Goal: Task Accomplishment & Management: Manage account settings

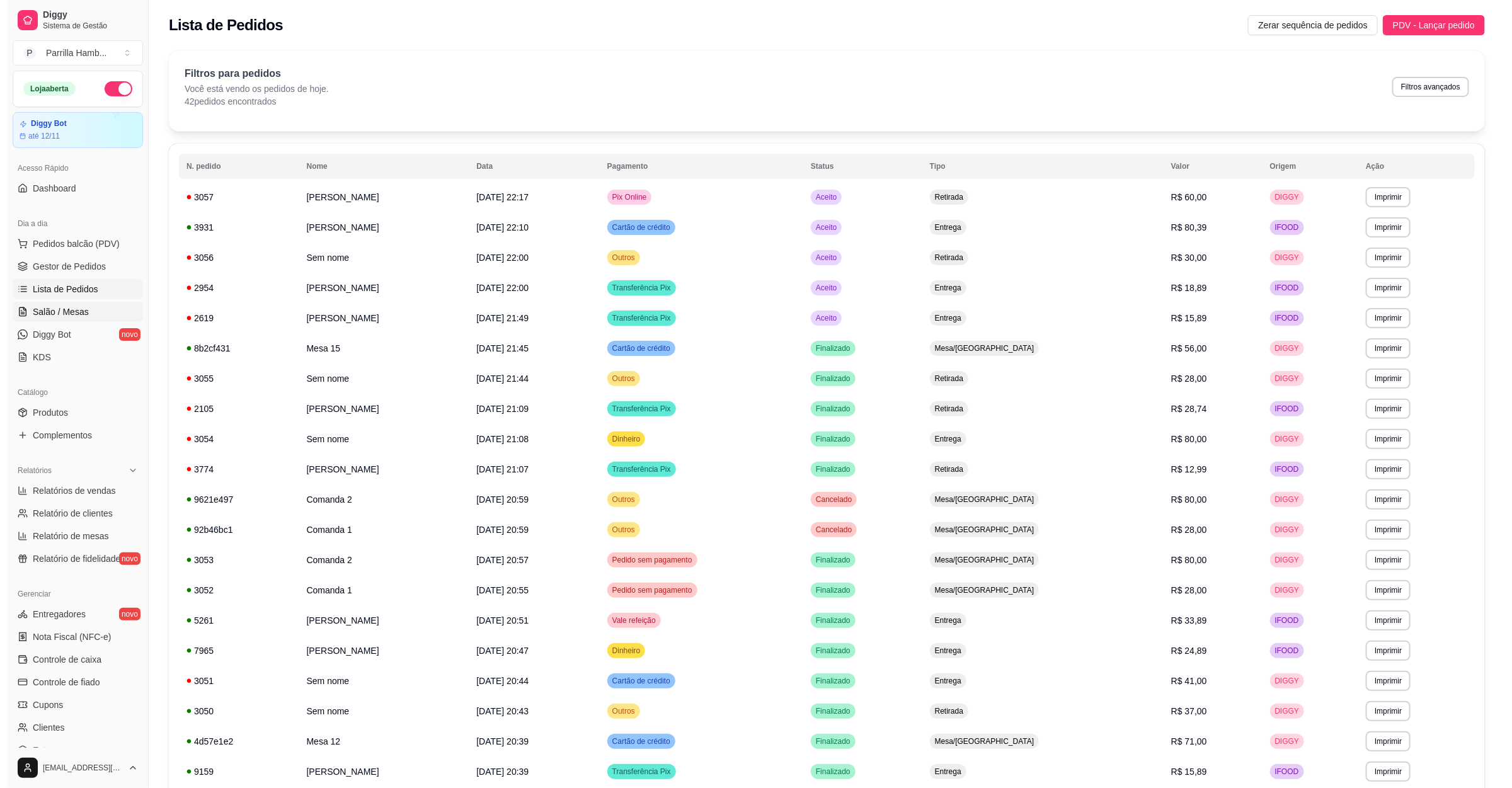
scroll to position [119, 0]
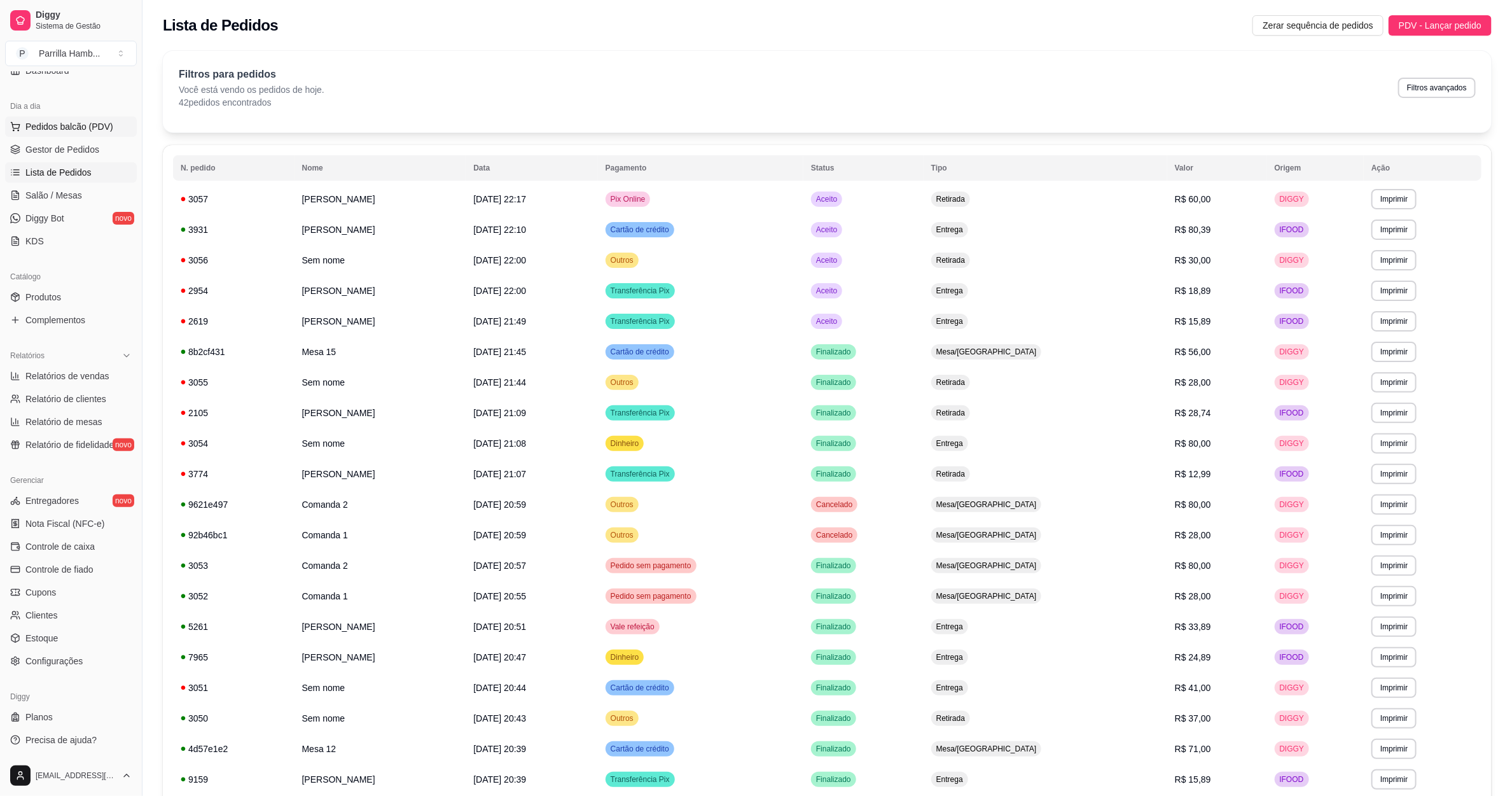
click at [87, 118] on button "Pedidos balcão (PDV)" at bounding box center [71, 127] width 131 height 20
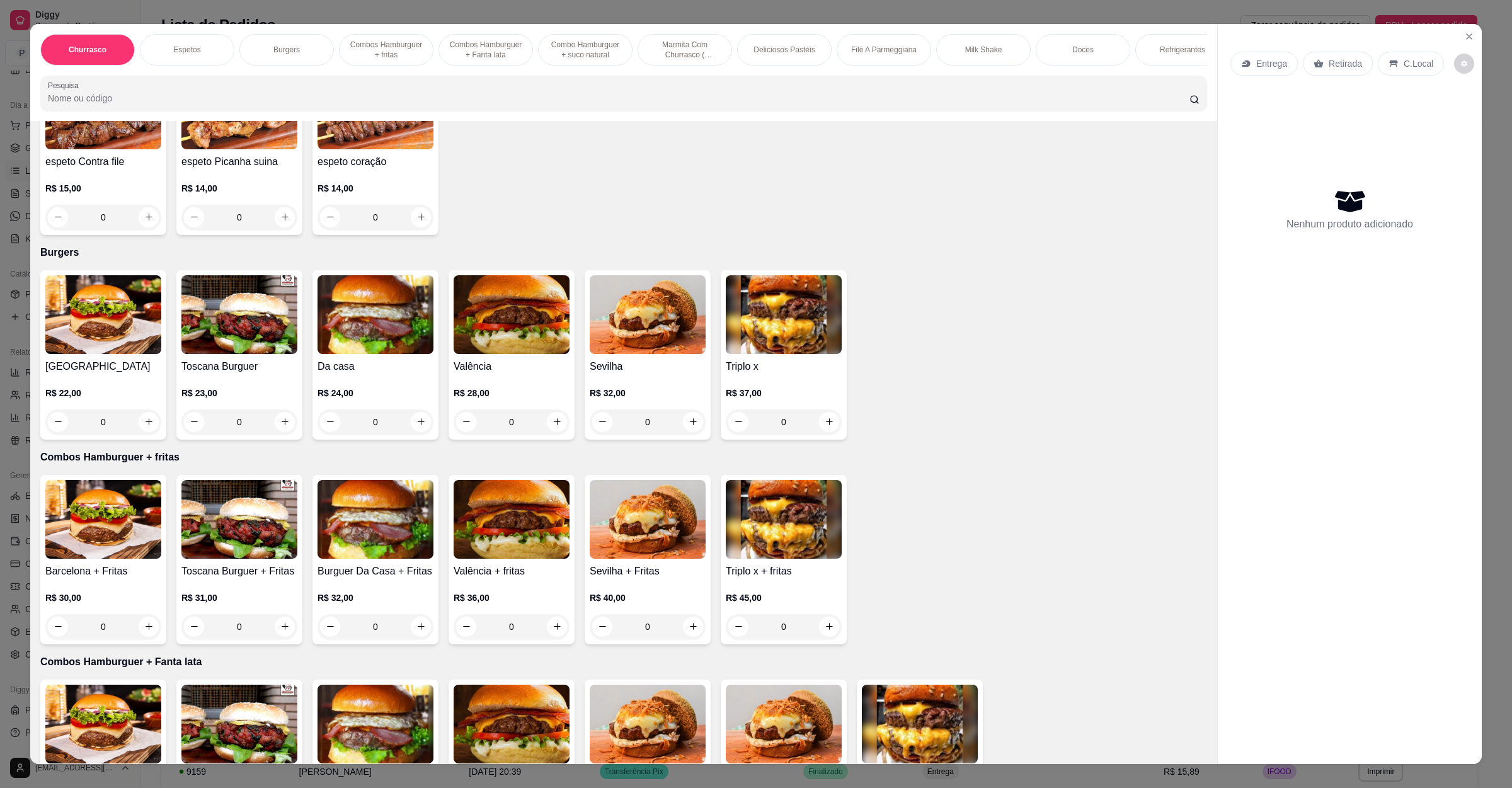
scroll to position [567, 0]
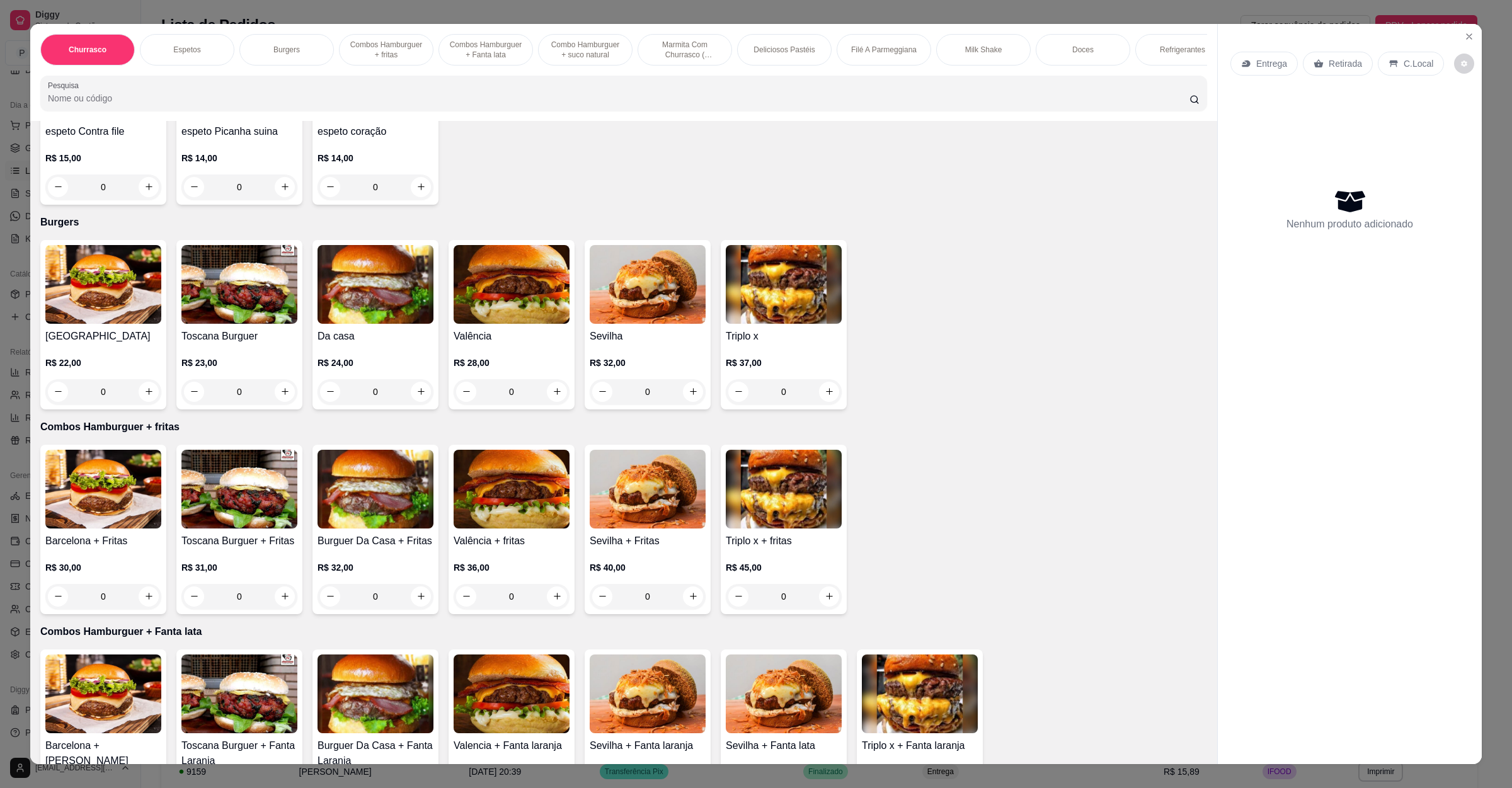
click at [100, 317] on img at bounding box center [102, 284] width 116 height 78
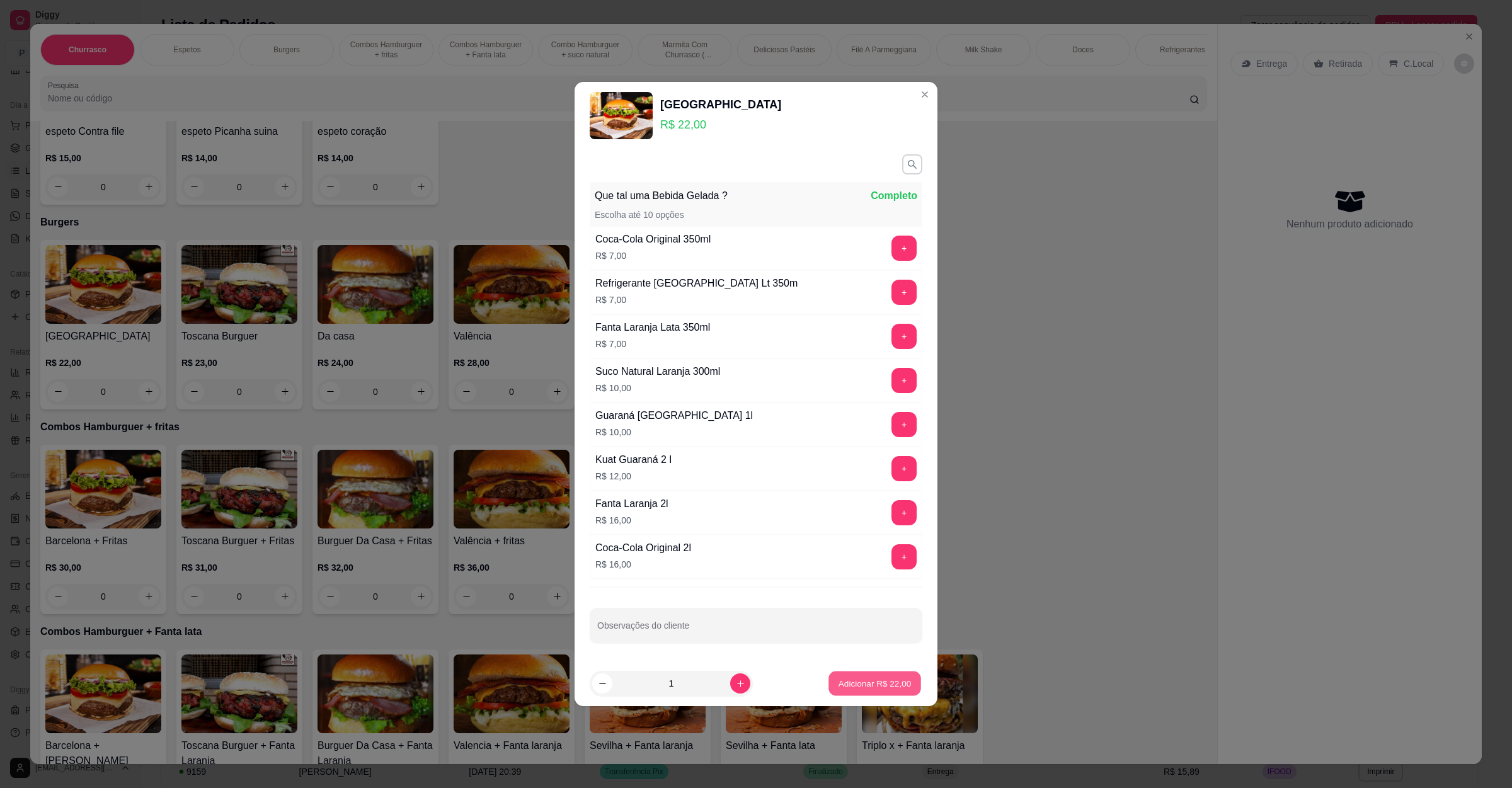
click at [855, 689] on p "Adicionar R$ 22,00" at bounding box center [875, 683] width 73 height 12
type input "1"
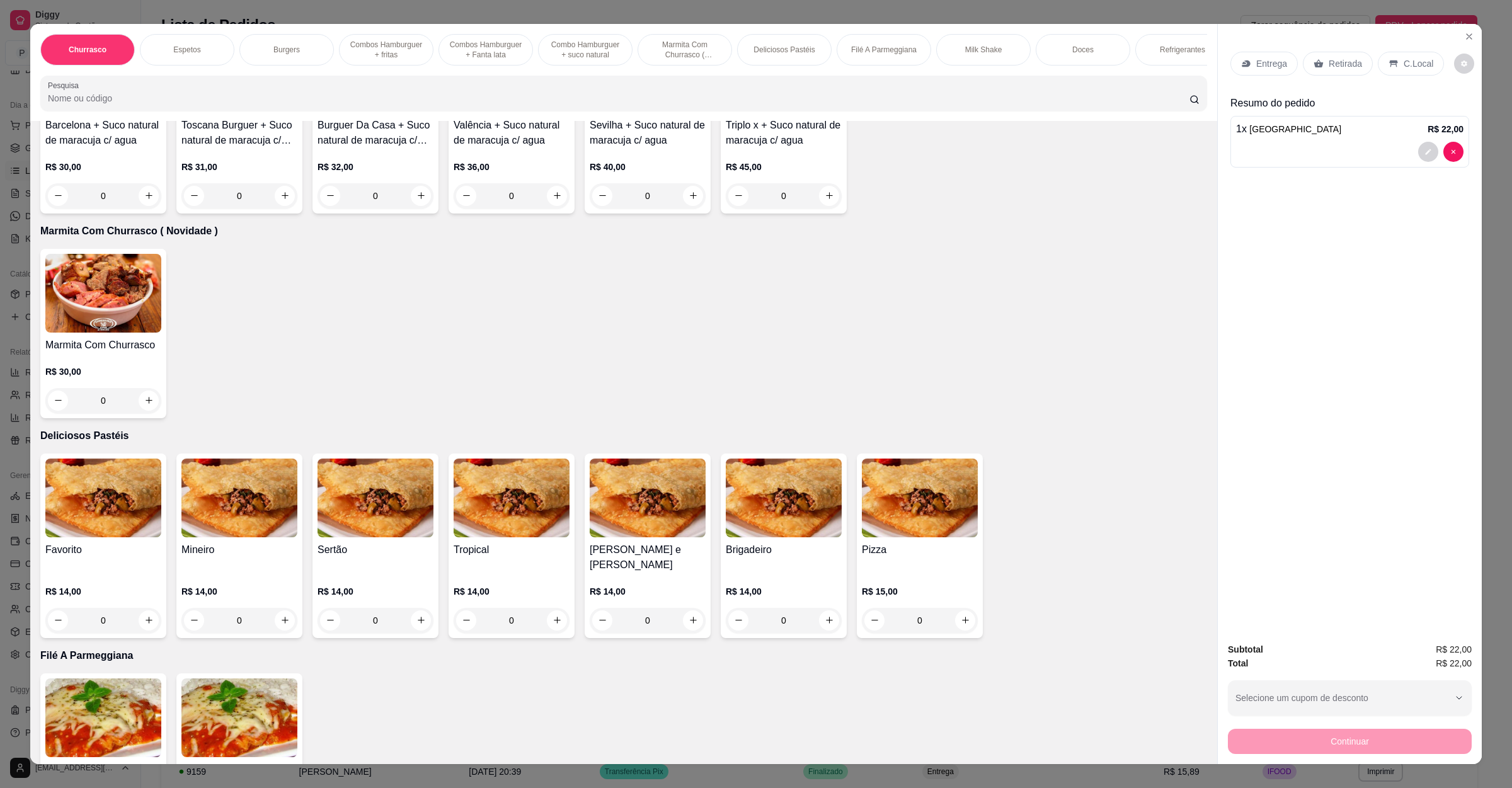
scroll to position [1417, 0]
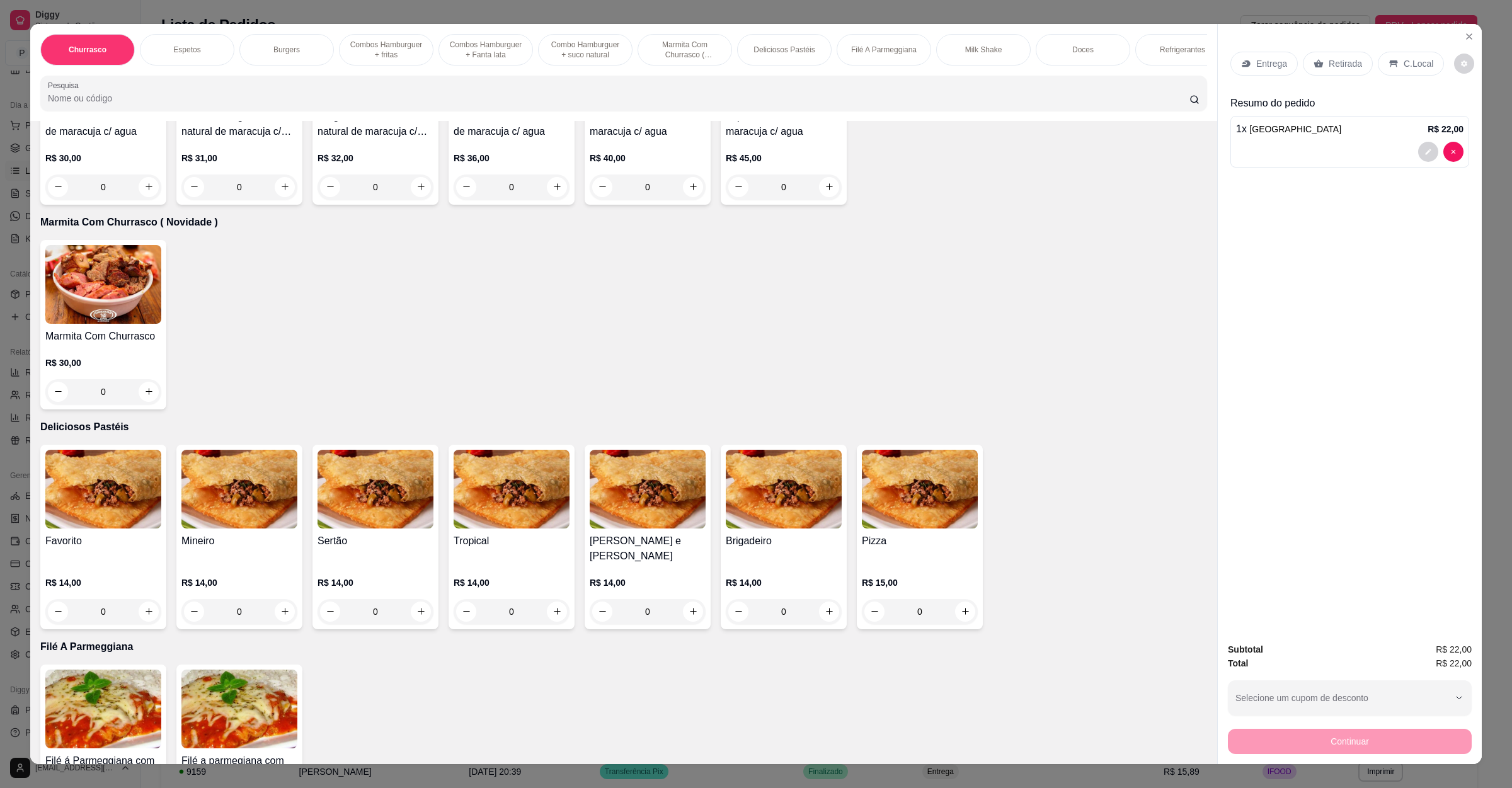
click at [892, 518] on img at bounding box center [919, 489] width 116 height 78
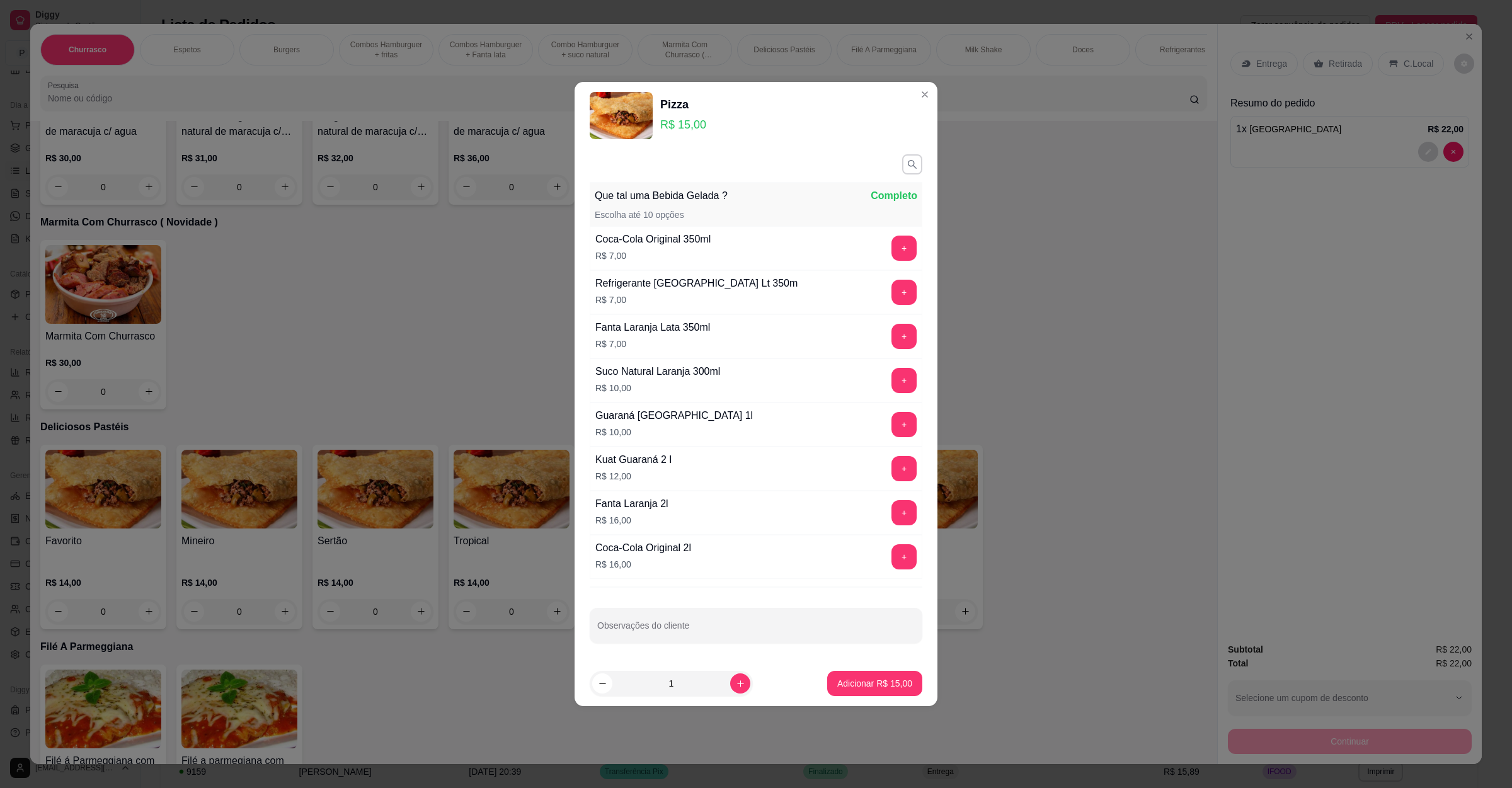
click at [860, 672] on footer "1 Adicionar R$ 15,00" at bounding box center [756, 683] width 362 height 45
click at [864, 690] on p "Adicionar R$ 15,00" at bounding box center [874, 683] width 75 height 12
type input "1"
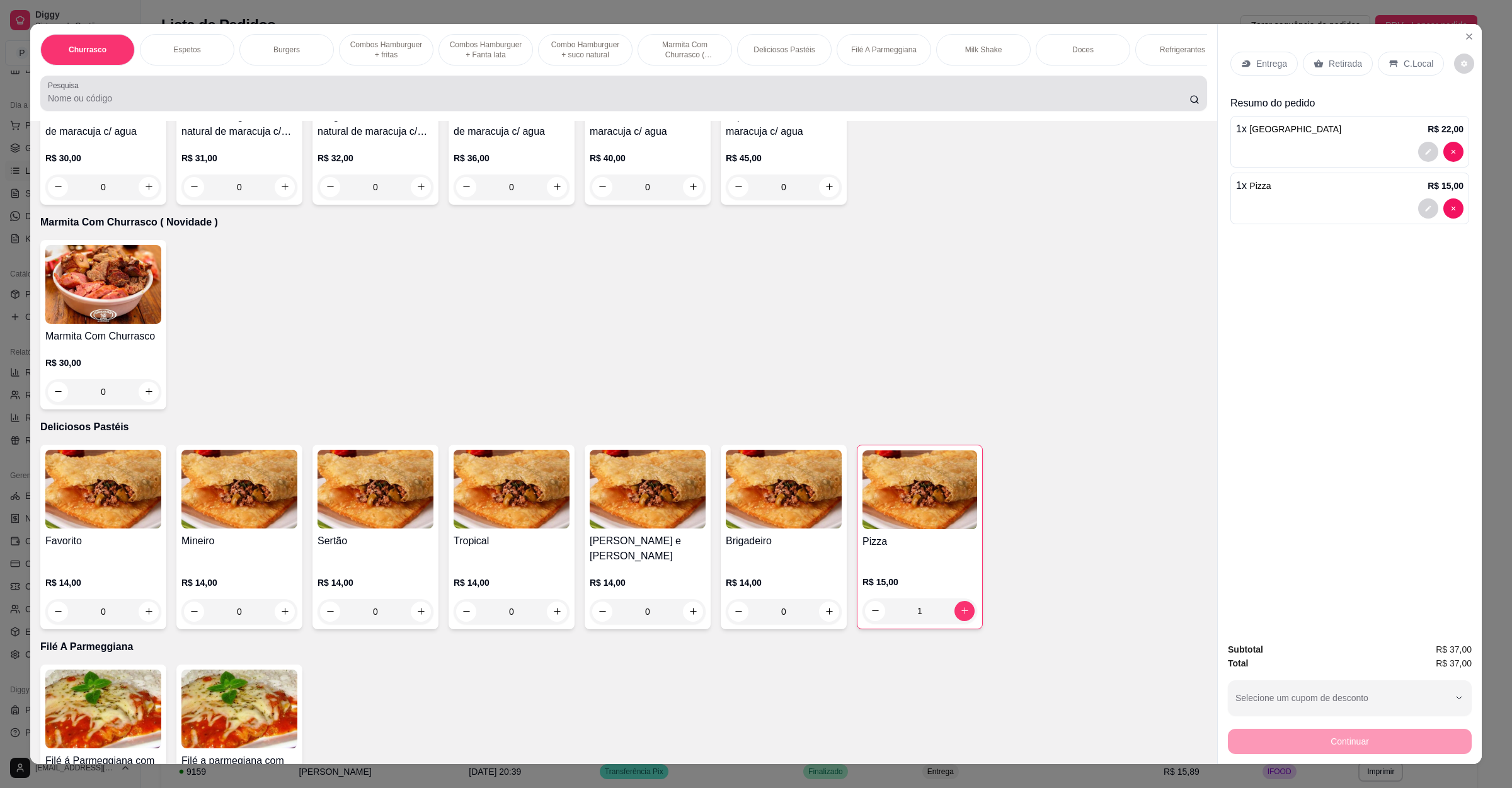
click at [244, 100] on div at bounding box center [624, 93] width 1151 height 25
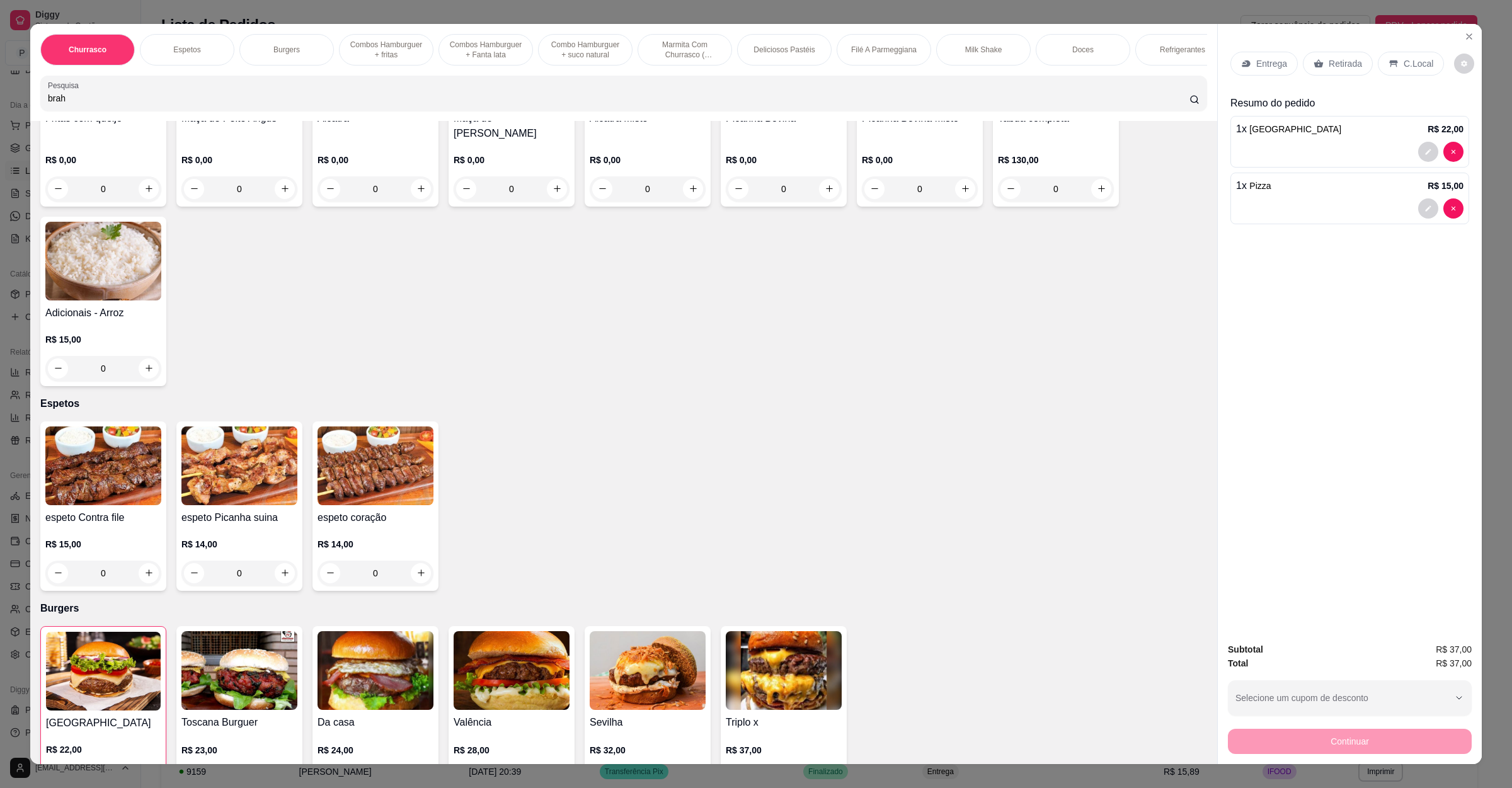
scroll to position [0, 0]
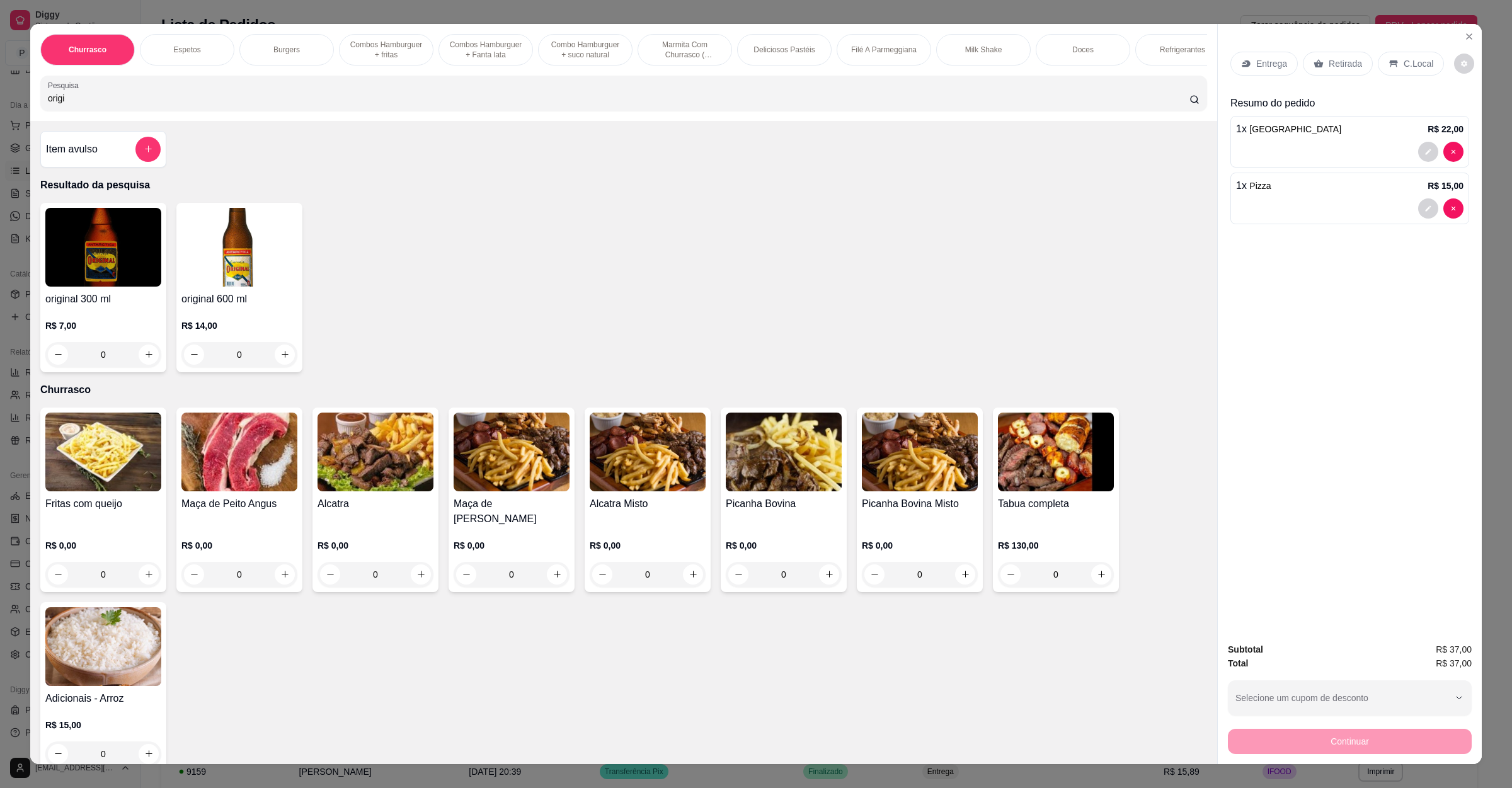
type input "origi"
click at [93, 287] on img at bounding box center [102, 247] width 116 height 78
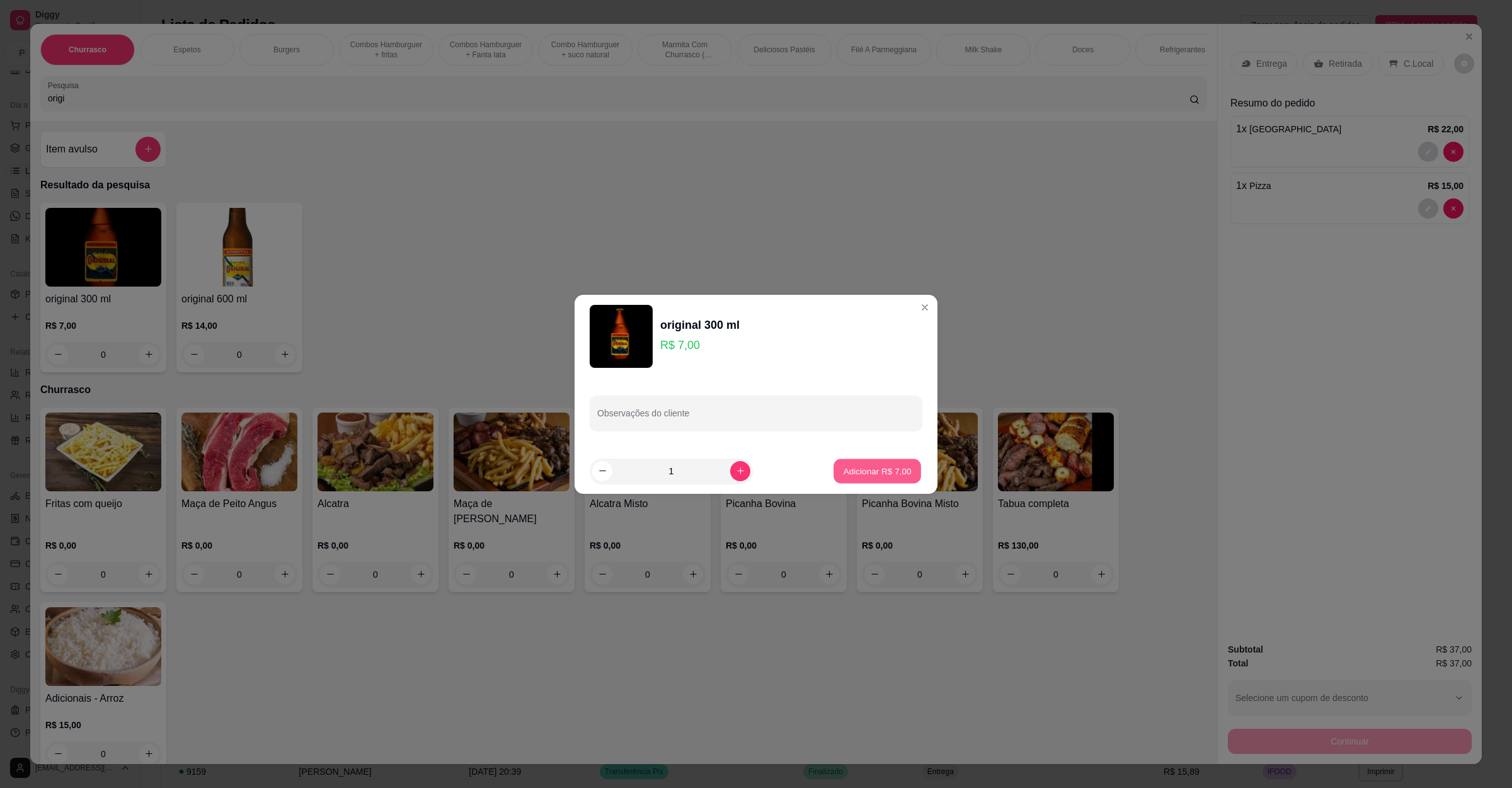
click at [879, 471] on p "Adicionar R$ 7,00" at bounding box center [876, 471] width 68 height 12
type input "1"
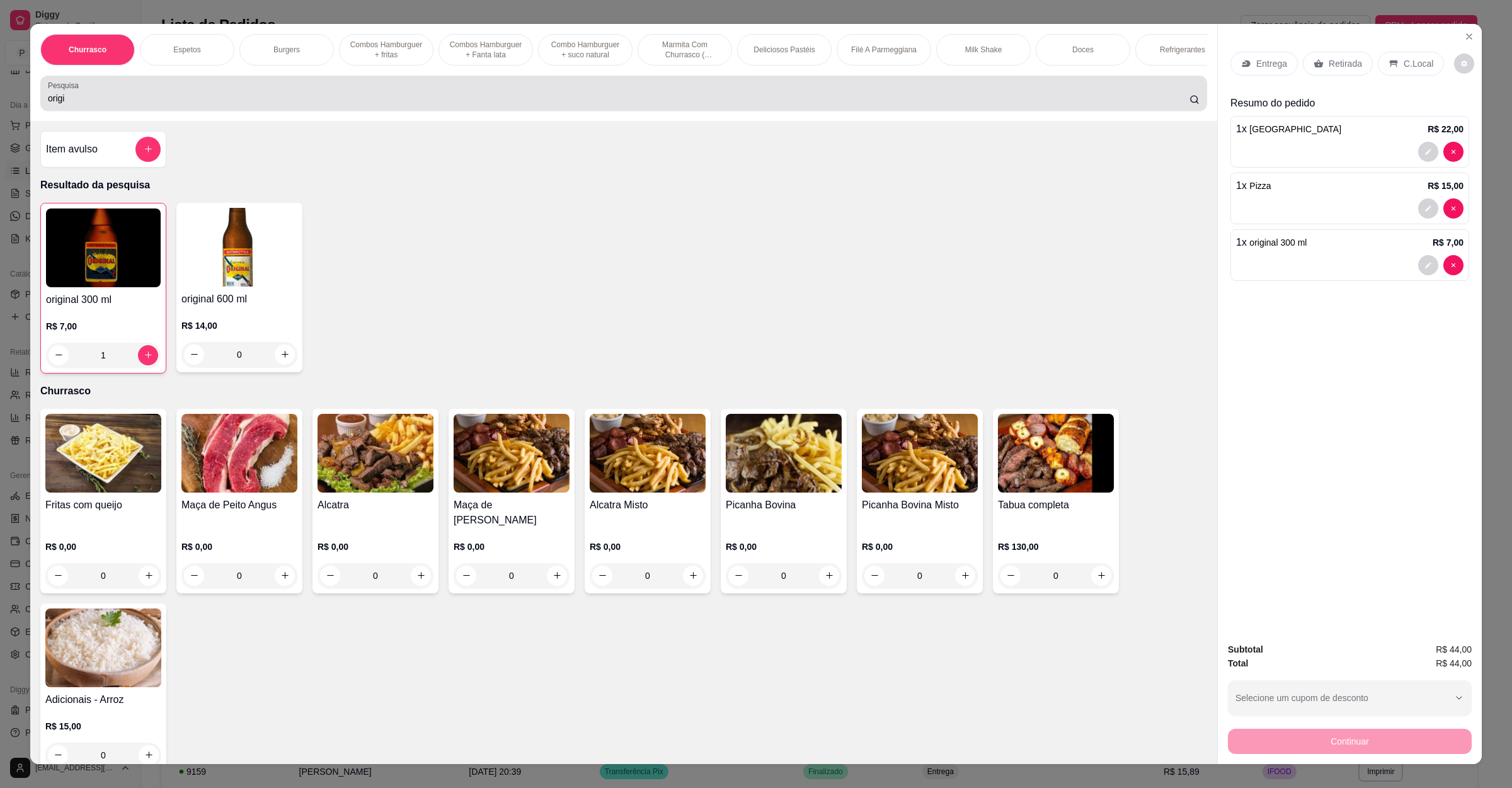
click at [158, 104] on div "origi" at bounding box center [624, 93] width 1151 height 25
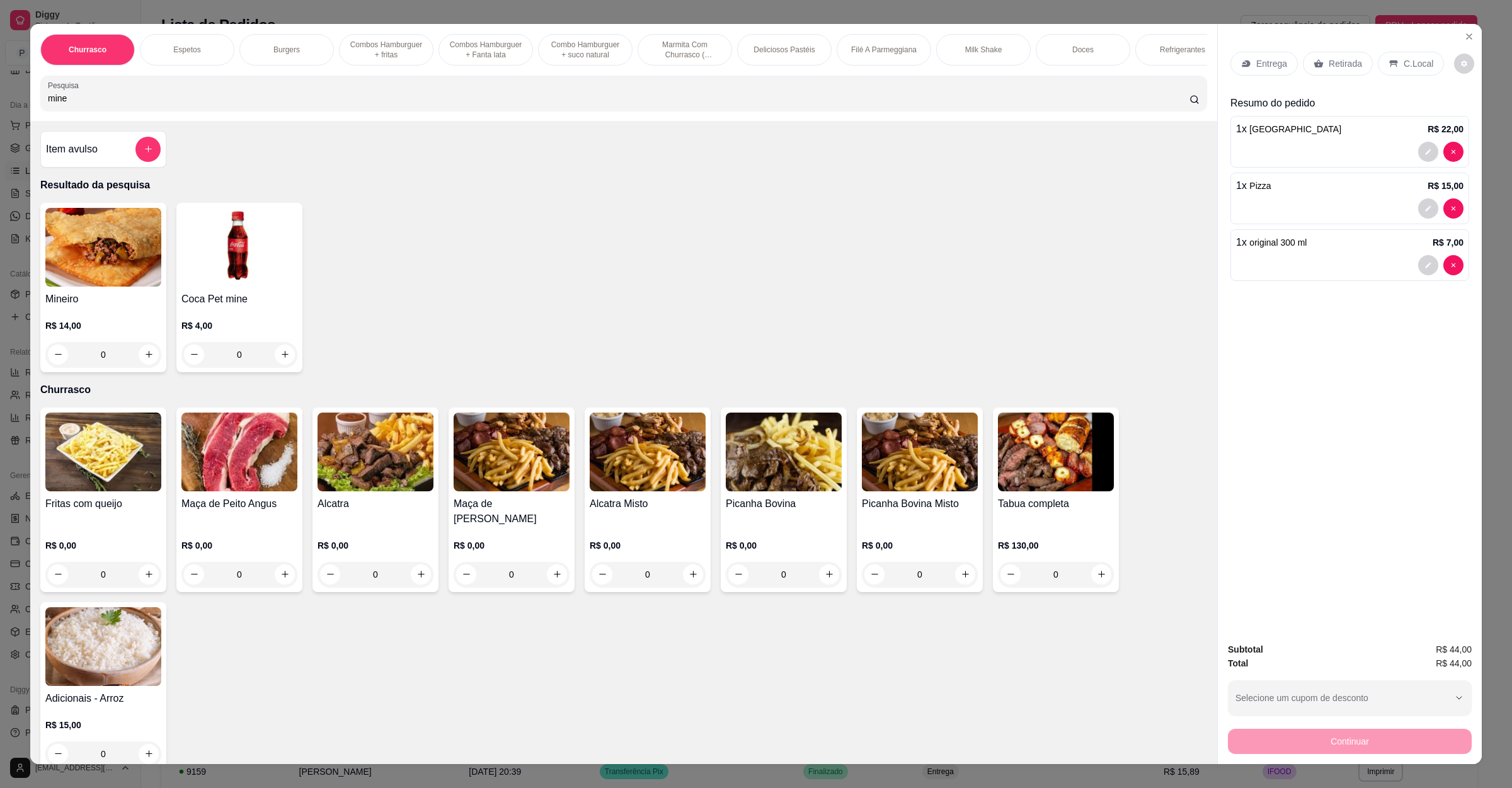
type input "mine"
click at [241, 272] on img at bounding box center [239, 247] width 116 height 78
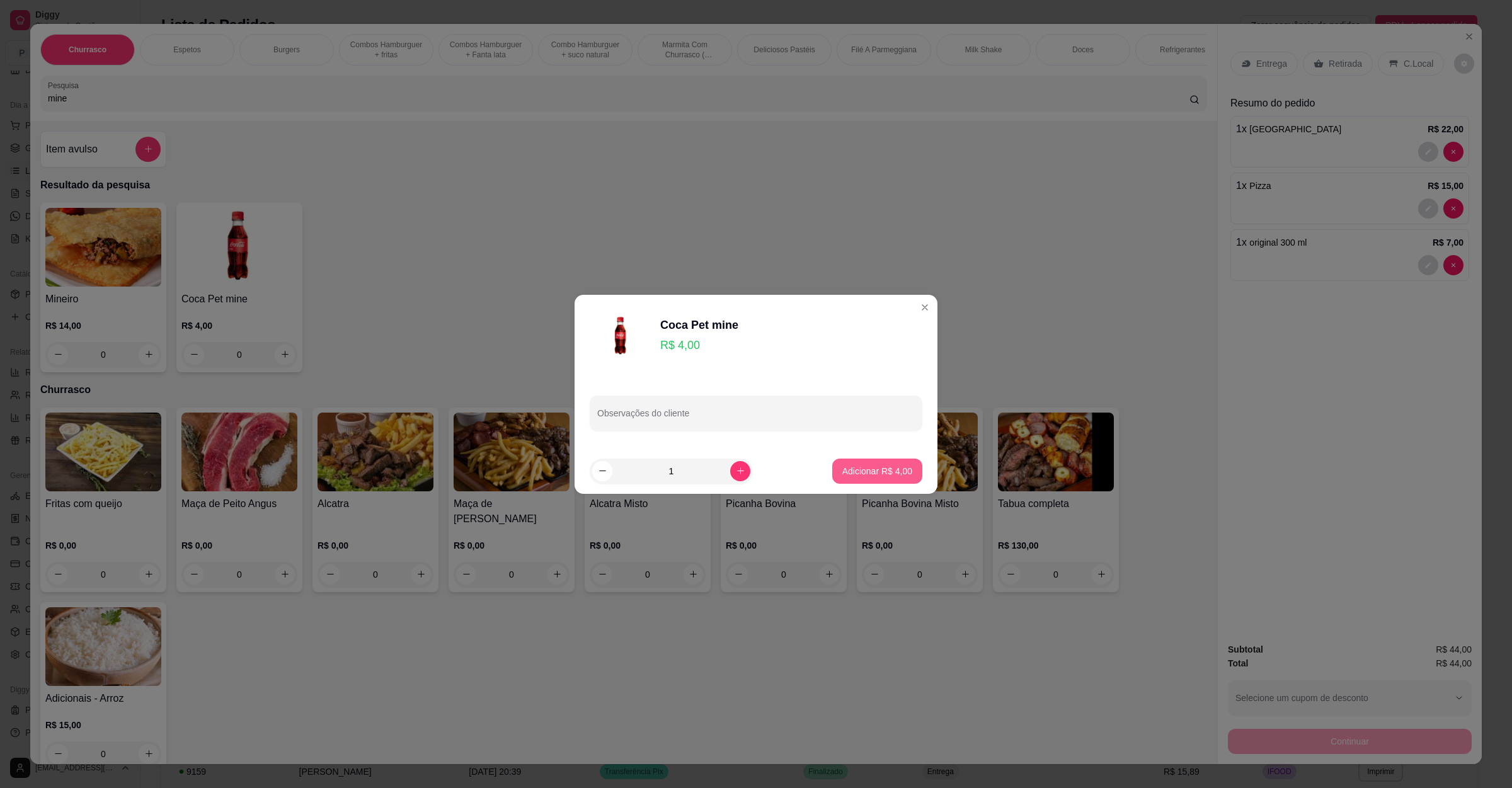
click at [896, 478] on button "Adicionar R$ 4,00" at bounding box center [877, 471] width 90 height 25
type input "1"
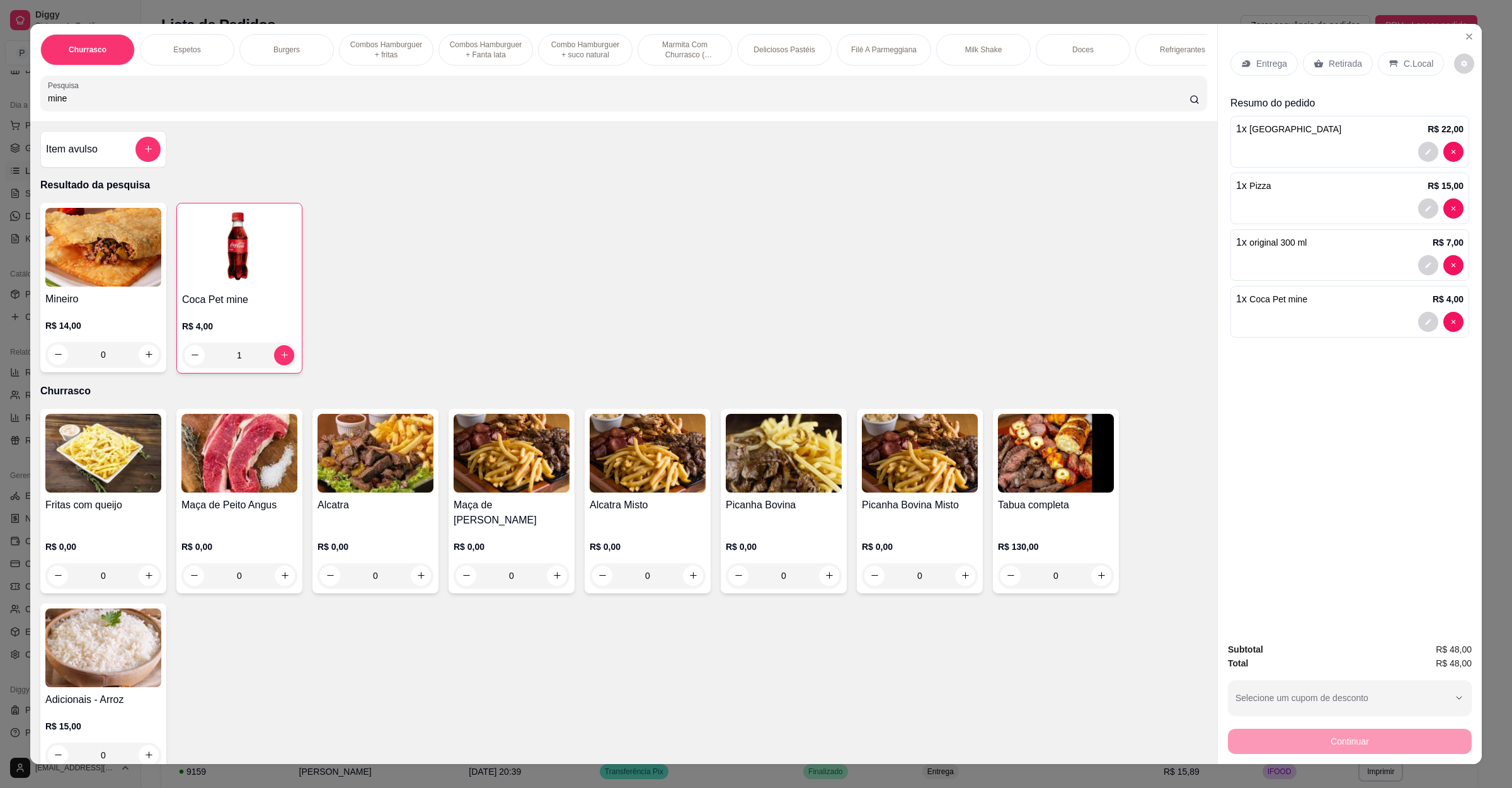
click at [1328, 62] on p "Retirada" at bounding box center [1345, 63] width 33 height 12
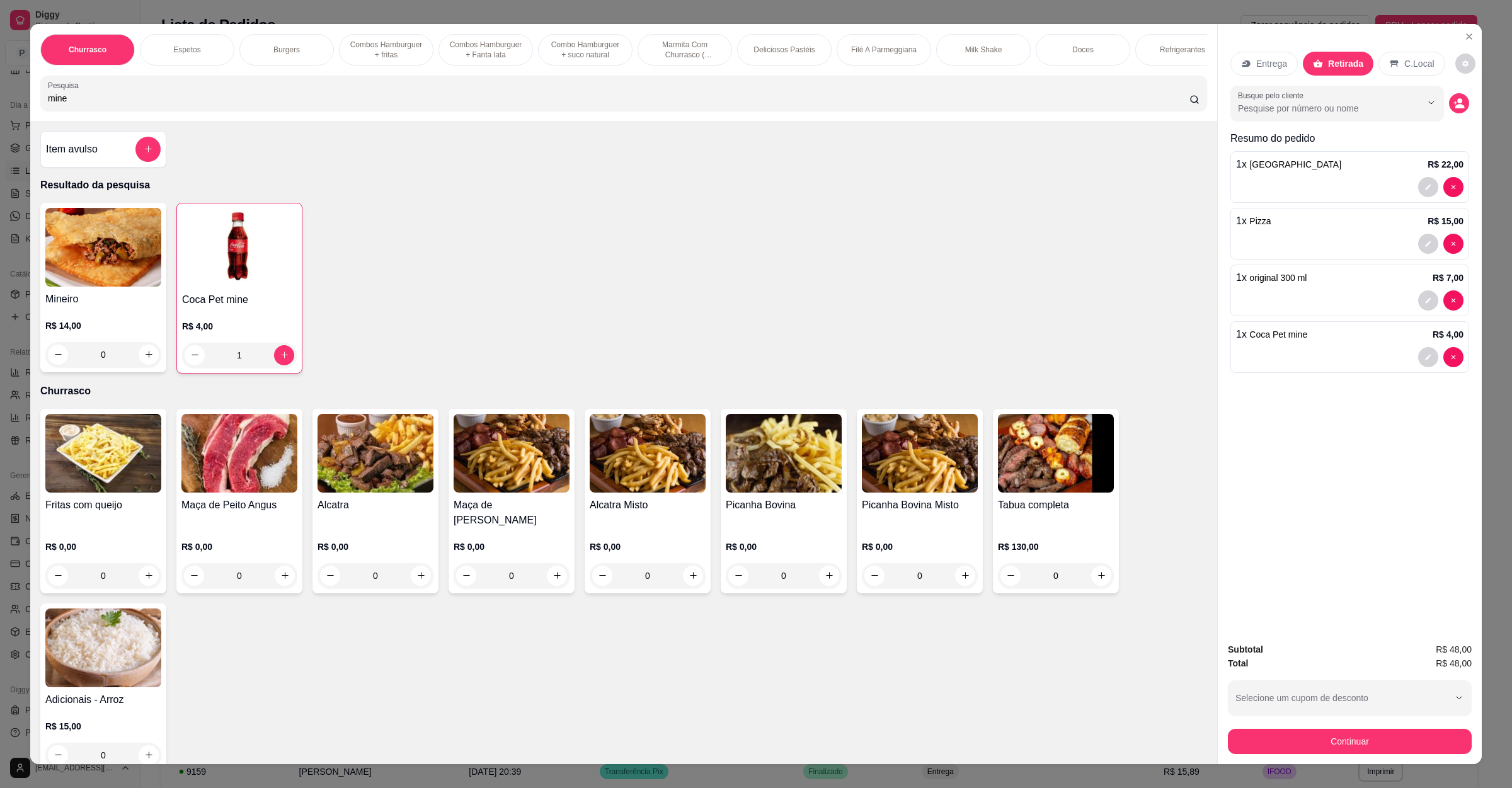
click at [1363, 733] on button "Continuar" at bounding box center [1349, 741] width 244 height 25
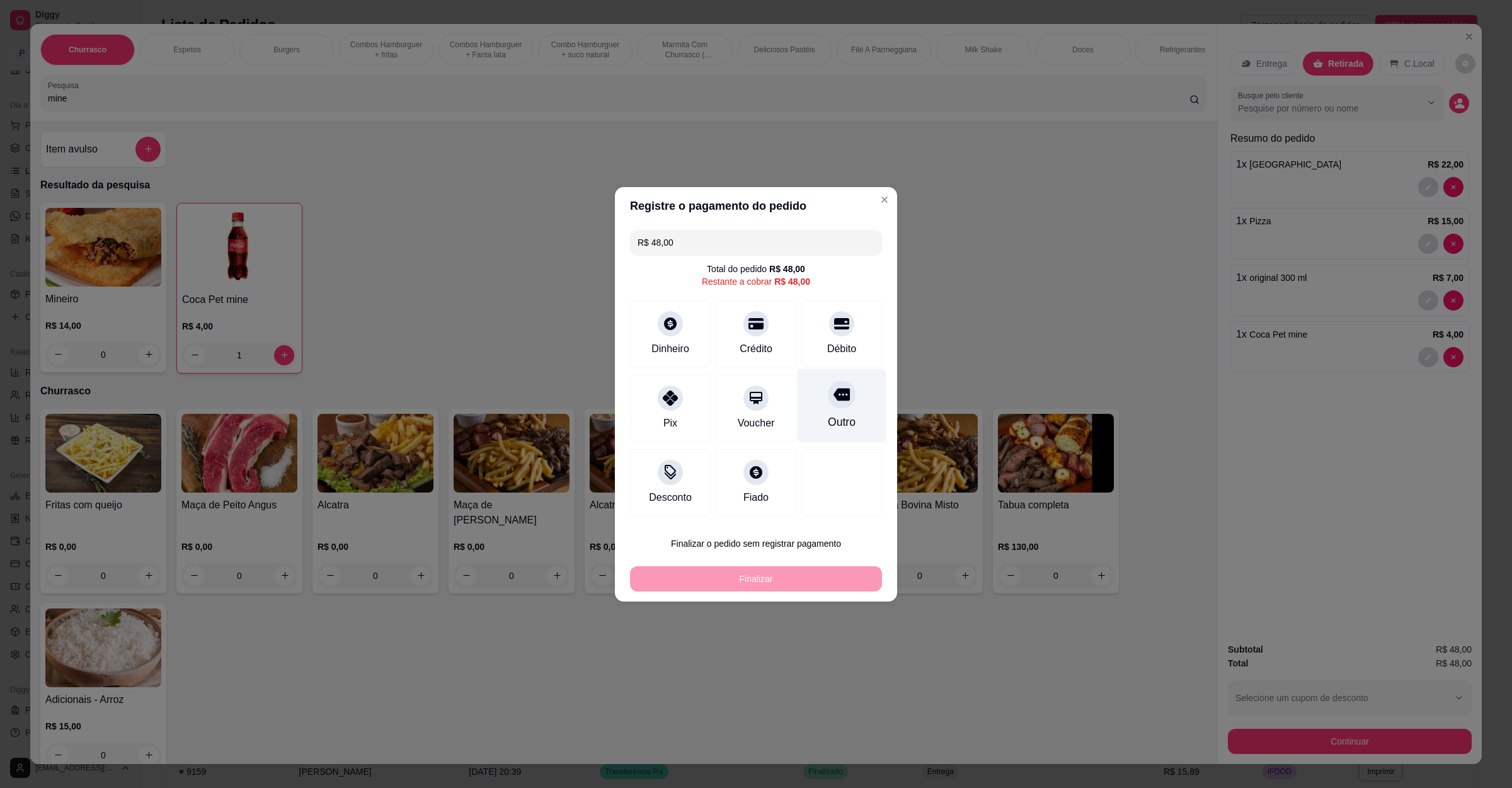
click at [827, 394] on div at bounding box center [841, 394] width 28 height 28
type input "R$ 0,00"
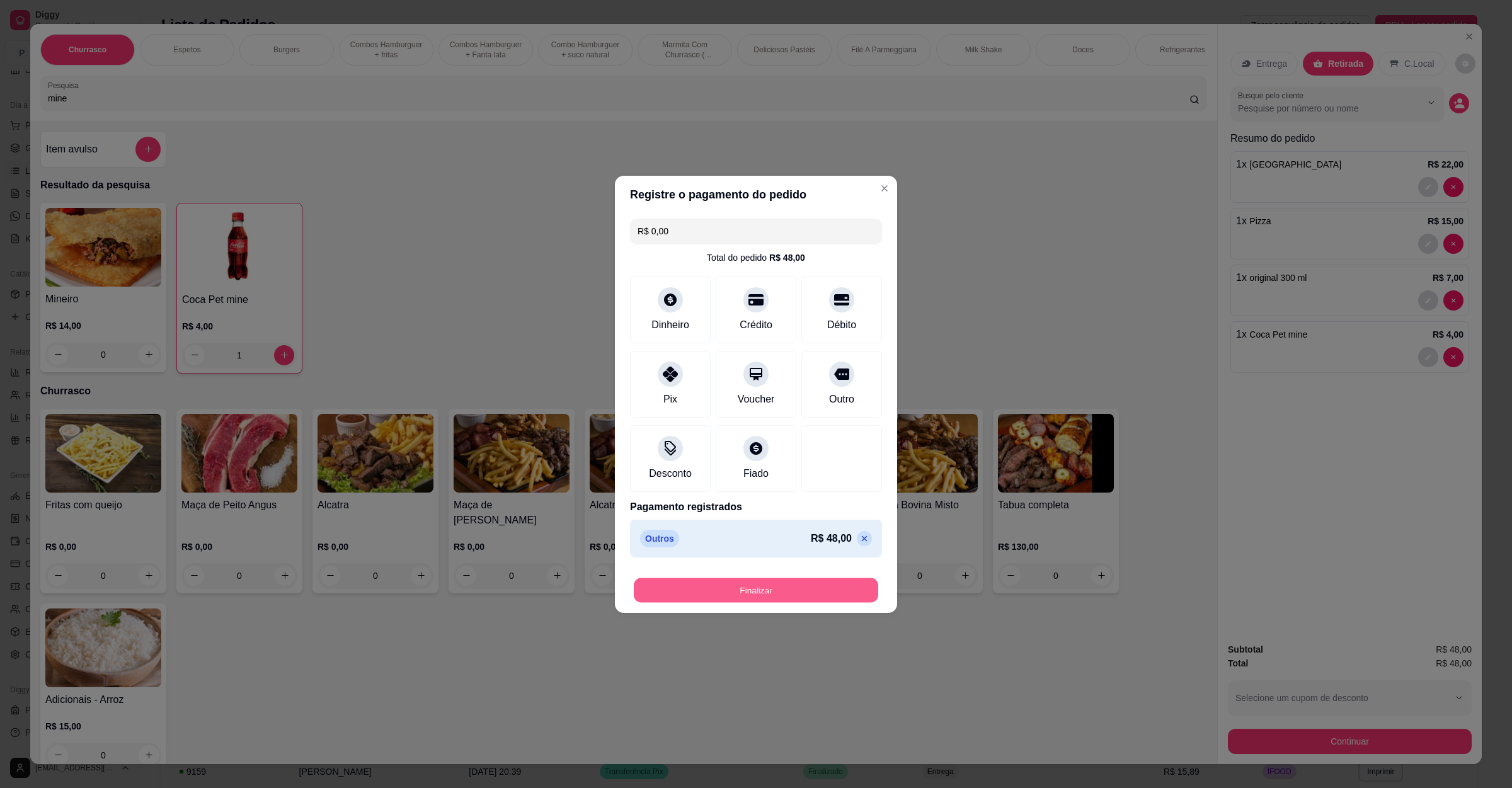
click at [792, 594] on button "Finalizar" at bounding box center [756, 590] width 245 height 25
type input "0"
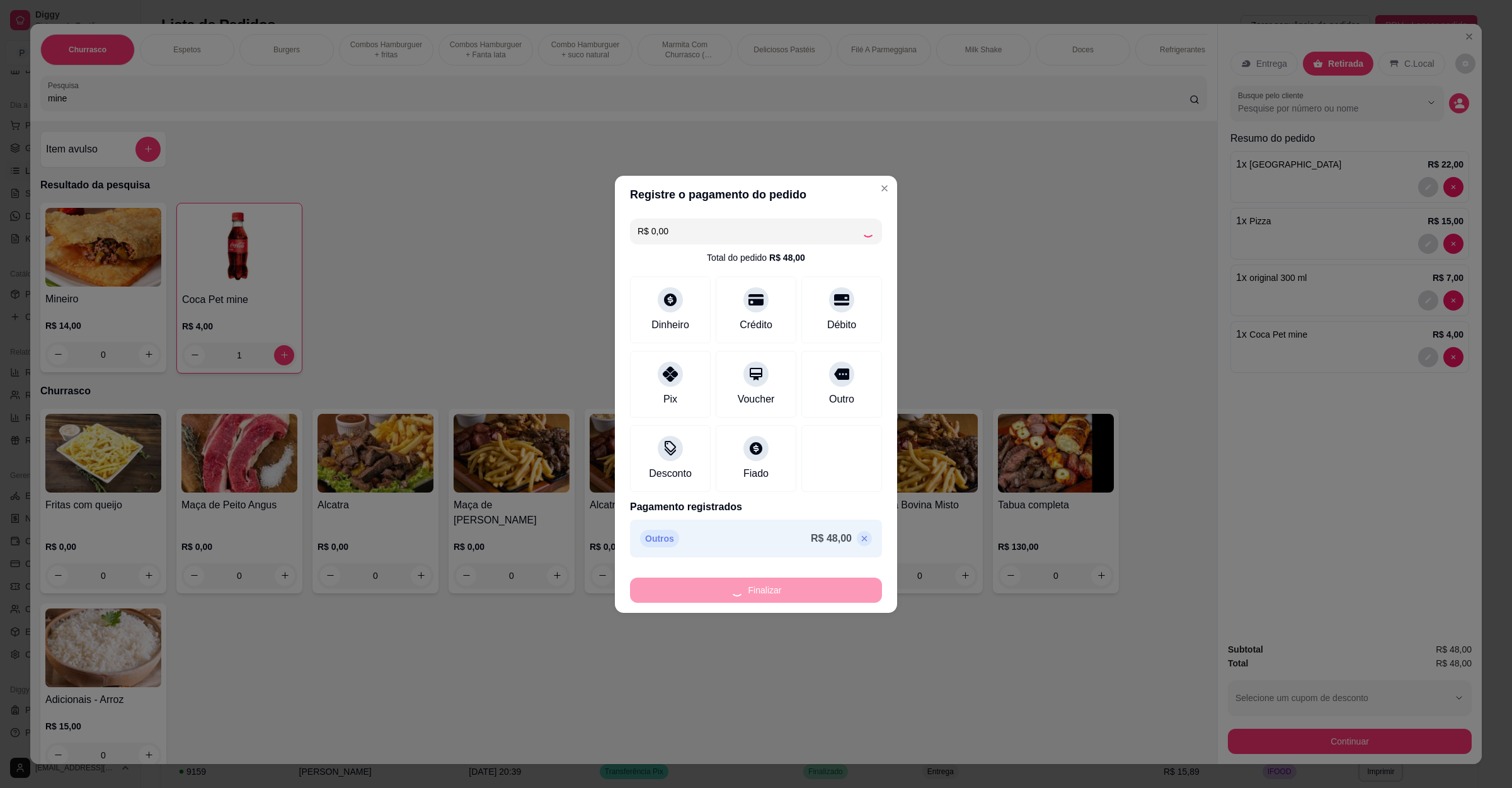
type input "0"
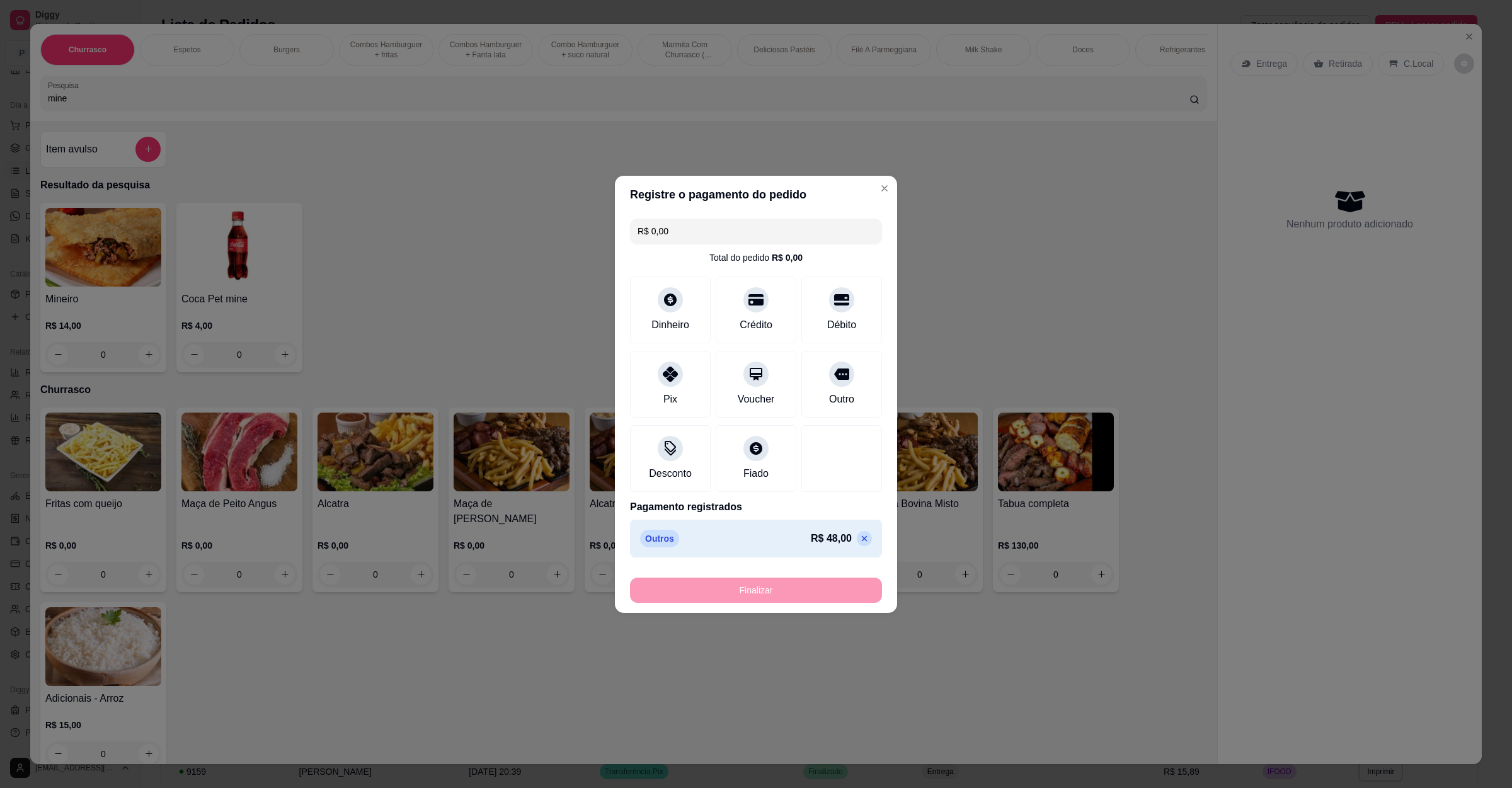
type input "-R$ 48,00"
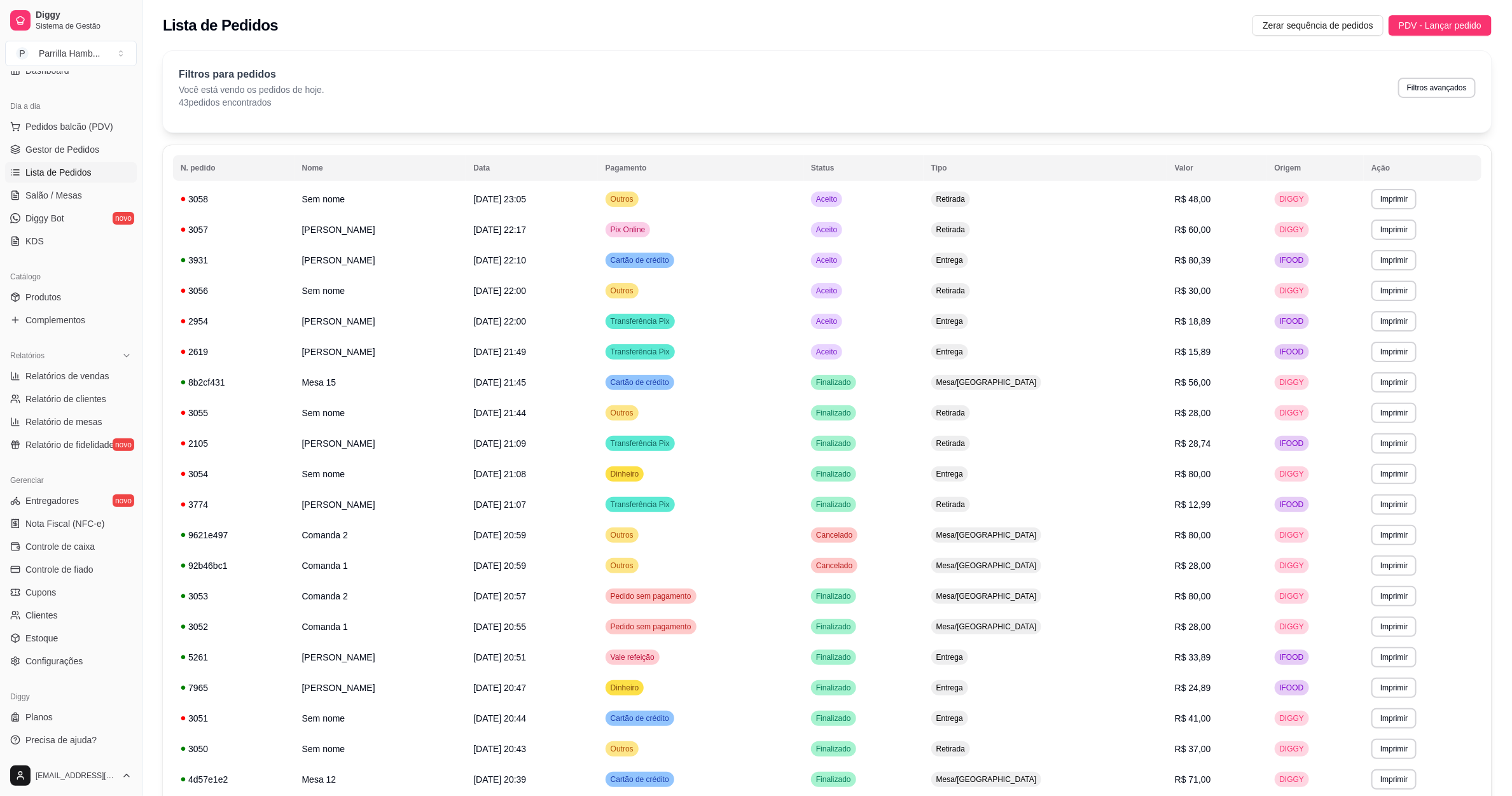
click at [63, 207] on ul "Pedidos balcão (PDV) Gestor de Pedidos Lista de Pedidos Salão / Mesas Diggy Bot…" at bounding box center [71, 185] width 131 height 135
click at [65, 199] on span "Salão / Mesas" at bounding box center [53, 195] width 57 height 13
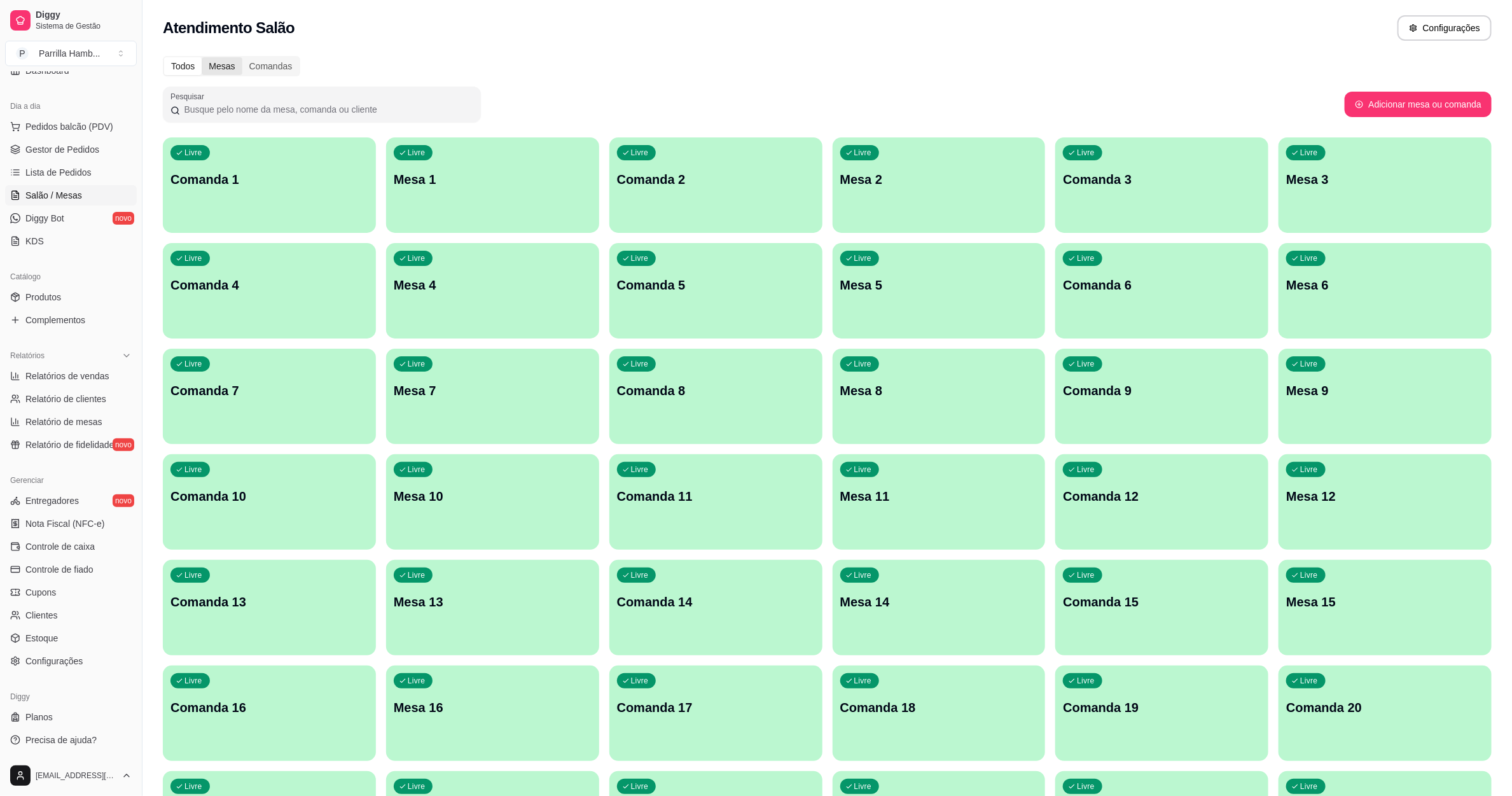
click at [212, 71] on div "Mesas" at bounding box center [221, 66] width 40 height 17
click at [202, 57] on input "Mesas" at bounding box center [202, 57] width 0 height 0
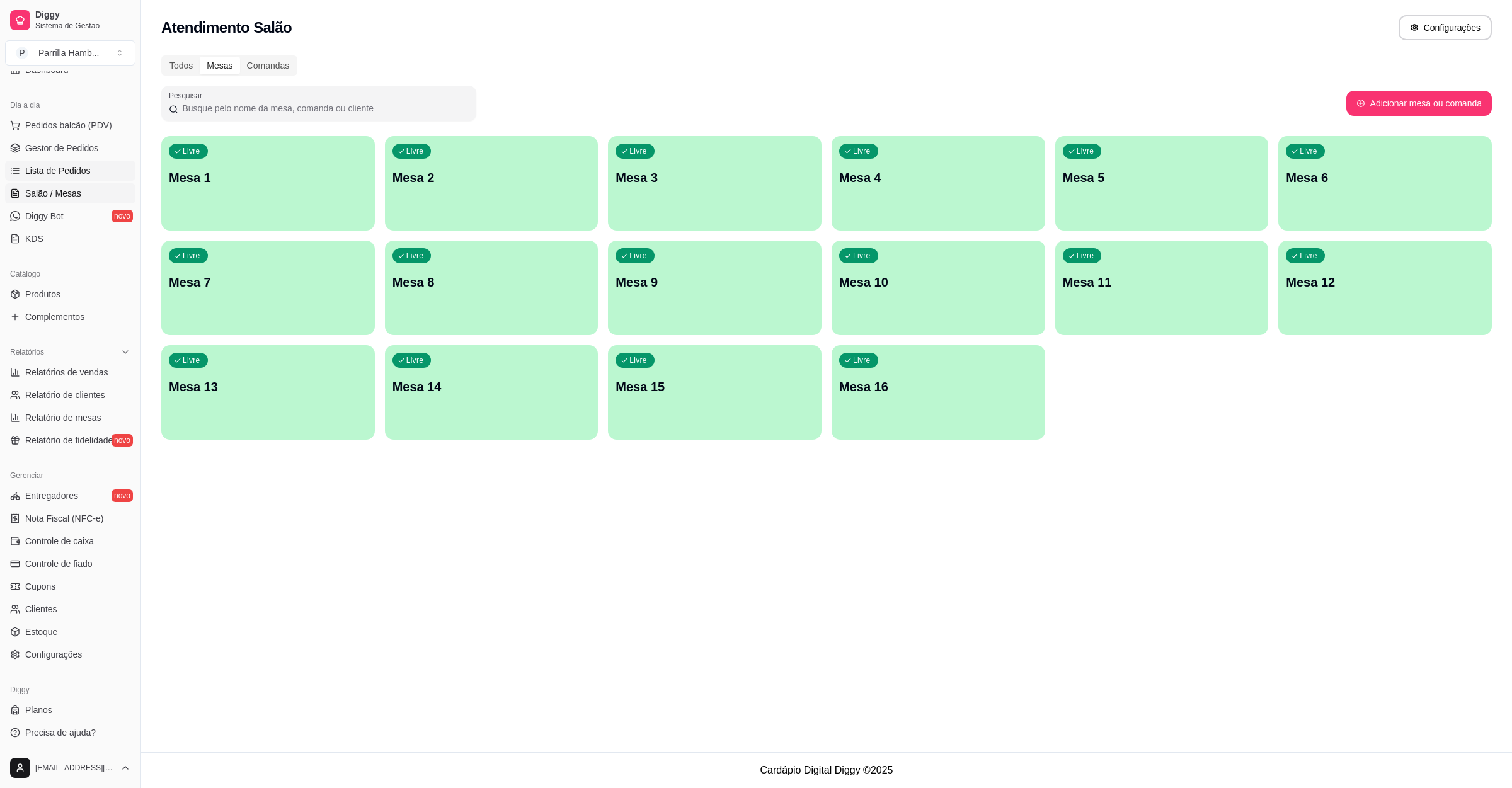
click at [79, 167] on span "Lista de Pedidos" at bounding box center [57, 170] width 65 height 12
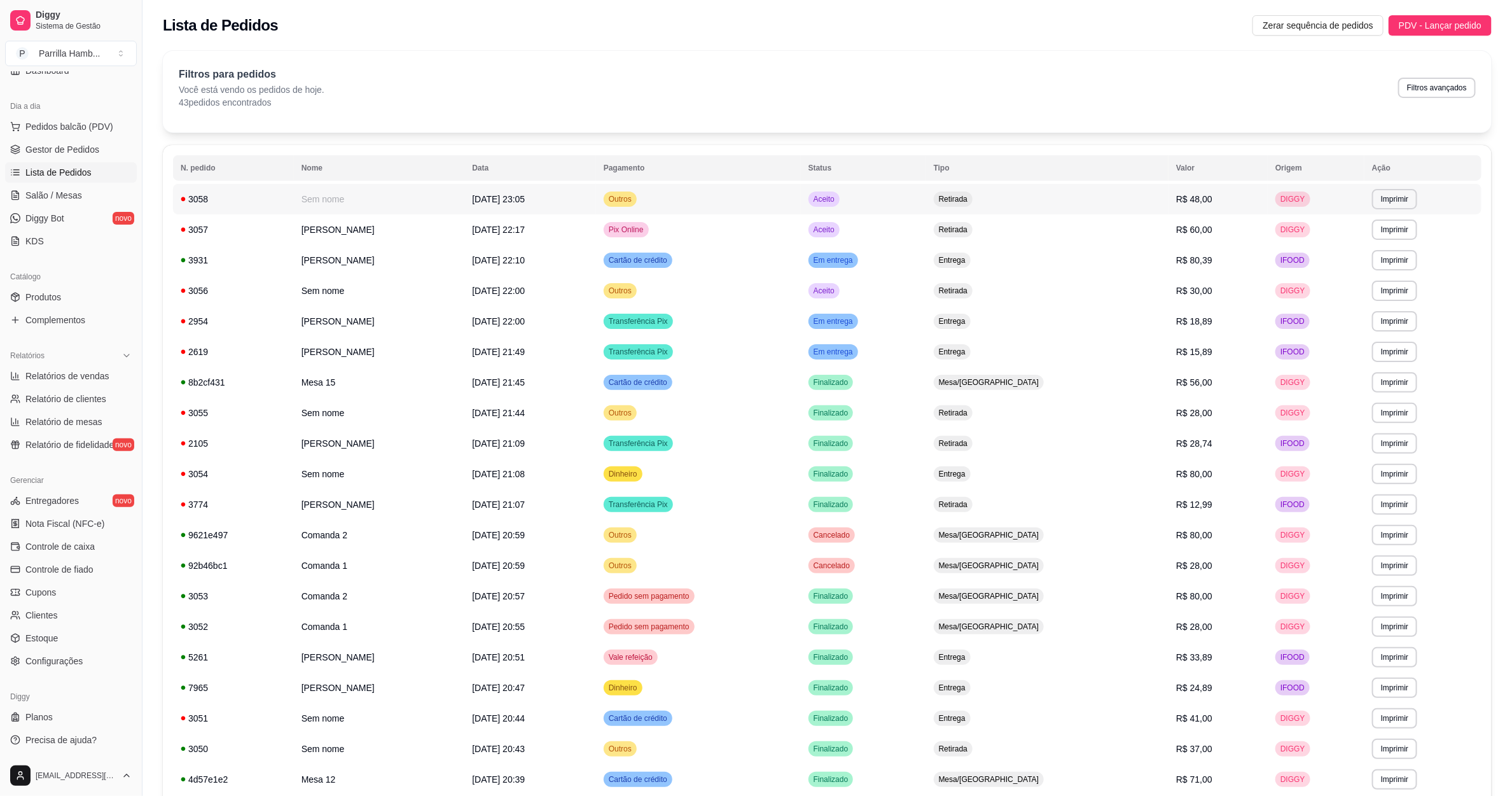
click at [838, 198] on span "Aceito" at bounding box center [824, 199] width 26 height 11
click at [96, 121] on span "Pedidos balcão (PDV)" at bounding box center [69, 126] width 88 height 13
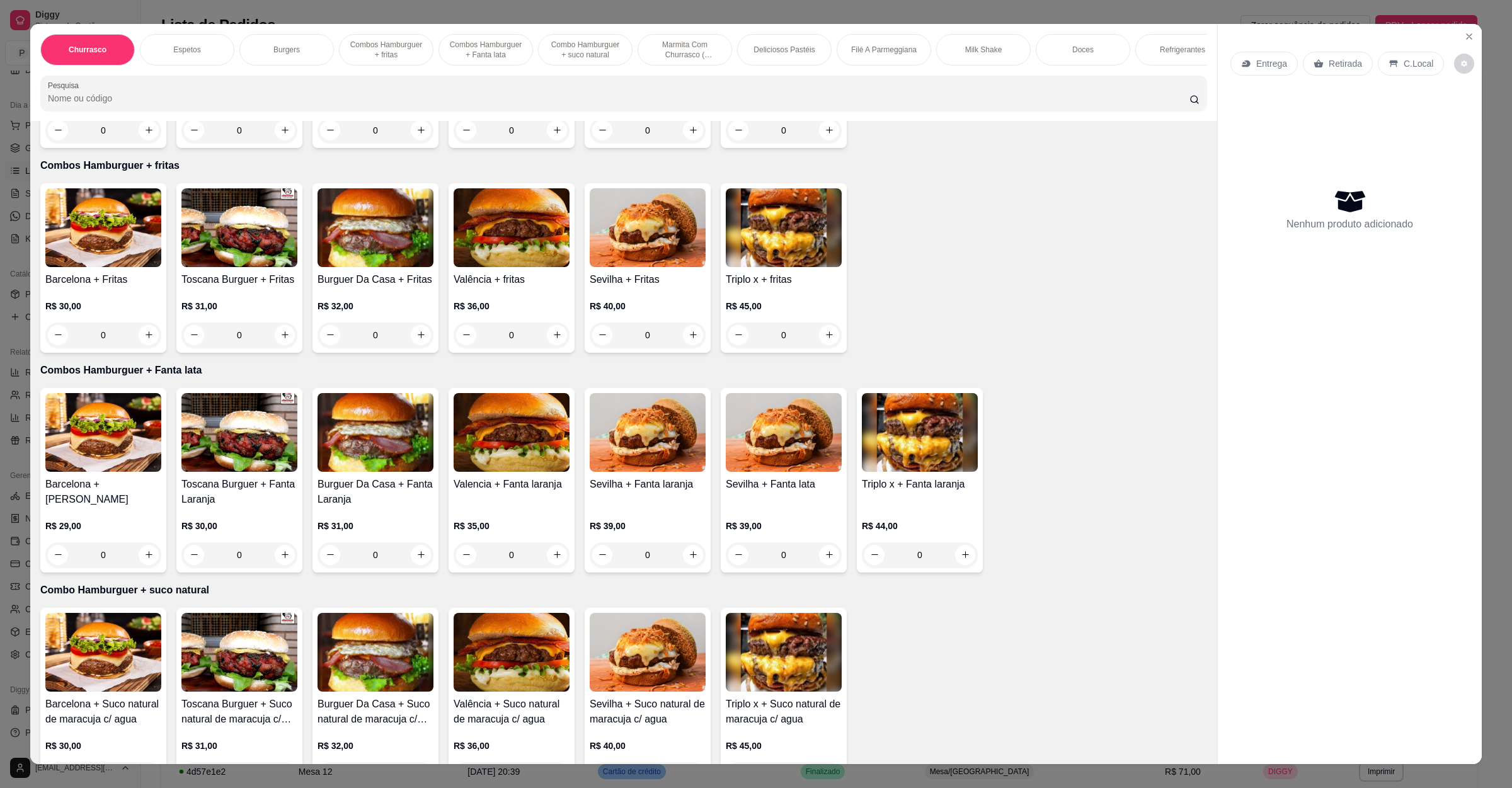
scroll to position [1133, 0]
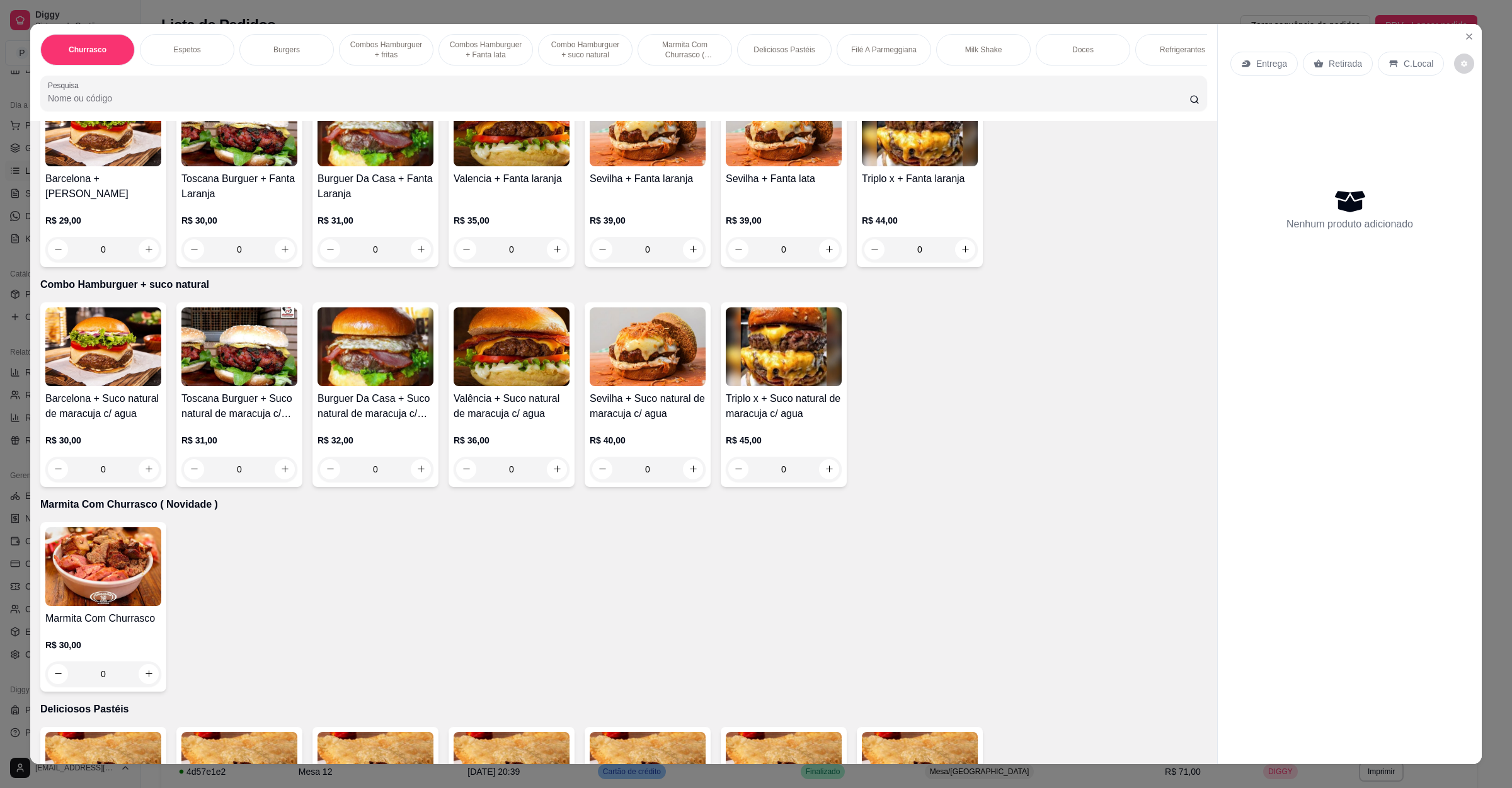
click at [110, 579] on img at bounding box center [102, 566] width 116 height 78
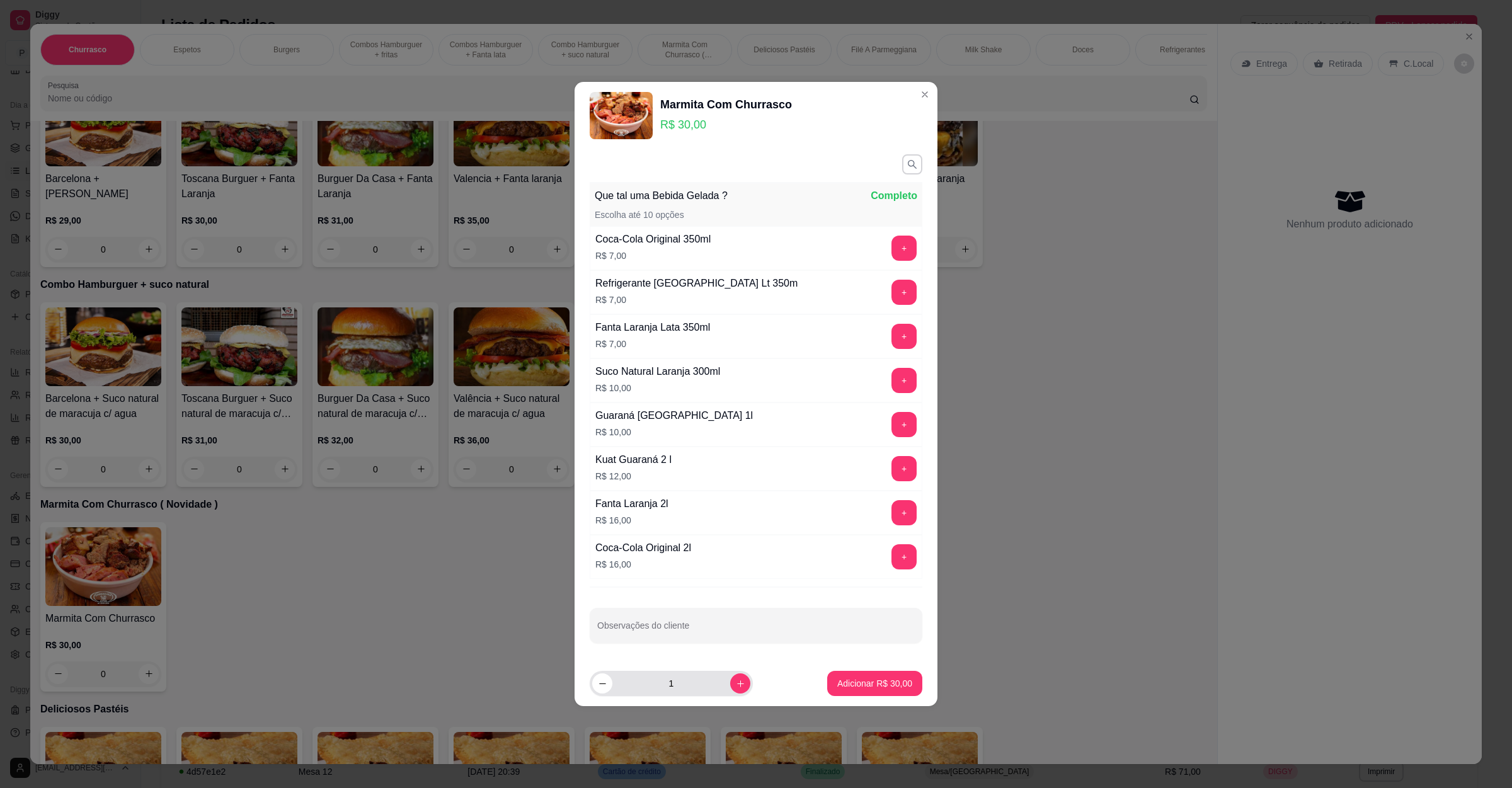
click at [735, 683] on icon "increase-product-quantity" at bounding box center [740, 684] width 10 height 10
type input "2"
click at [851, 686] on p "Adicionar R$ 60,00" at bounding box center [875, 683] width 73 height 12
type input "2"
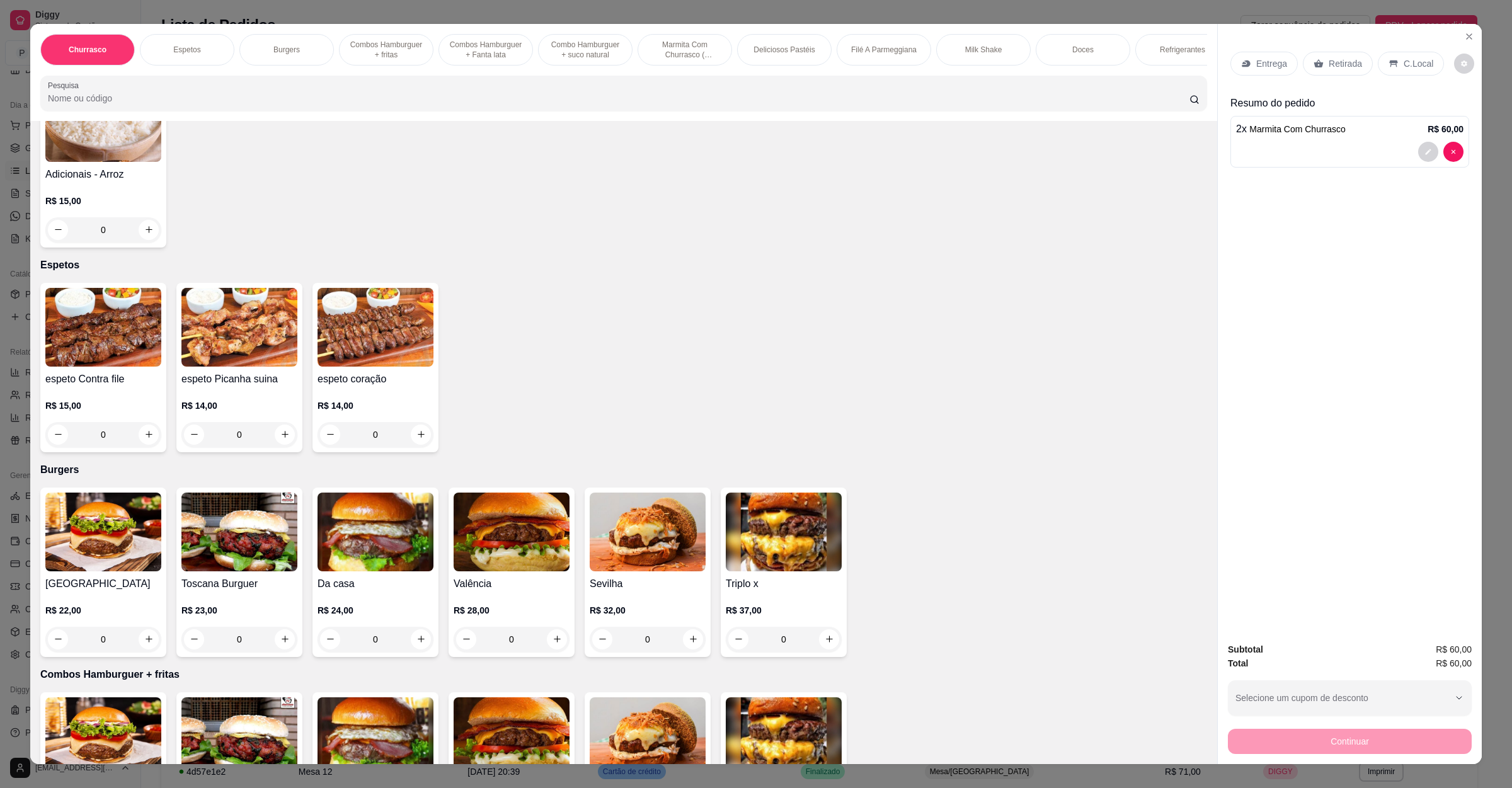
scroll to position [283, 0]
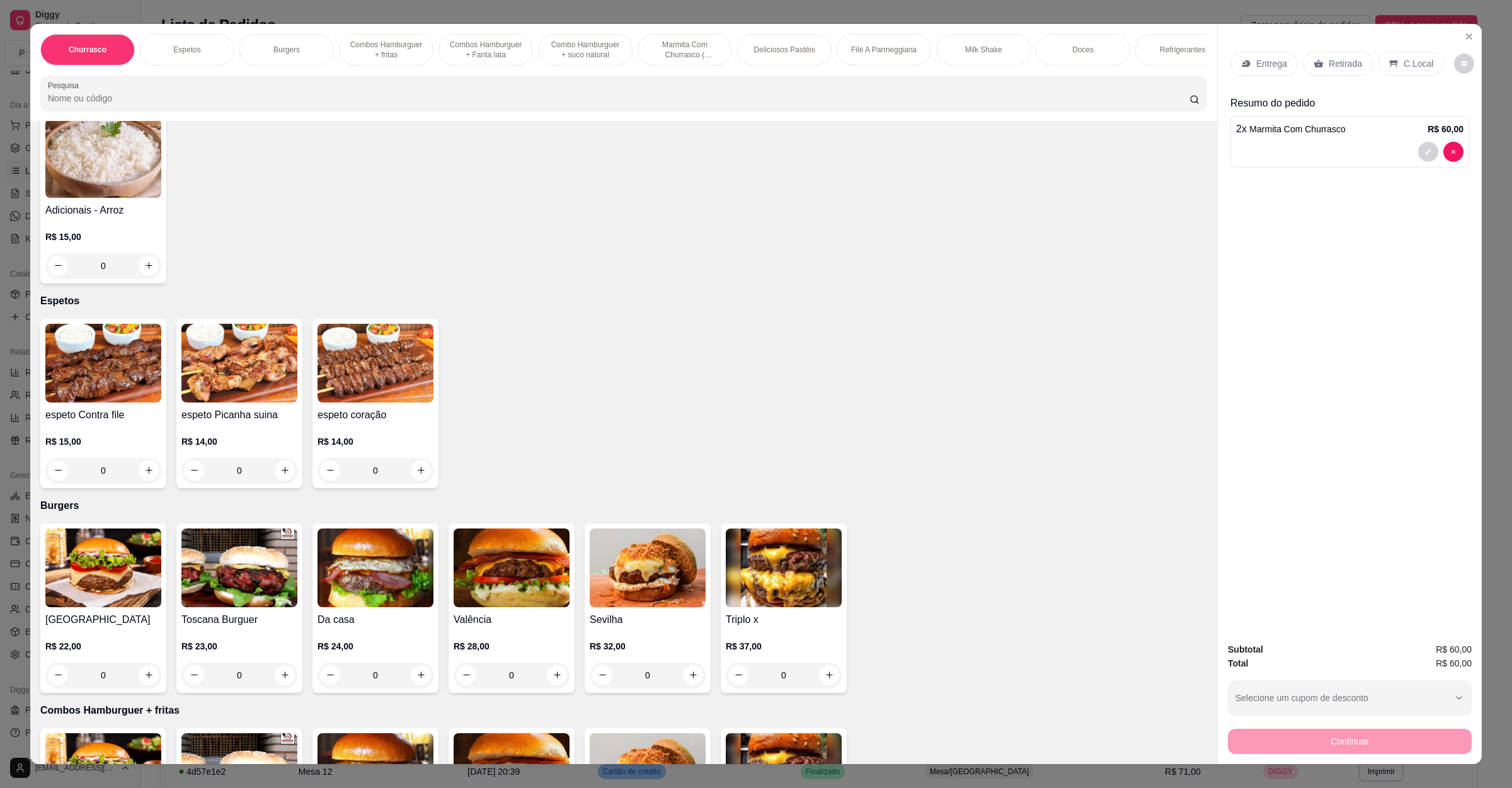
click at [285, 111] on div "Pesquisa" at bounding box center [624, 93] width 1167 height 35
click at [282, 104] on input "Pesquisa" at bounding box center [618, 98] width 1141 height 12
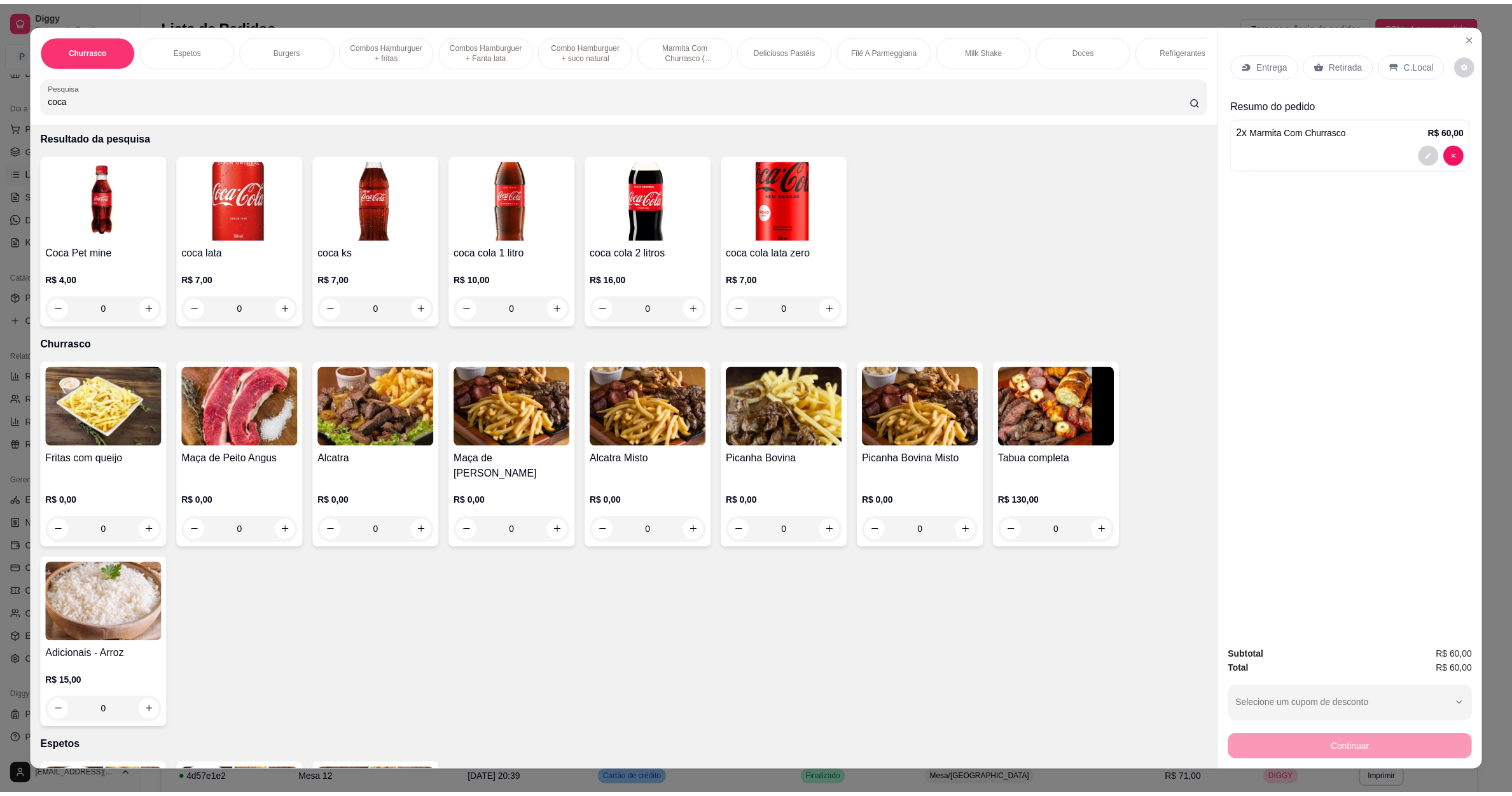
scroll to position [0, 0]
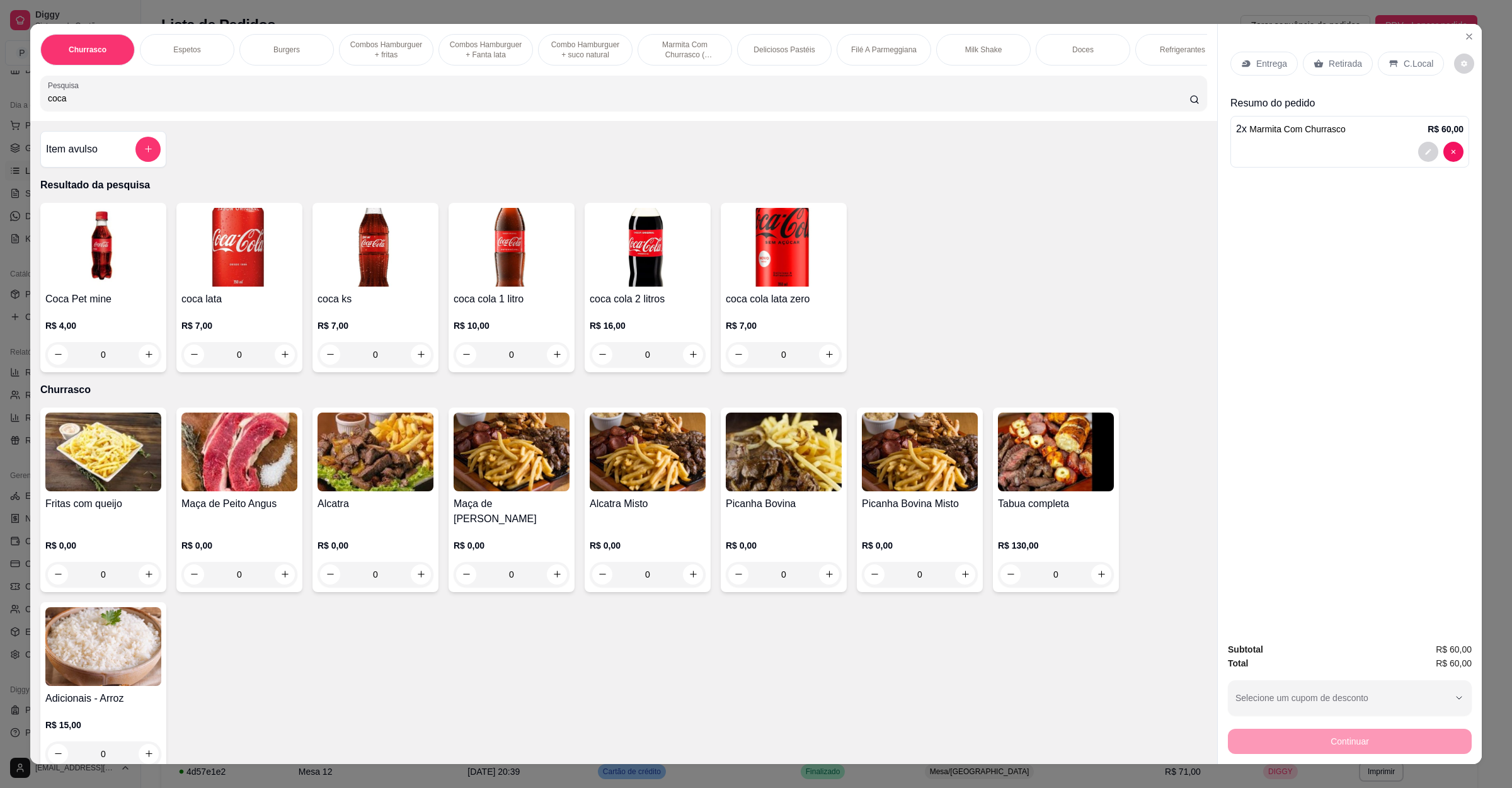
type input "coca"
click at [620, 287] on img at bounding box center [646, 247] width 116 height 78
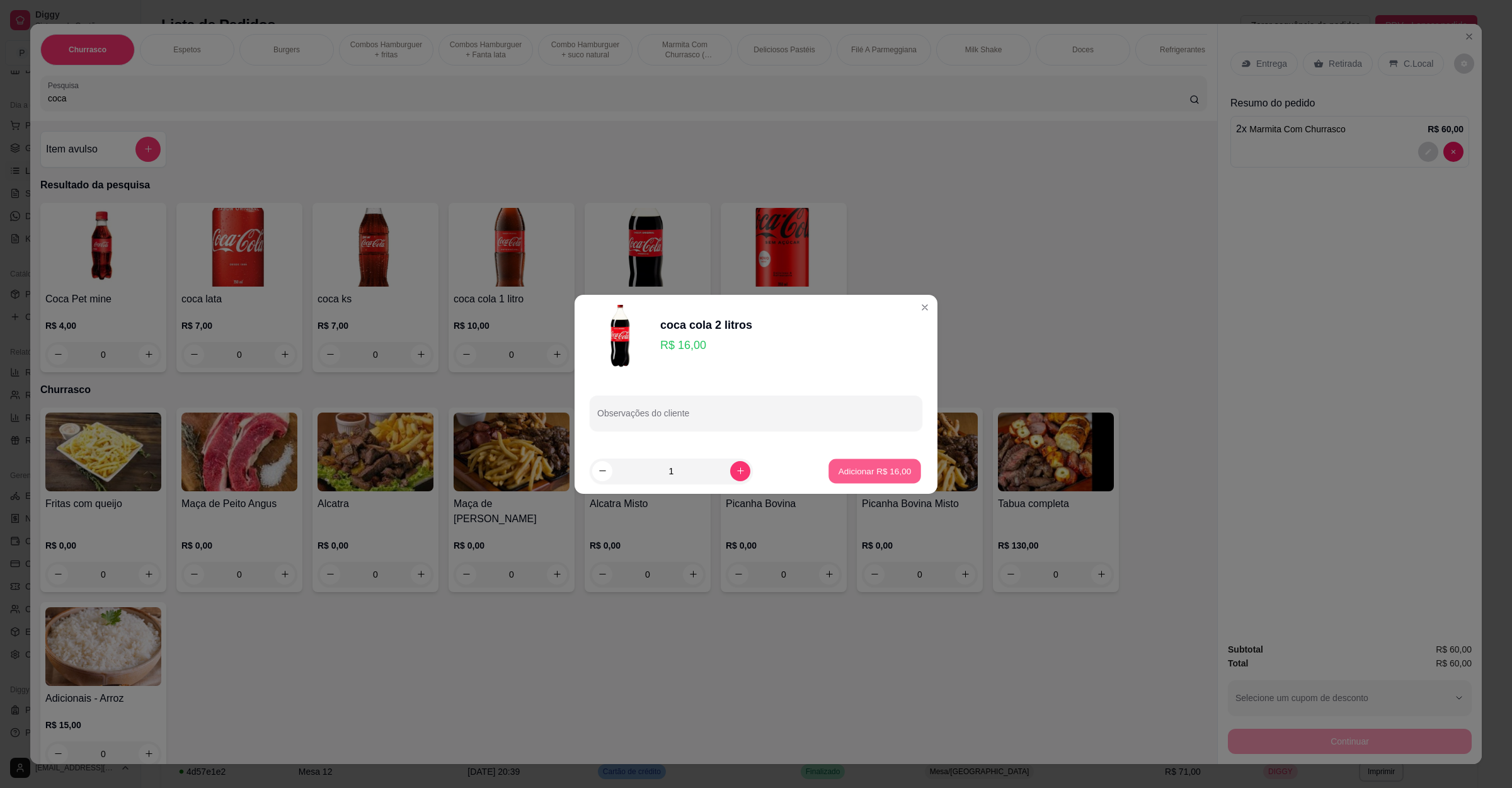
click at [871, 474] on p "Adicionar R$ 16,00" at bounding box center [875, 471] width 73 height 12
type input "1"
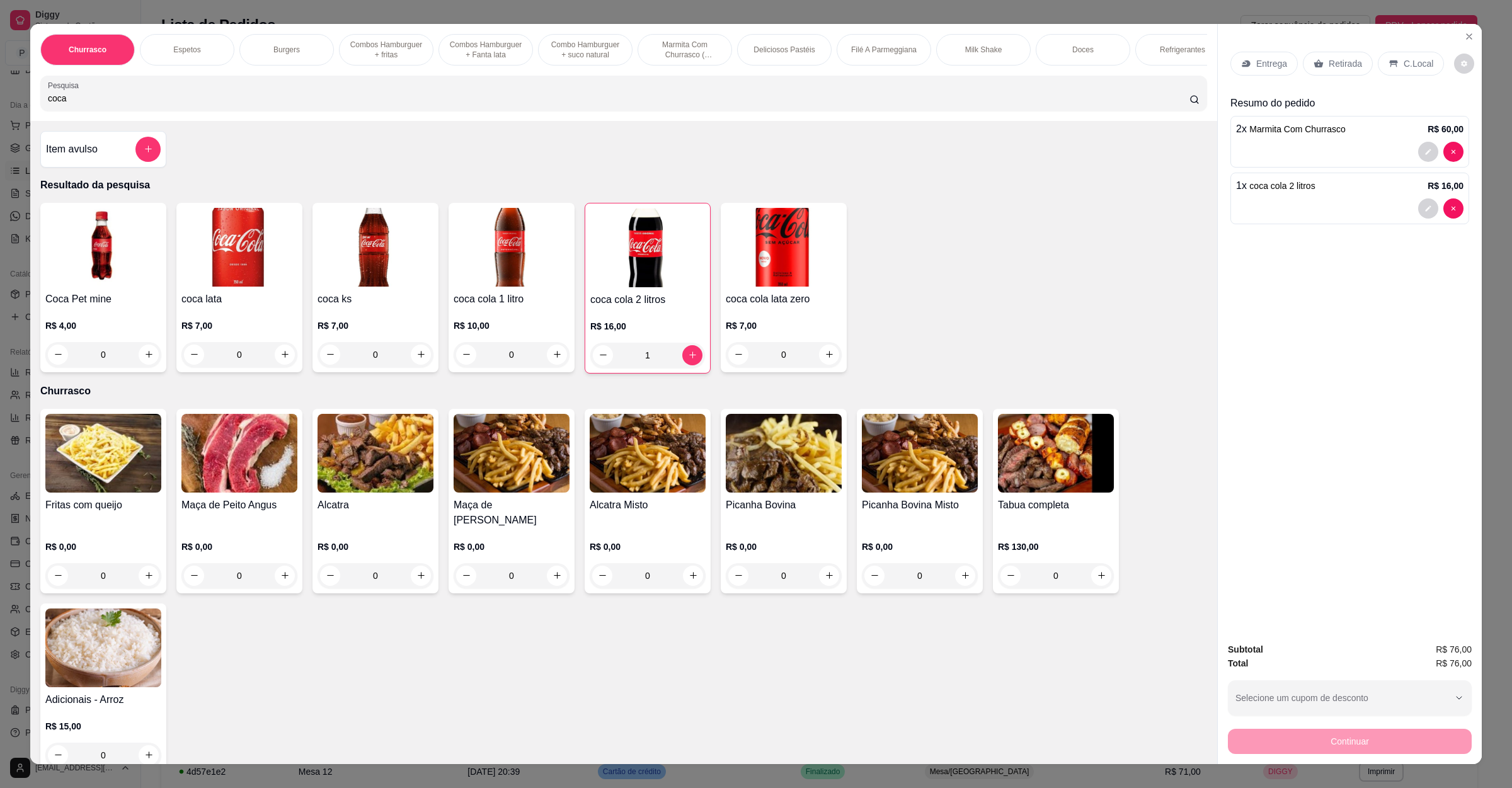
click at [1260, 57] on p "Entrega" at bounding box center [1271, 63] width 31 height 12
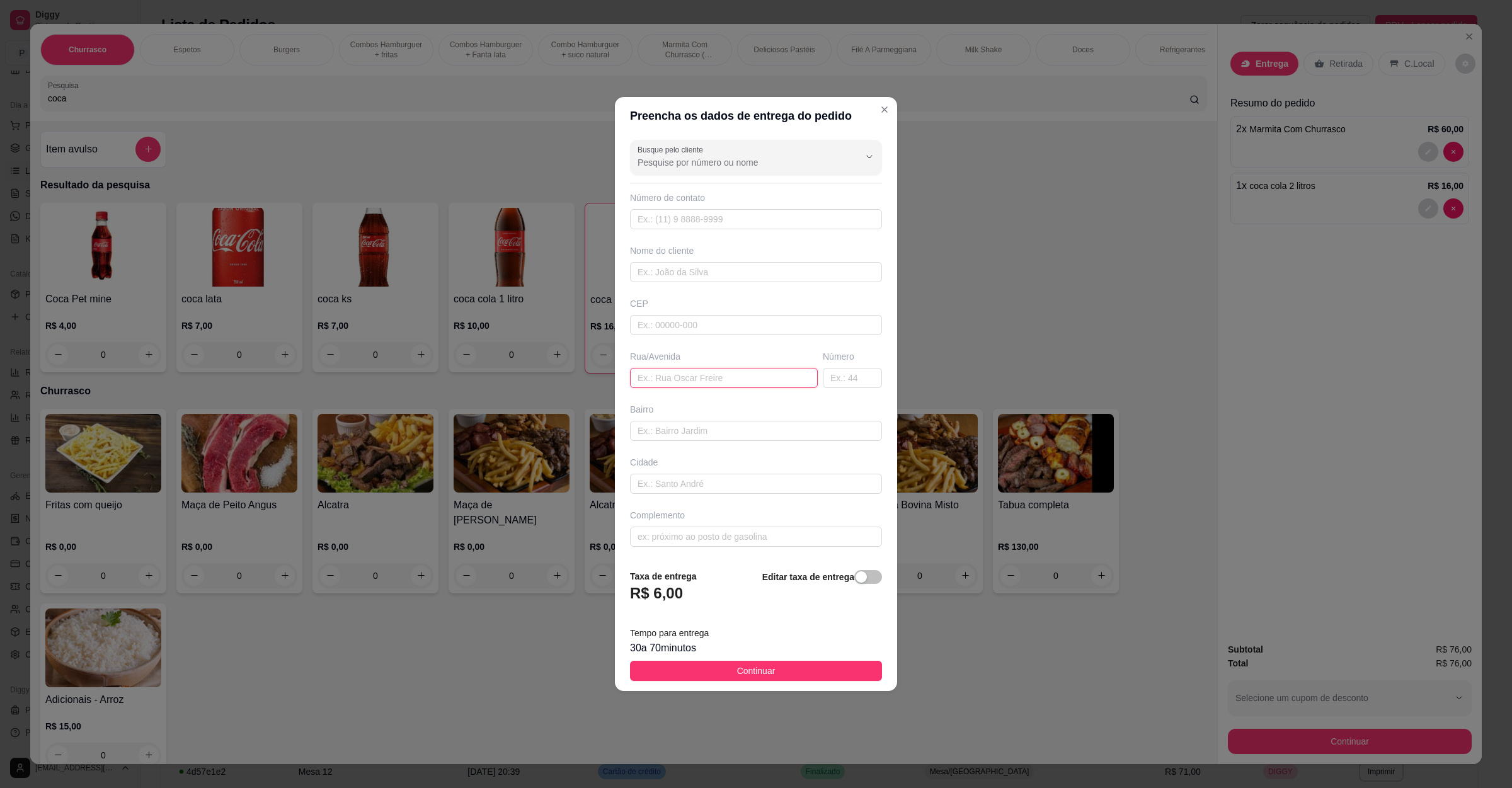
click at [736, 381] on input "text" at bounding box center [724, 378] width 187 height 20
paste input "[STREET_ADDRESS]"
type input "[STREET_ADDRESS]"
click at [811, 678] on button "Continuar" at bounding box center [756, 670] width 252 height 20
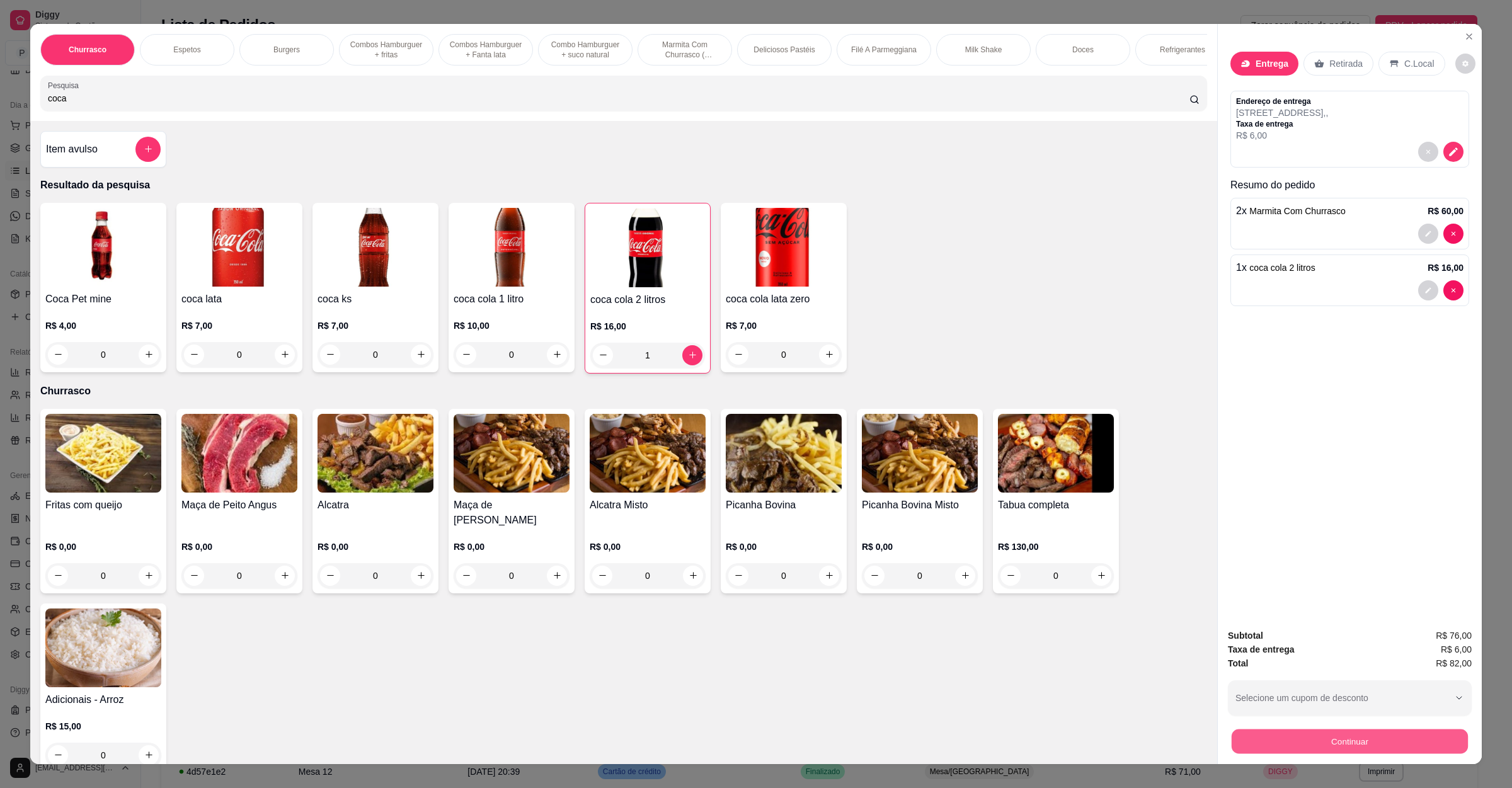
click at [1321, 747] on button "Continuar" at bounding box center [1348, 742] width 236 height 25
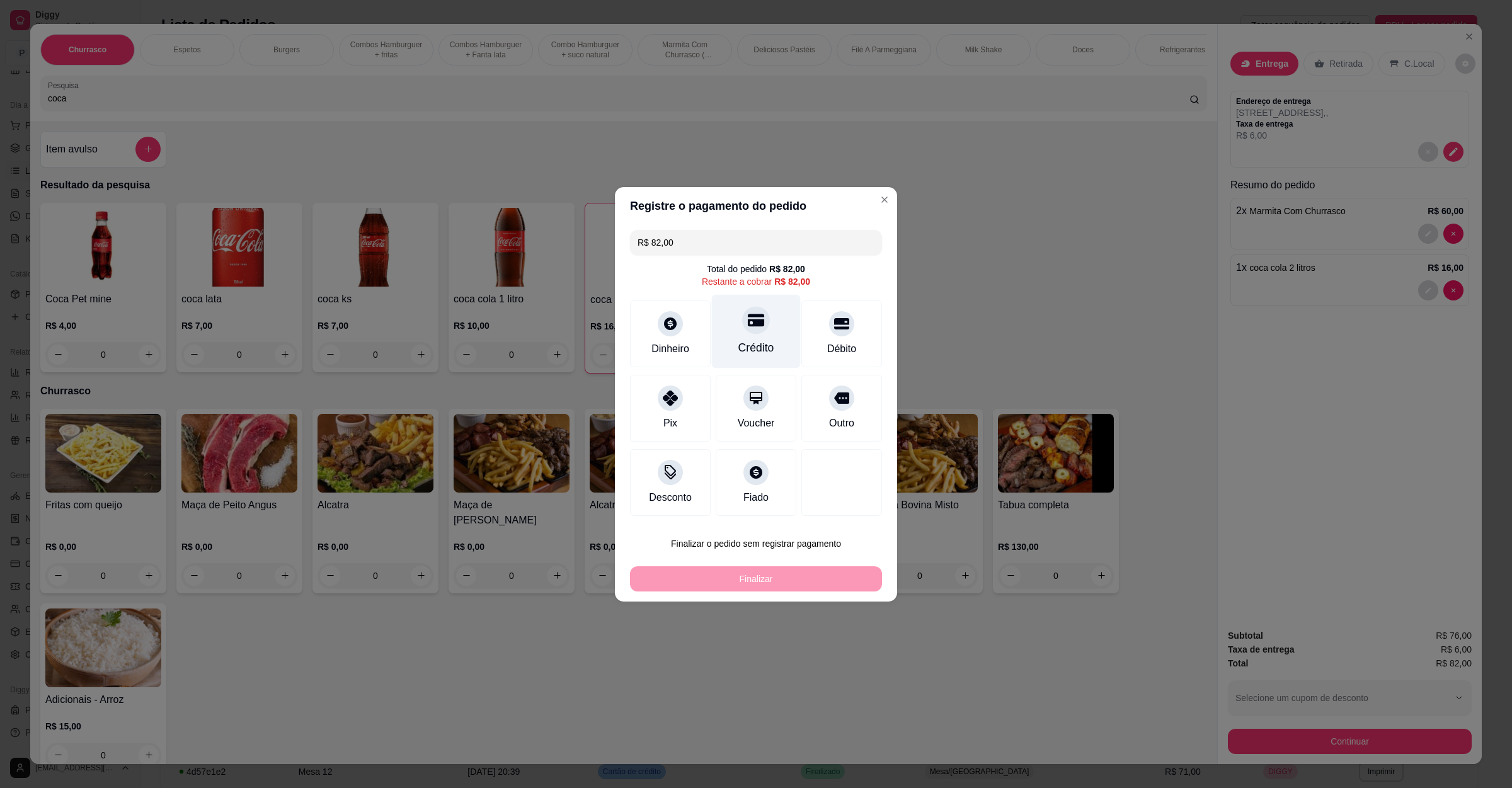
click at [728, 329] on div "Crédito" at bounding box center [756, 331] width 89 height 74
type input "R$ 0,00"
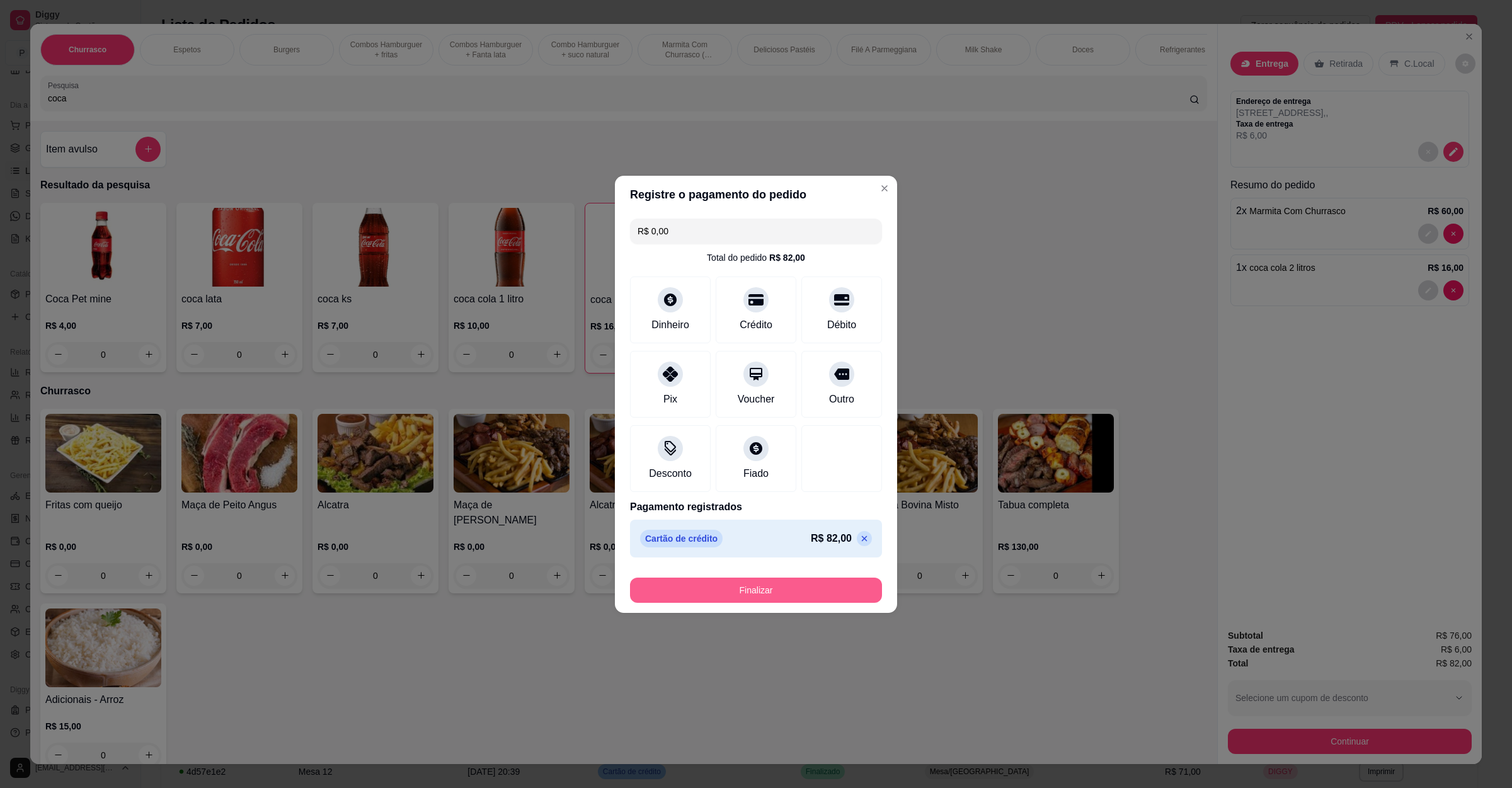
click at [773, 585] on button "Finalizar" at bounding box center [756, 590] width 252 height 25
type input "0"
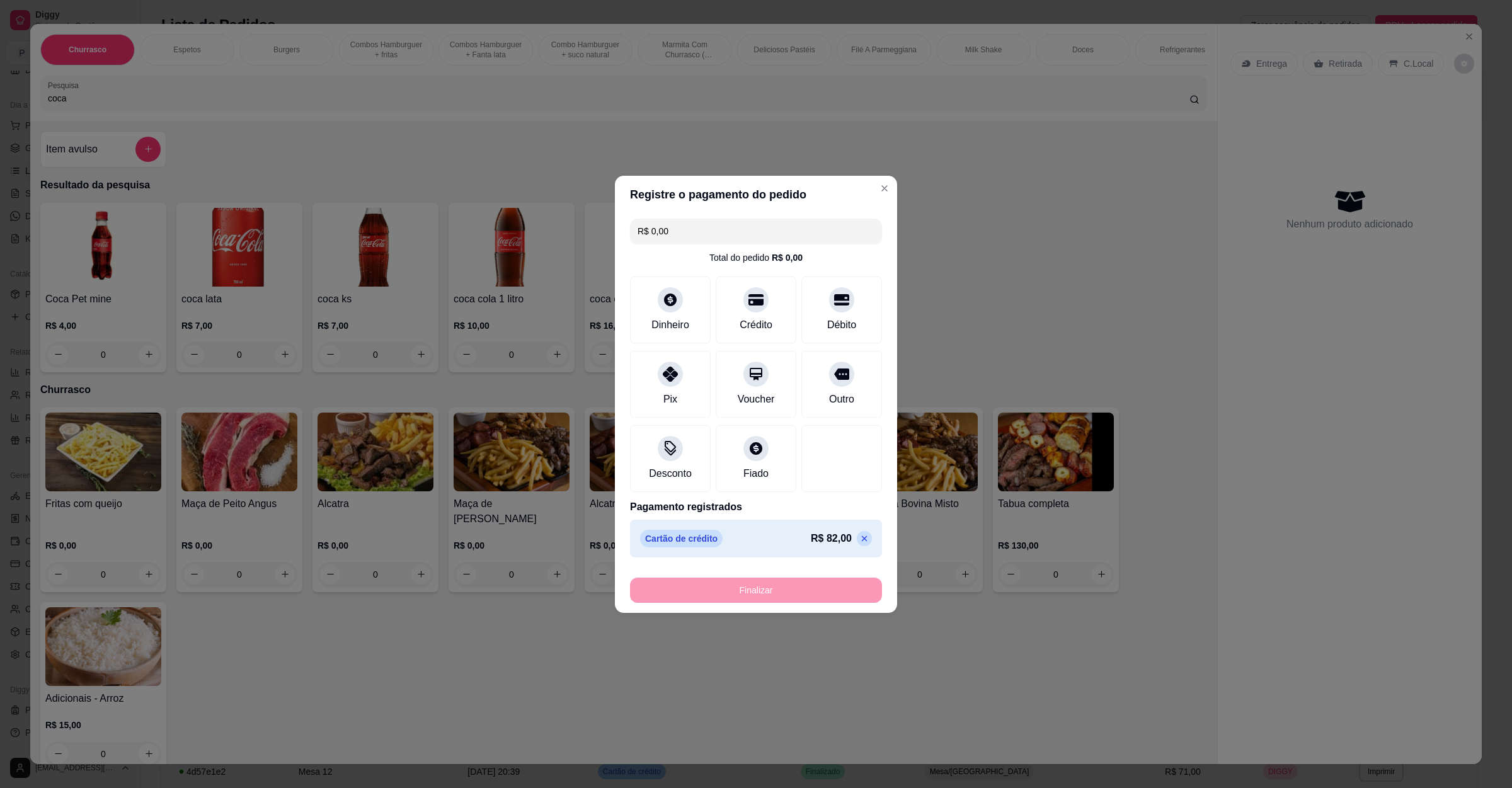
type input "-R$ 82,00"
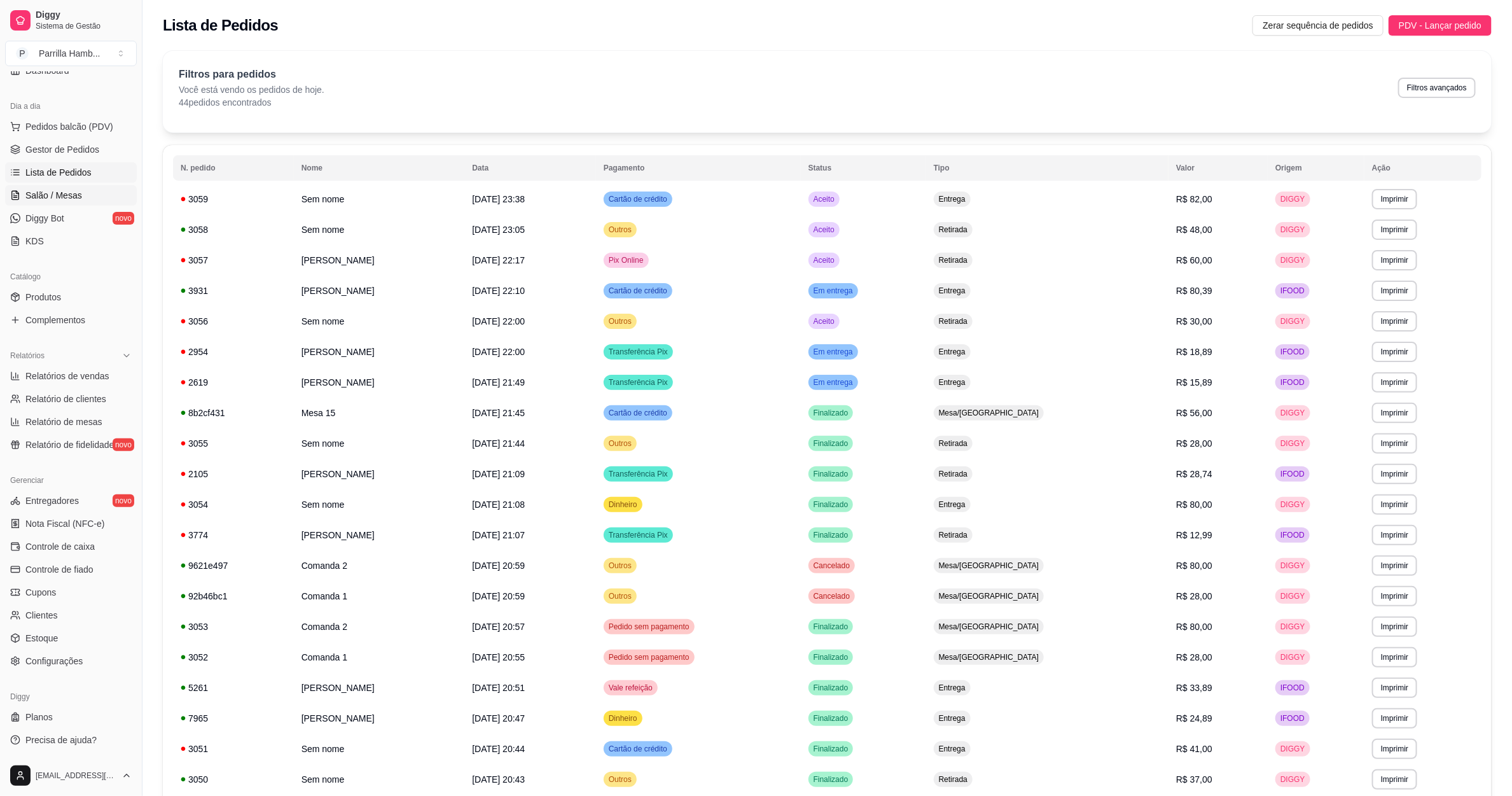
click at [66, 196] on span "Salão / Mesas" at bounding box center [53, 195] width 57 height 13
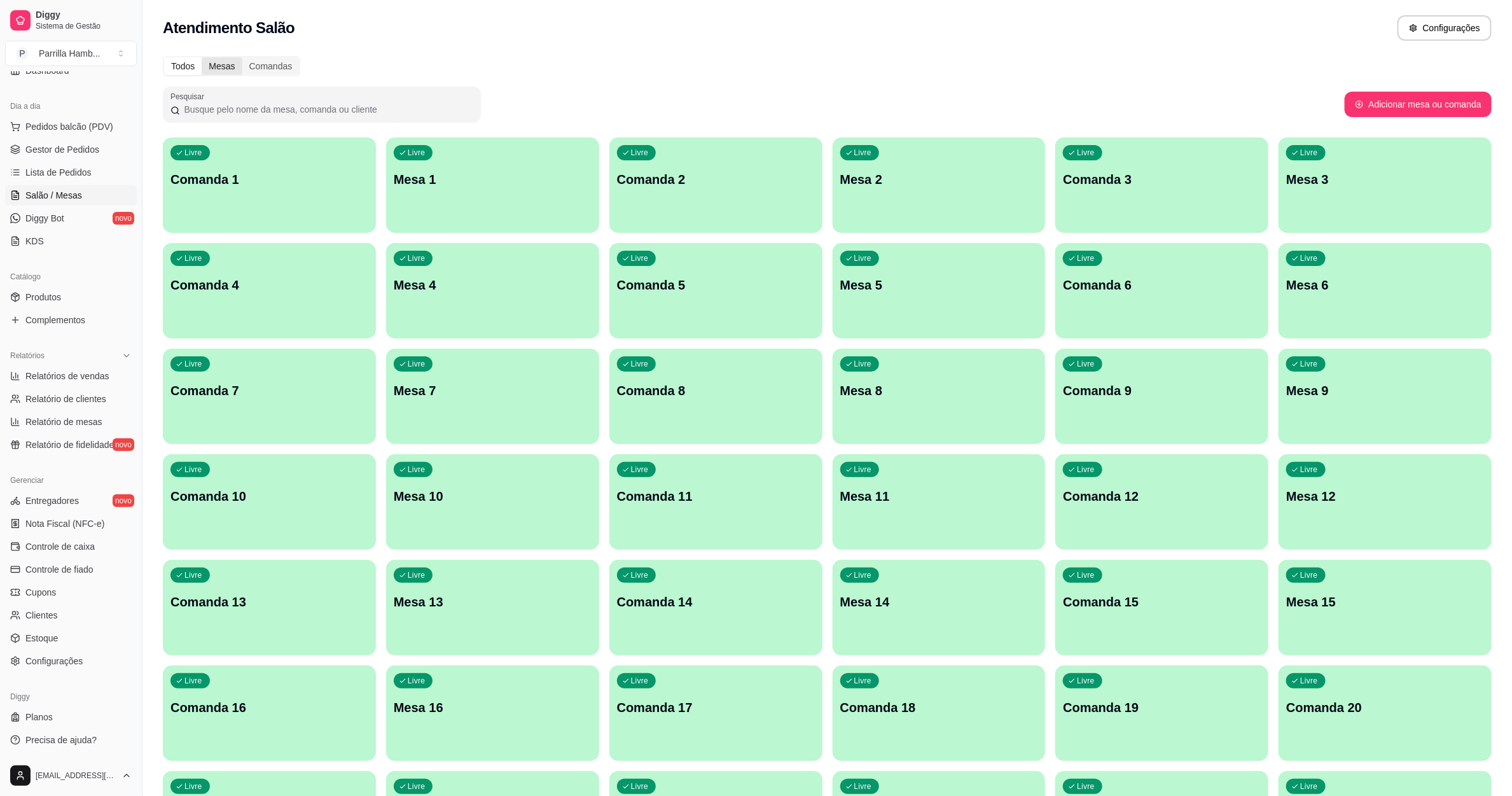
click at [228, 63] on div "Mesas" at bounding box center [221, 66] width 40 height 17
click at [202, 57] on input "Mesas" at bounding box center [202, 57] width 0 height 0
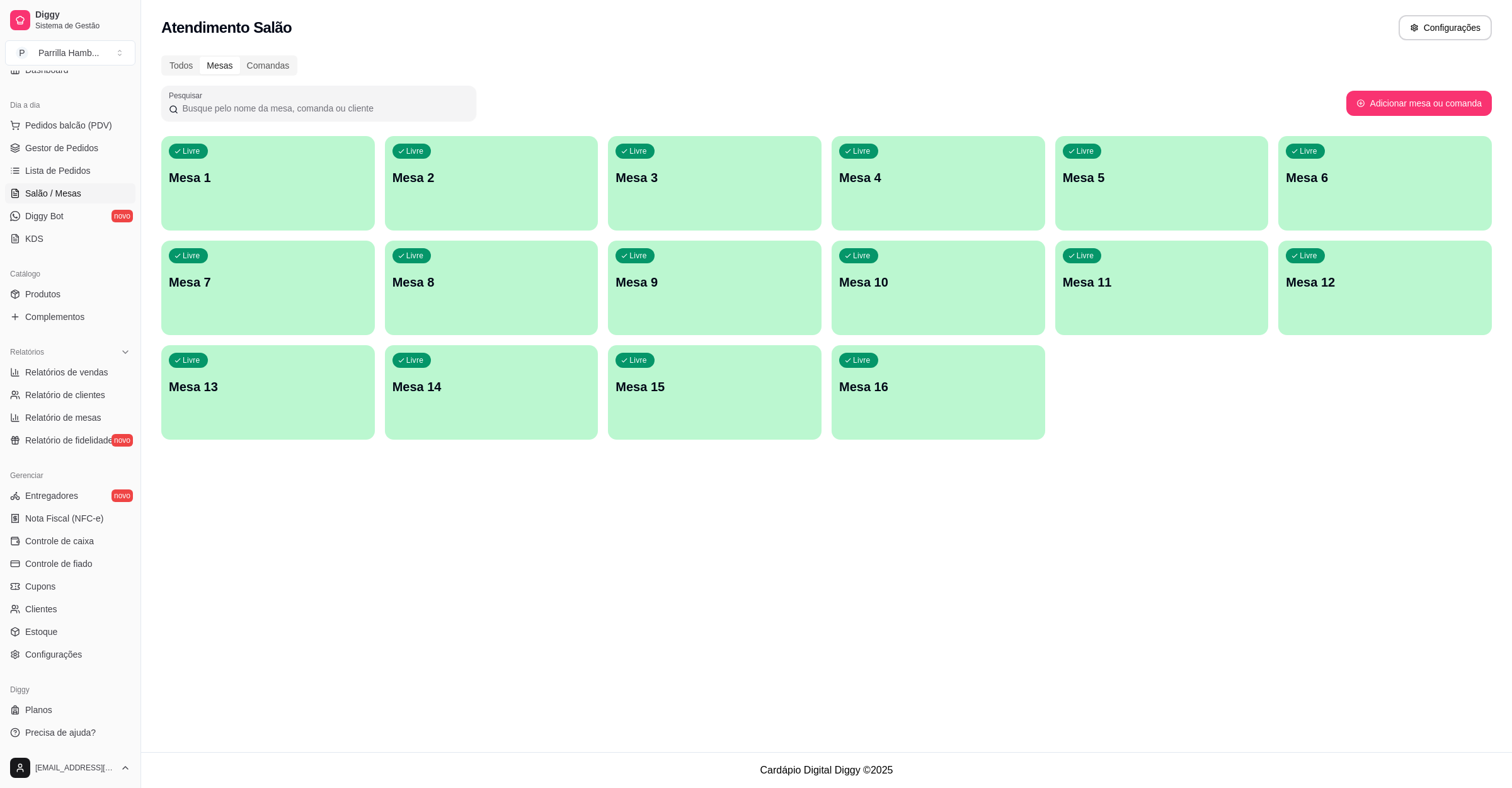
click at [420, 389] on p "Mesa 14" at bounding box center [491, 386] width 198 height 17
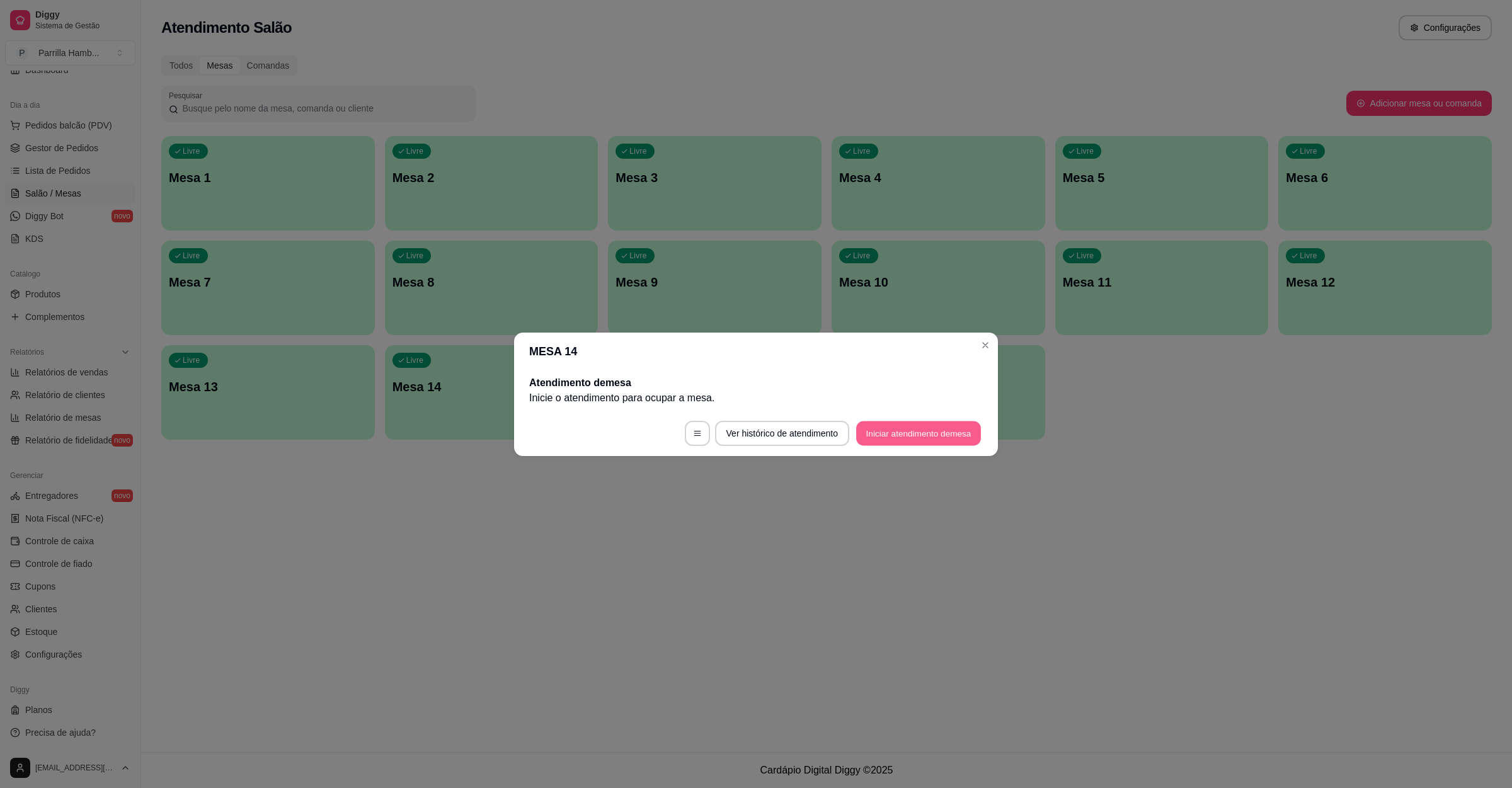
click at [922, 424] on button "Iniciar atendimento de mesa" at bounding box center [918, 433] width 124 height 25
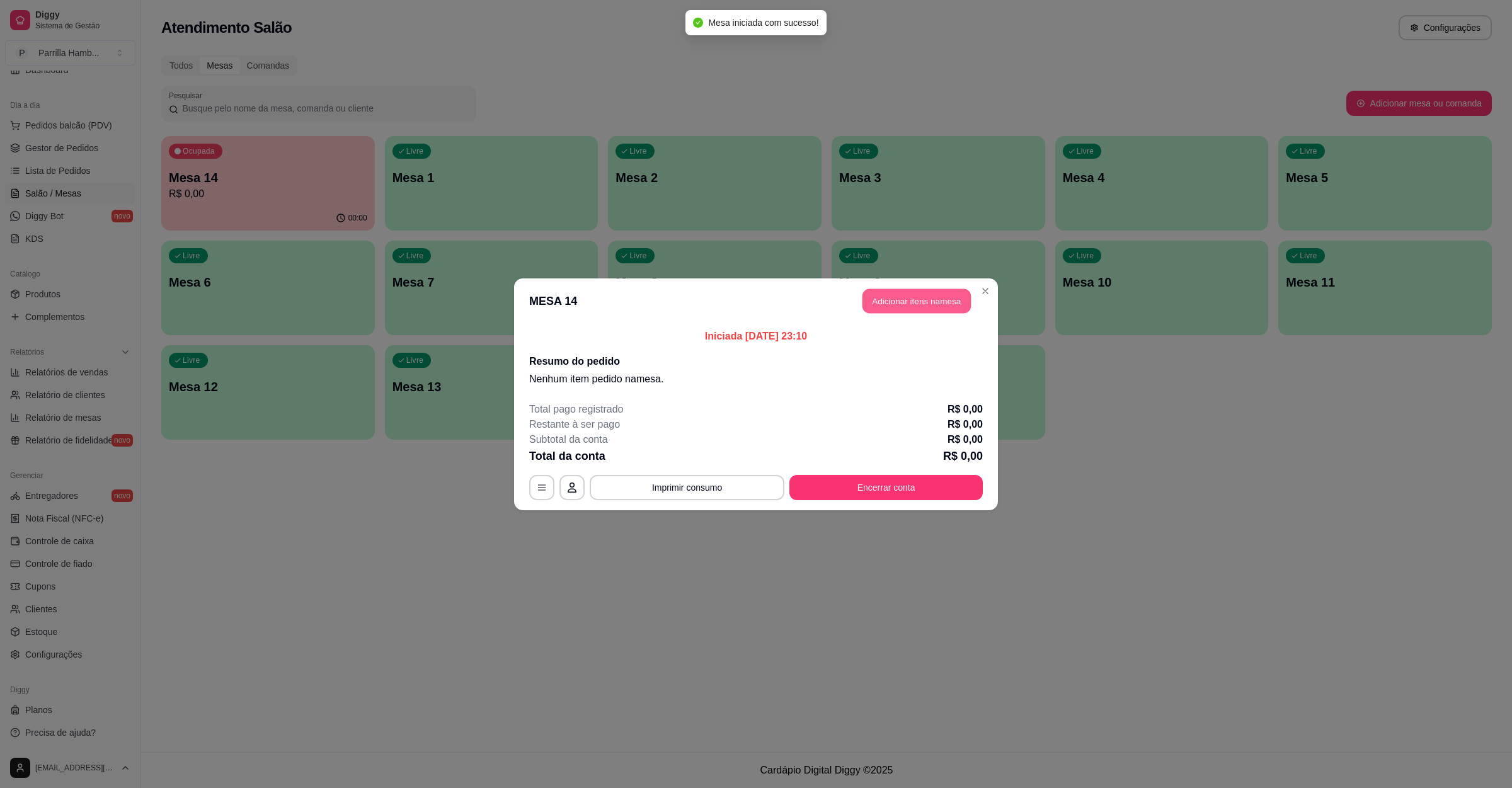
click at [943, 304] on button "Adicionar itens na mesa" at bounding box center [916, 301] width 108 height 25
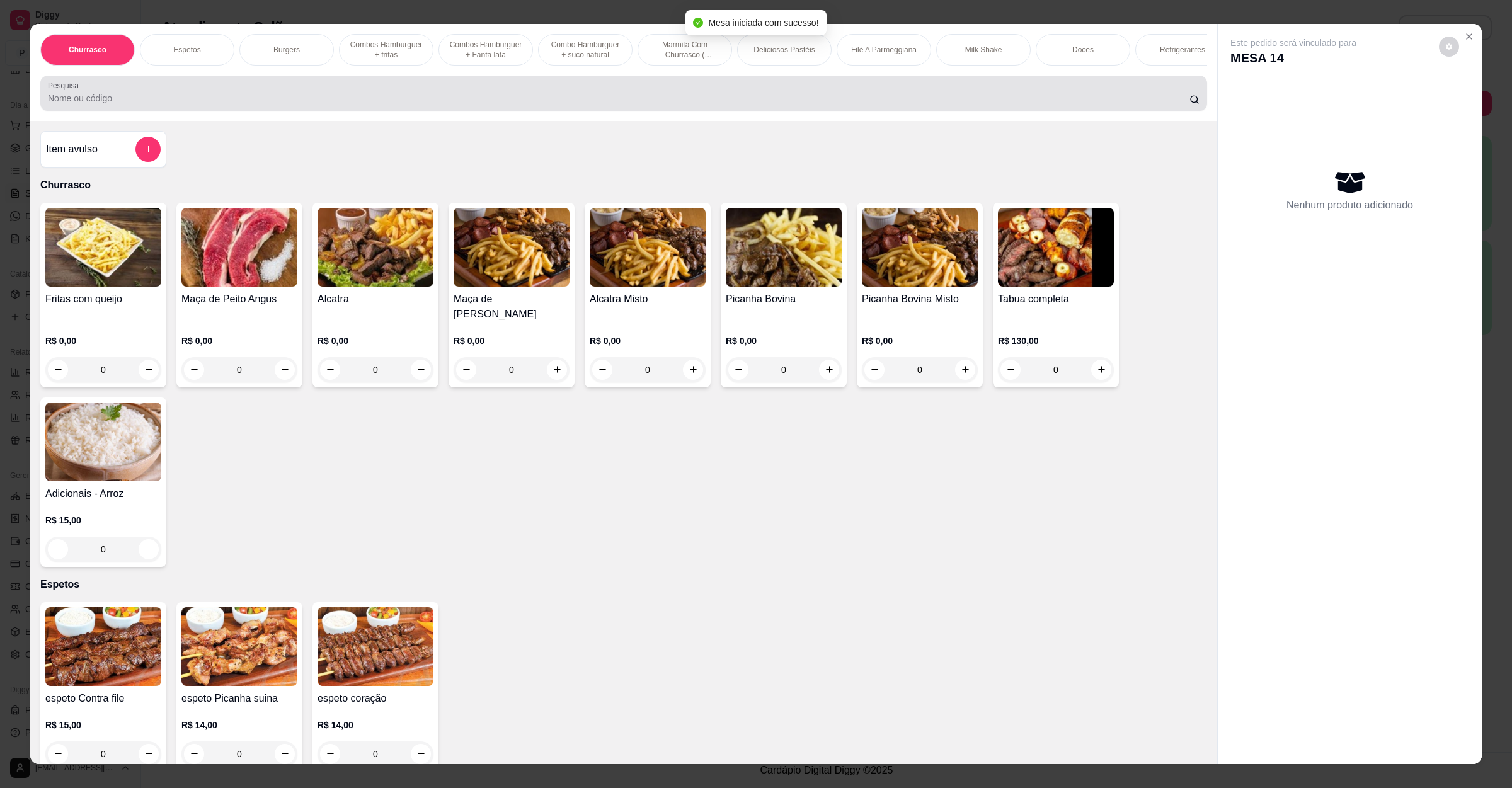
click at [331, 104] on div at bounding box center [624, 93] width 1151 height 25
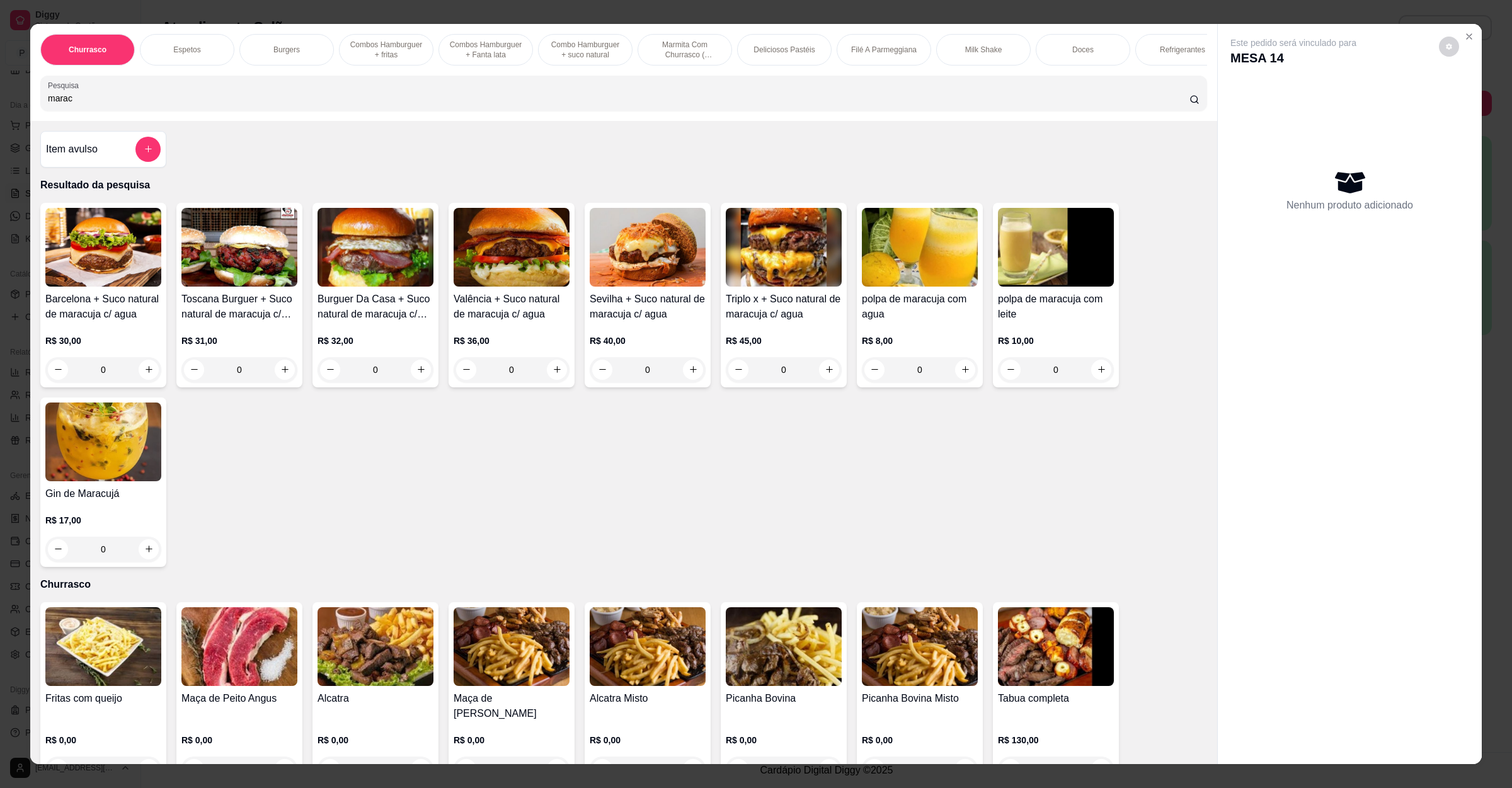
type input "marac"
click at [75, 481] on img at bounding box center [102, 442] width 116 height 78
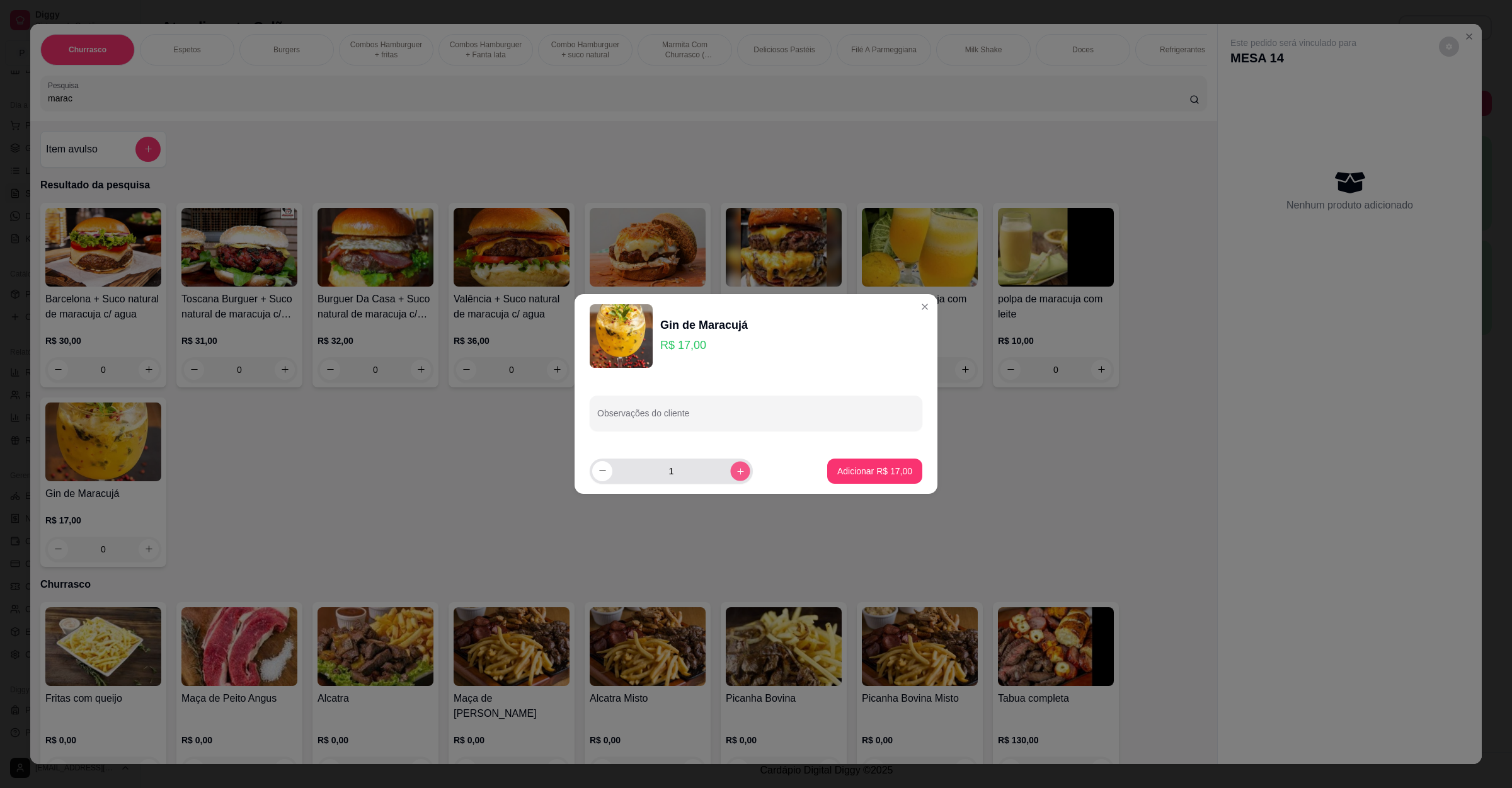
click at [735, 475] on icon "increase-product-quantity" at bounding box center [740, 471] width 10 height 10
type input "2"
click at [904, 464] on button "Adicionar R$ 34,00" at bounding box center [874, 471] width 93 height 25
type input "2"
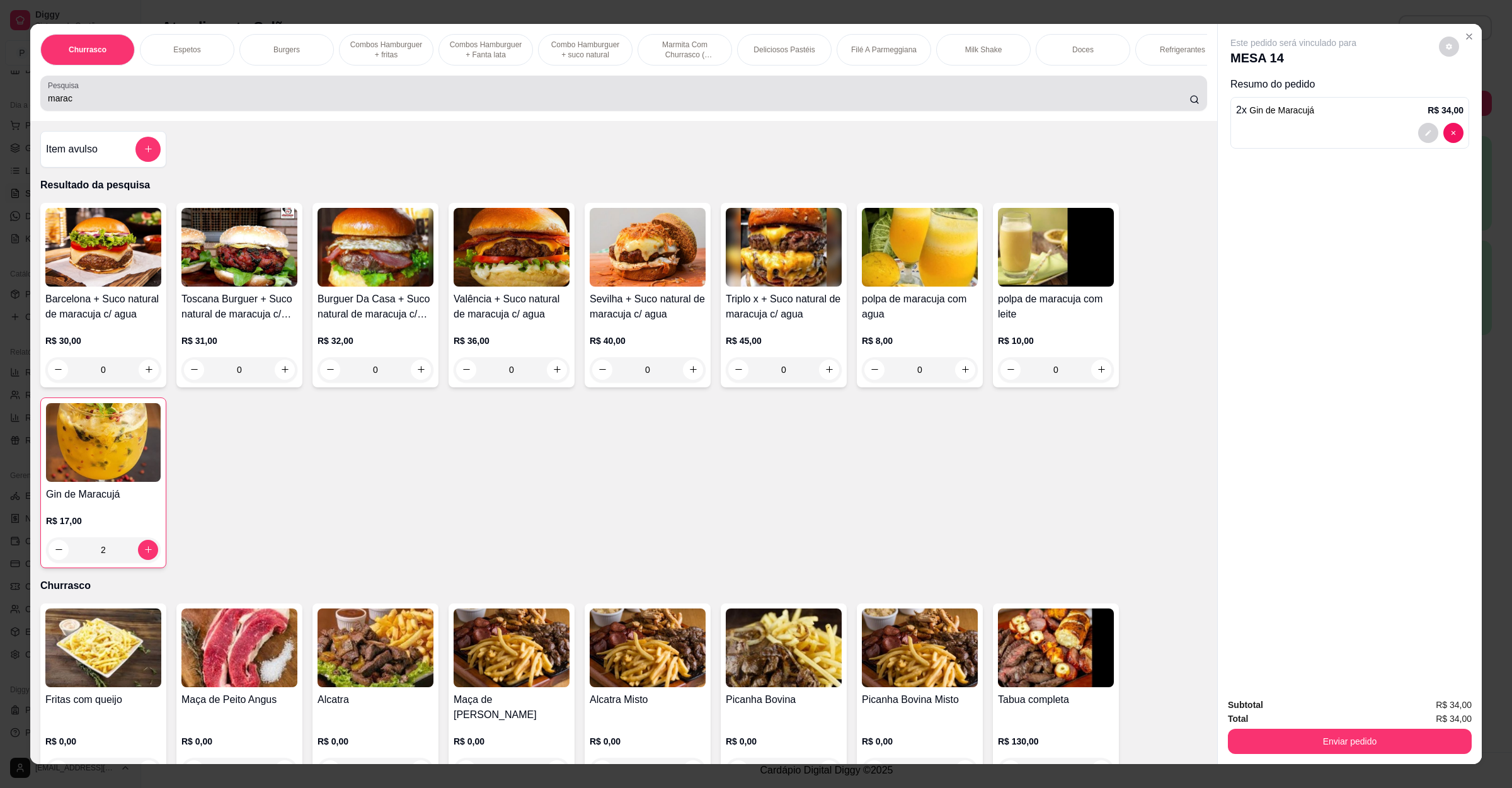
click at [342, 100] on div "marac" at bounding box center [624, 93] width 1151 height 25
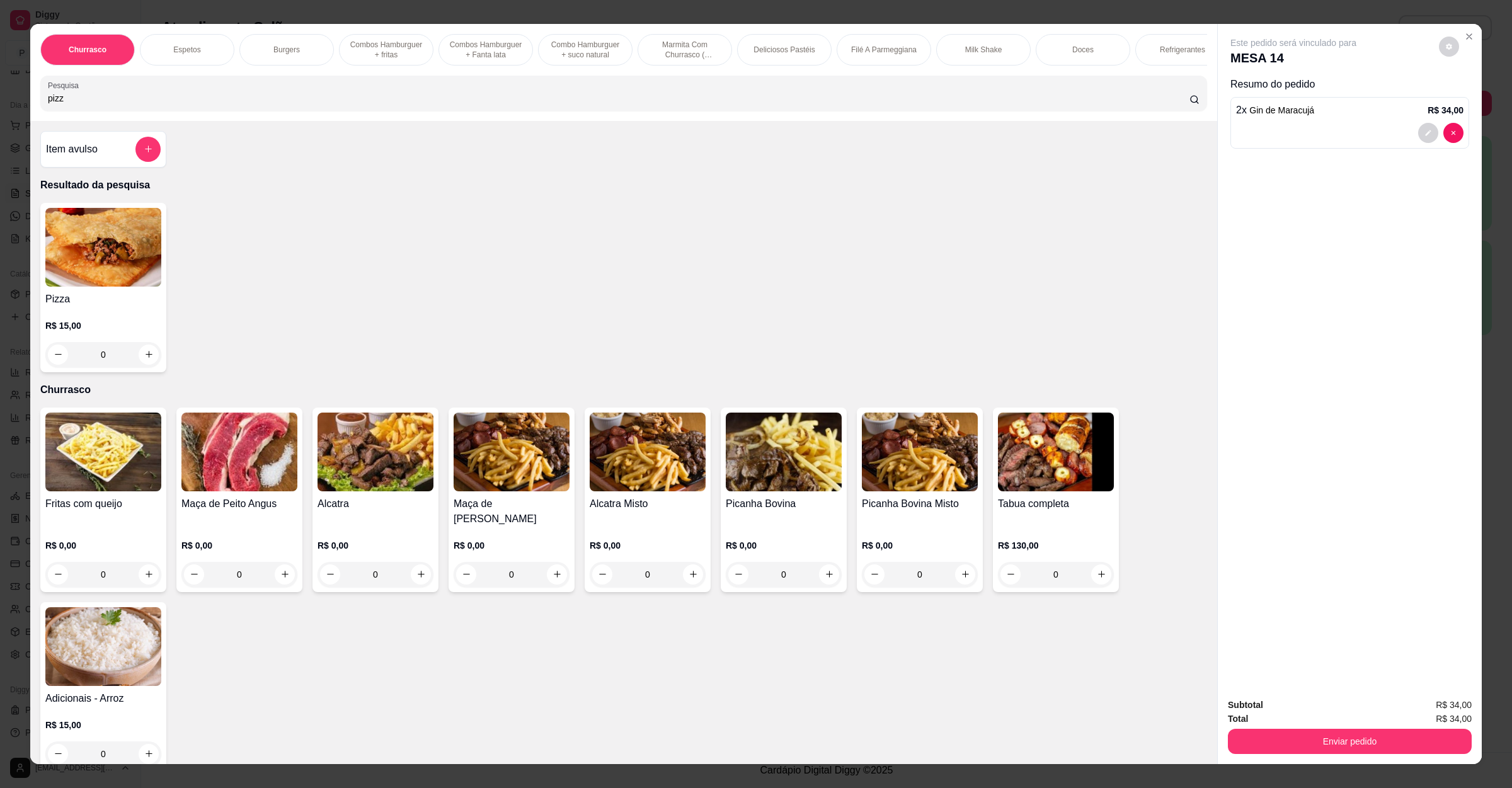
type input "pizz"
click at [100, 302] on div "Pizza R$ 15,00 0" at bounding box center [103, 287] width 126 height 169
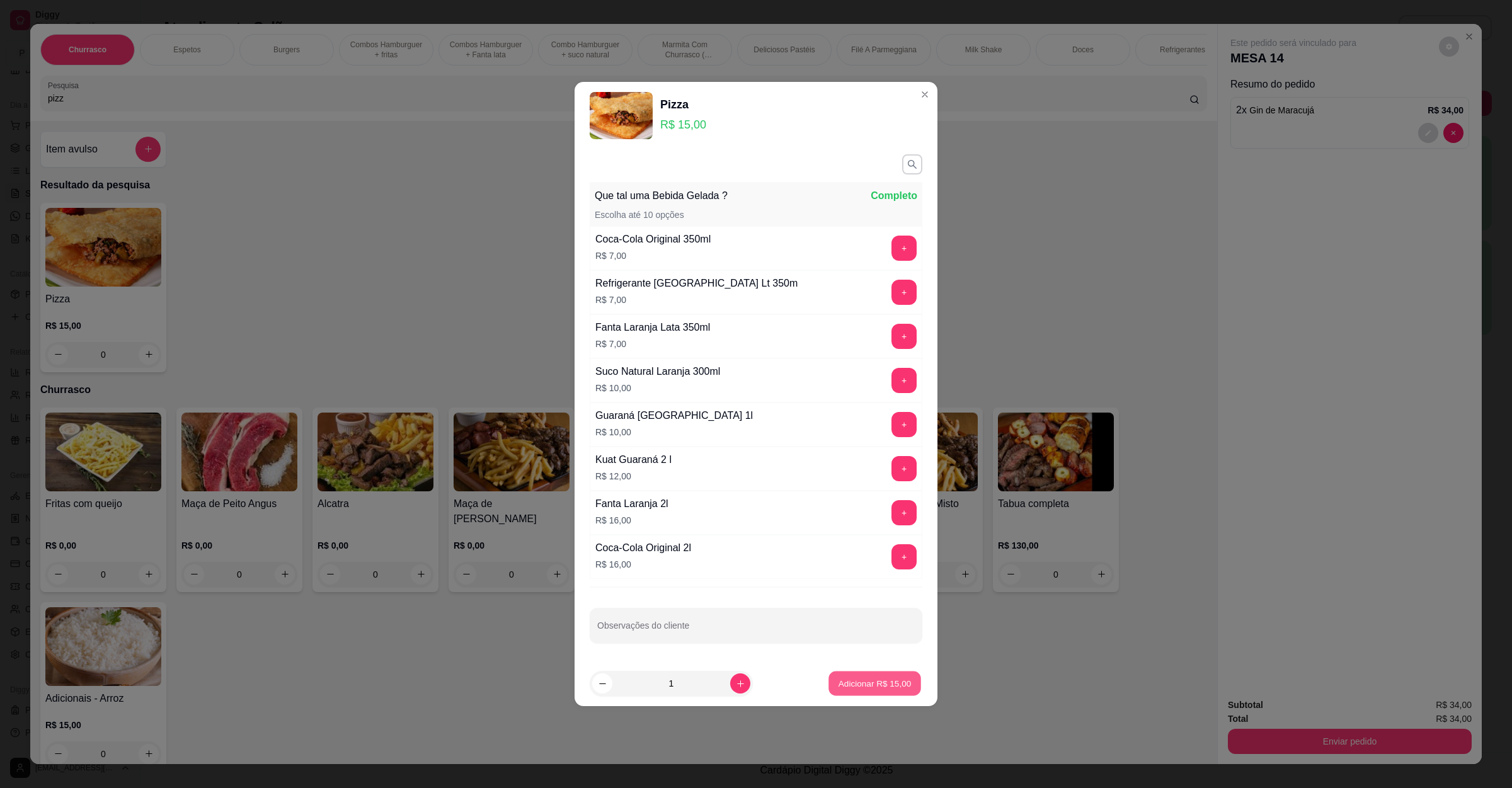
click at [839, 683] on p "Adicionar R$ 15,00" at bounding box center [875, 683] width 73 height 12
type input "1"
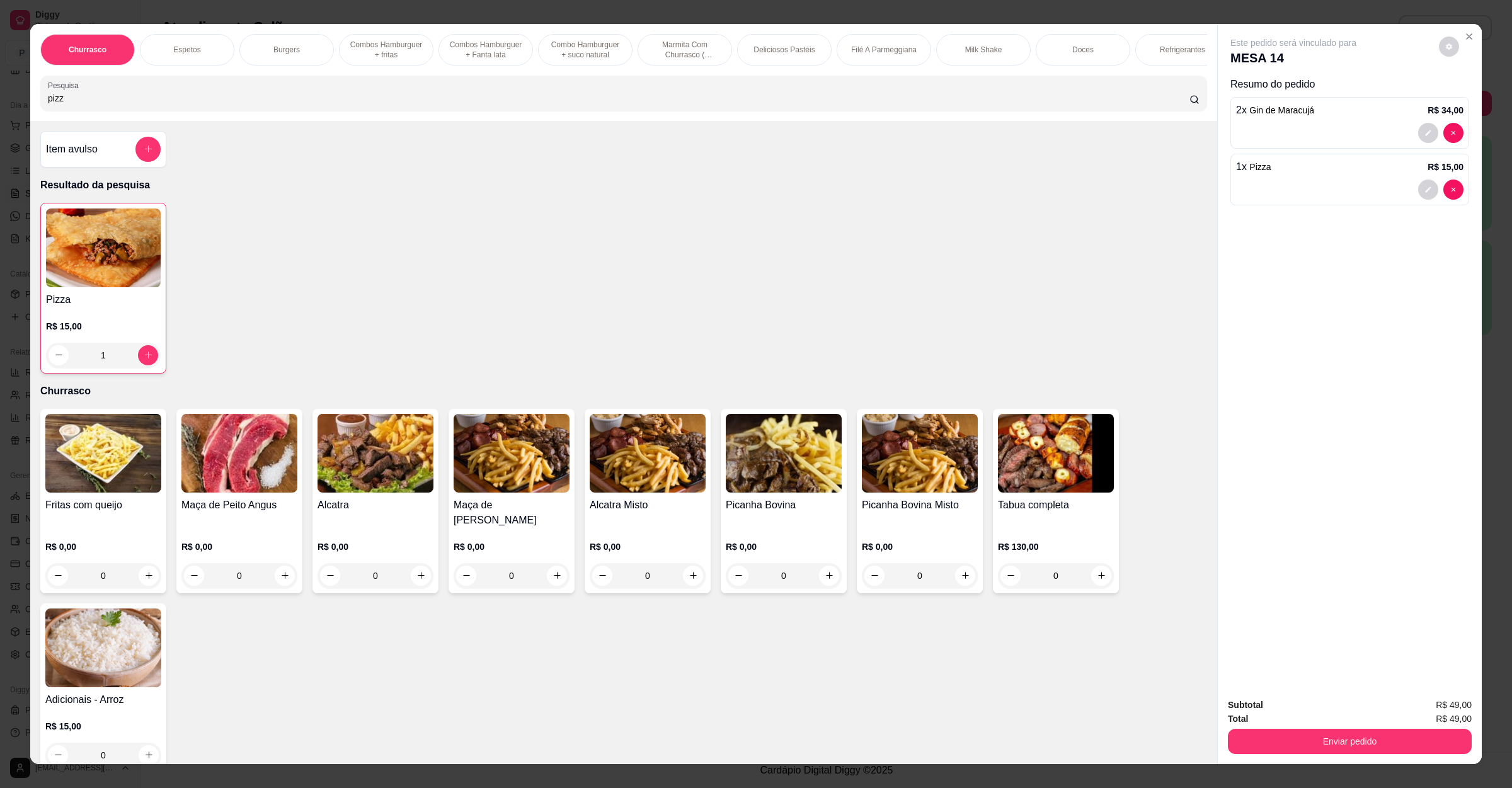
click at [136, 104] on input "pizz" at bounding box center [618, 98] width 1141 height 12
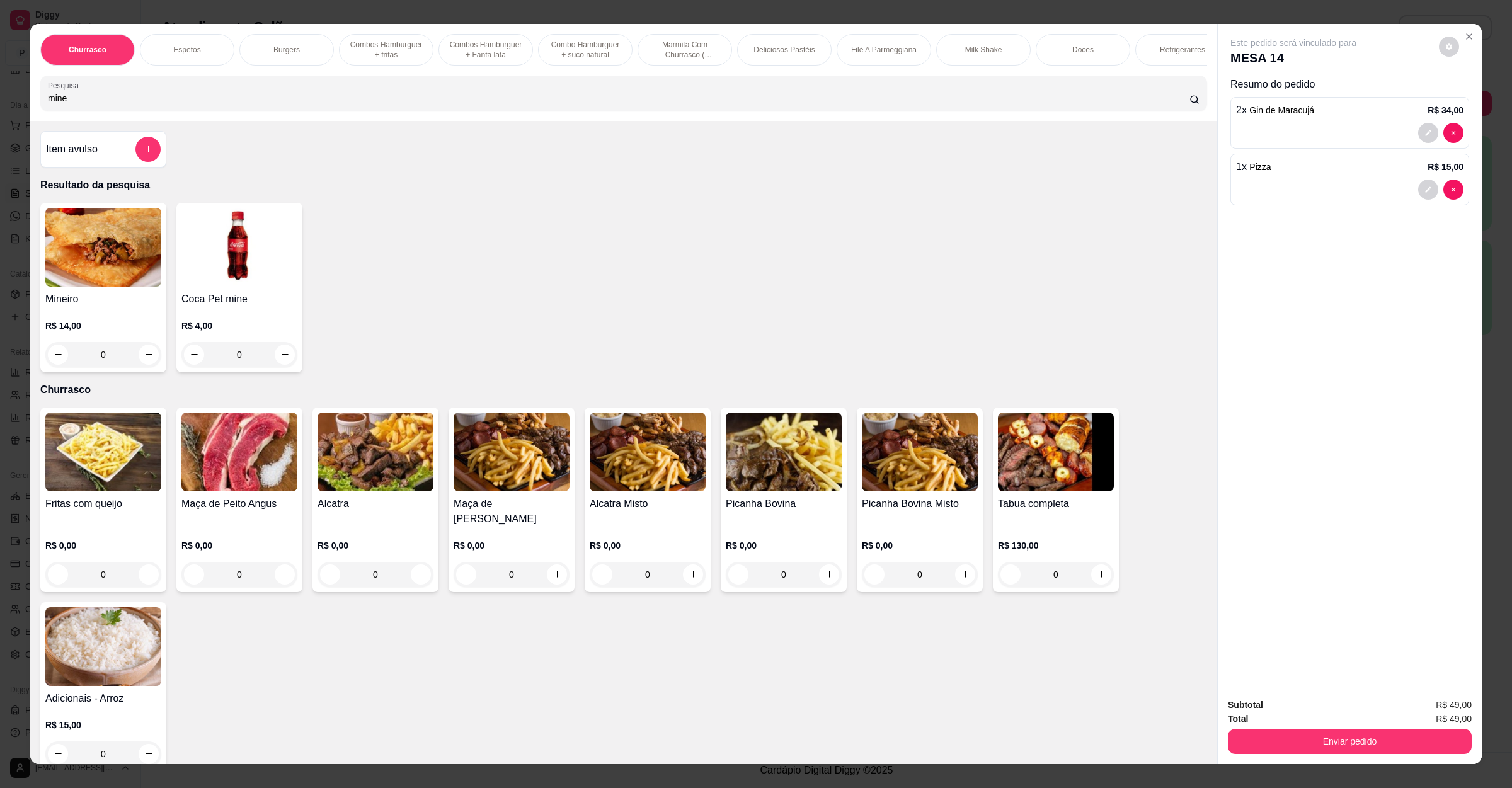
type input "mine"
click at [81, 267] on img at bounding box center [102, 247] width 116 height 78
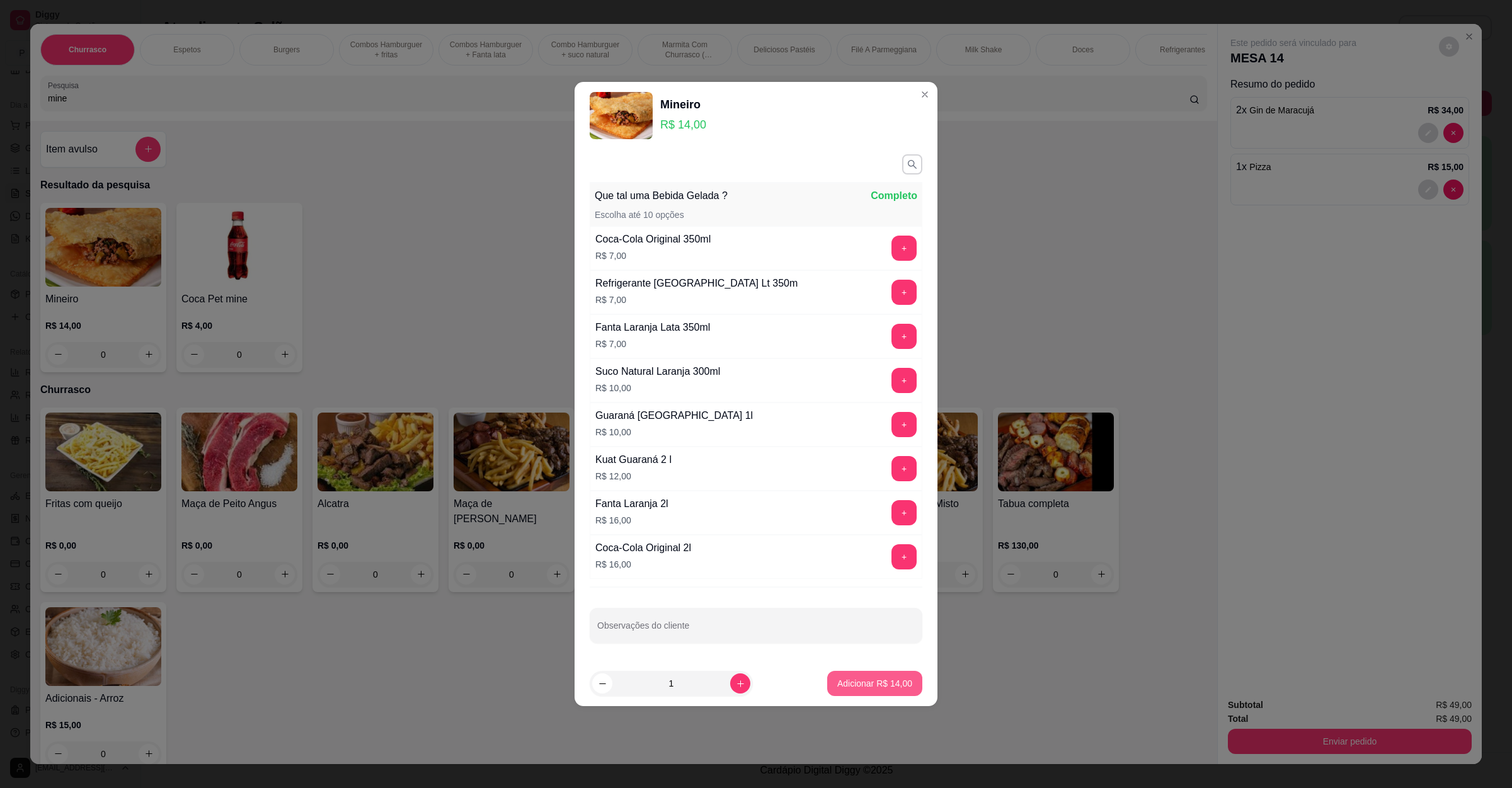
click at [850, 689] on p "Adicionar R$ 14,00" at bounding box center [874, 683] width 75 height 12
type input "1"
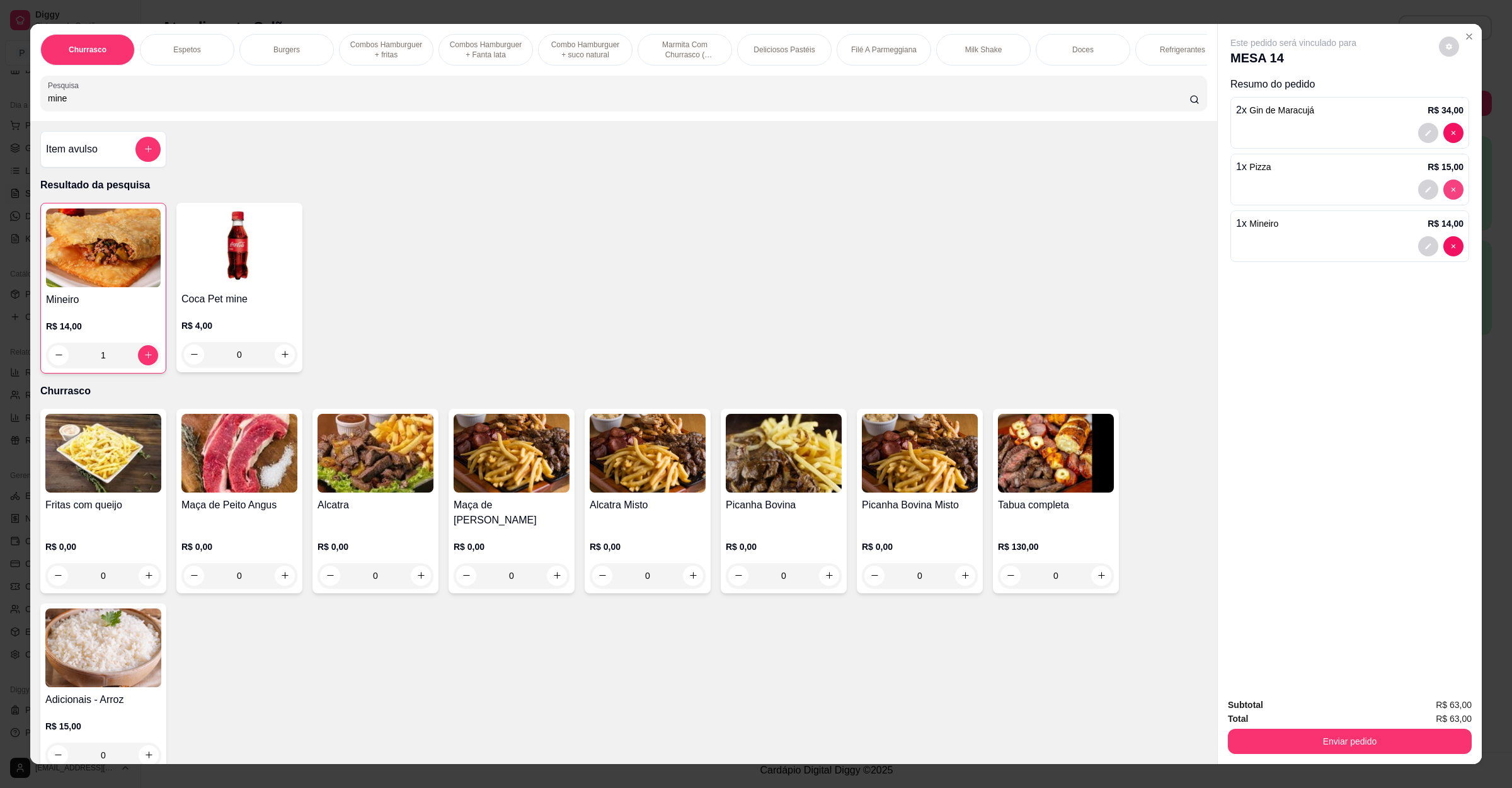
type input "0"
click at [1310, 743] on button "Enviar pedido" at bounding box center [1348, 742] width 236 height 25
click at [1425, 714] on button "Enviar pedido" at bounding box center [1436, 710] width 69 height 23
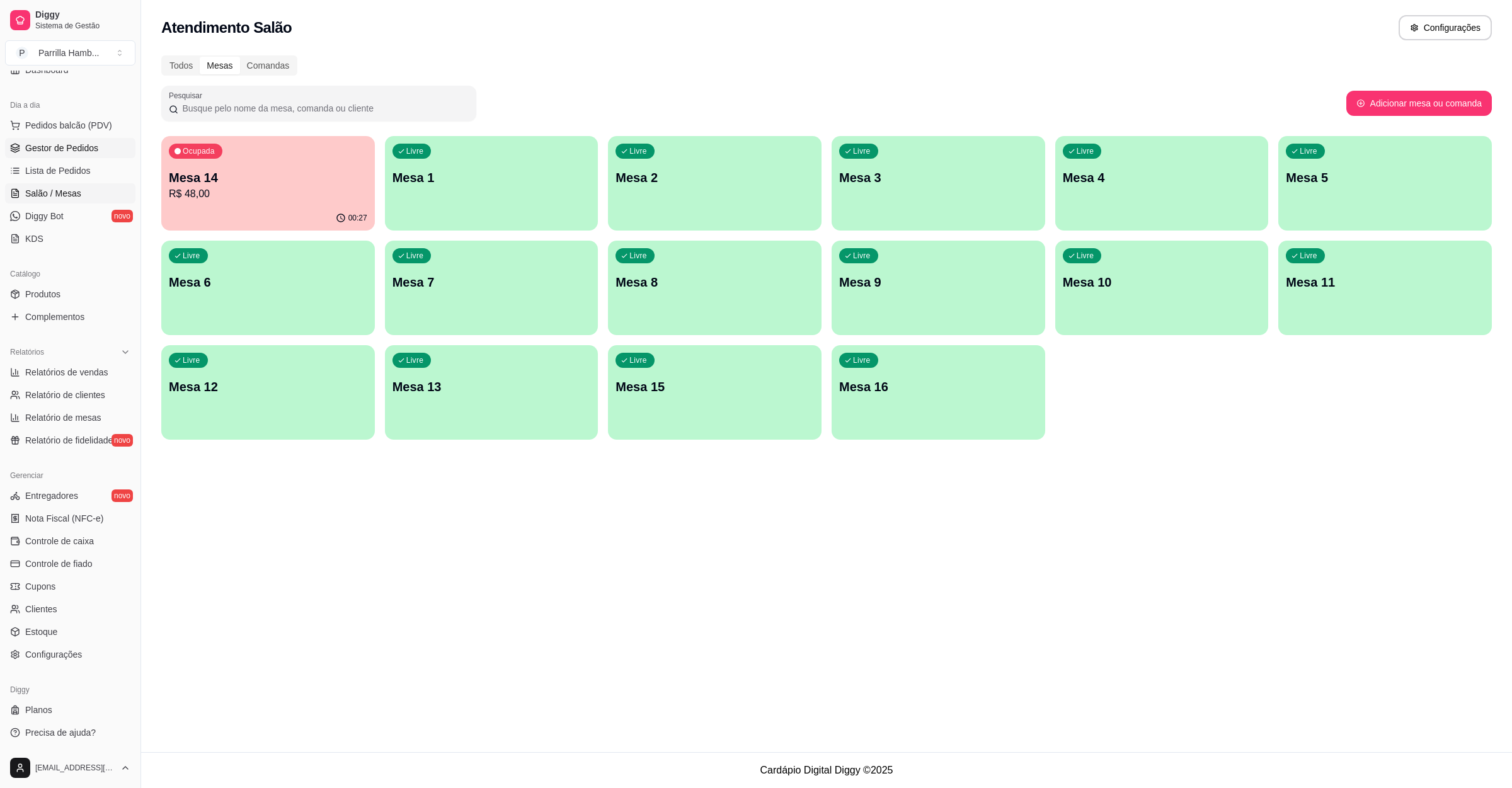
click at [83, 145] on span "Gestor de Pedidos" at bounding box center [61, 147] width 73 height 12
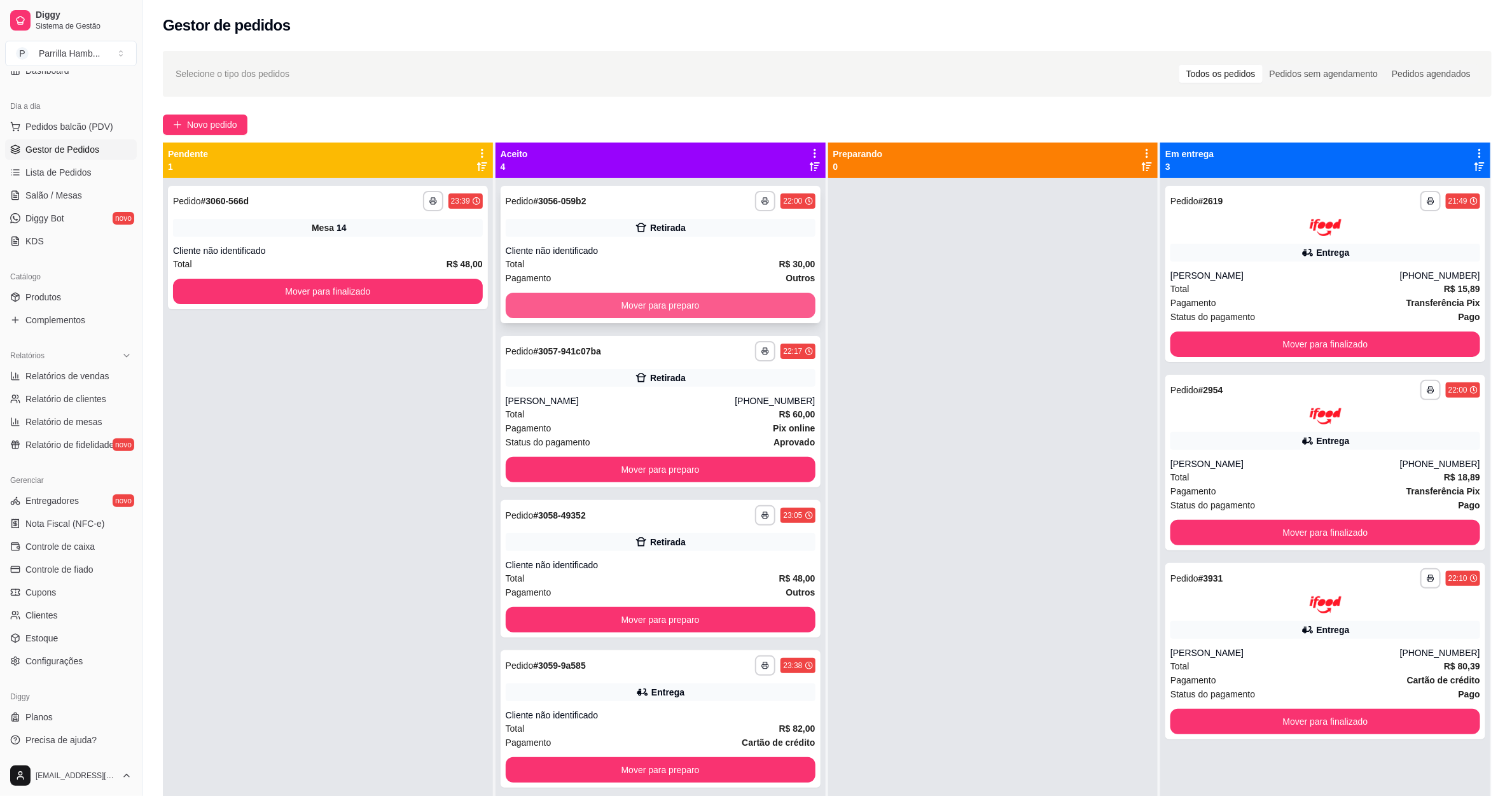
click at [694, 304] on button "Mover para preparo" at bounding box center [661, 305] width 310 height 25
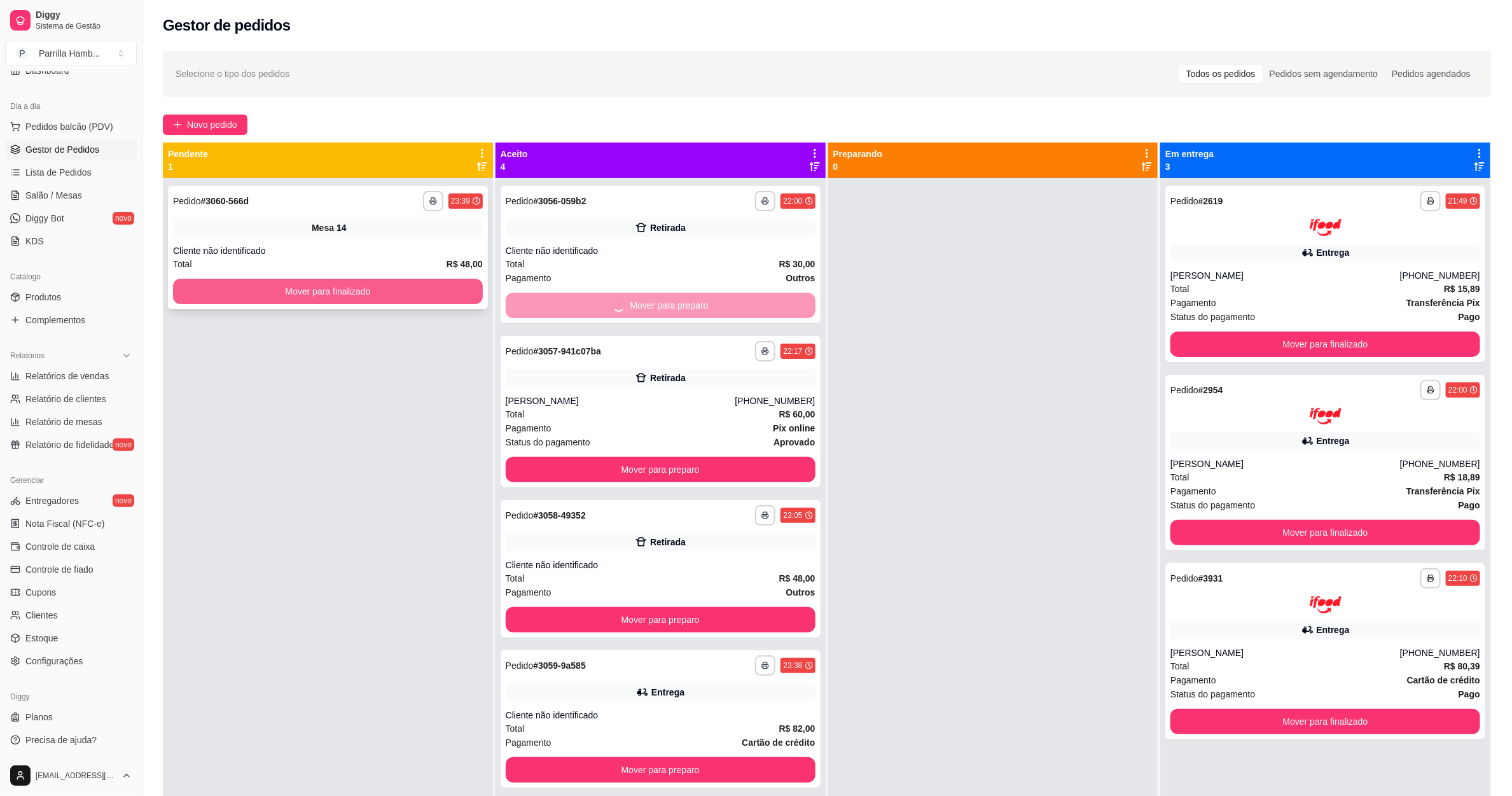
click at [414, 286] on button "Mover para finalizado" at bounding box center [328, 291] width 310 height 25
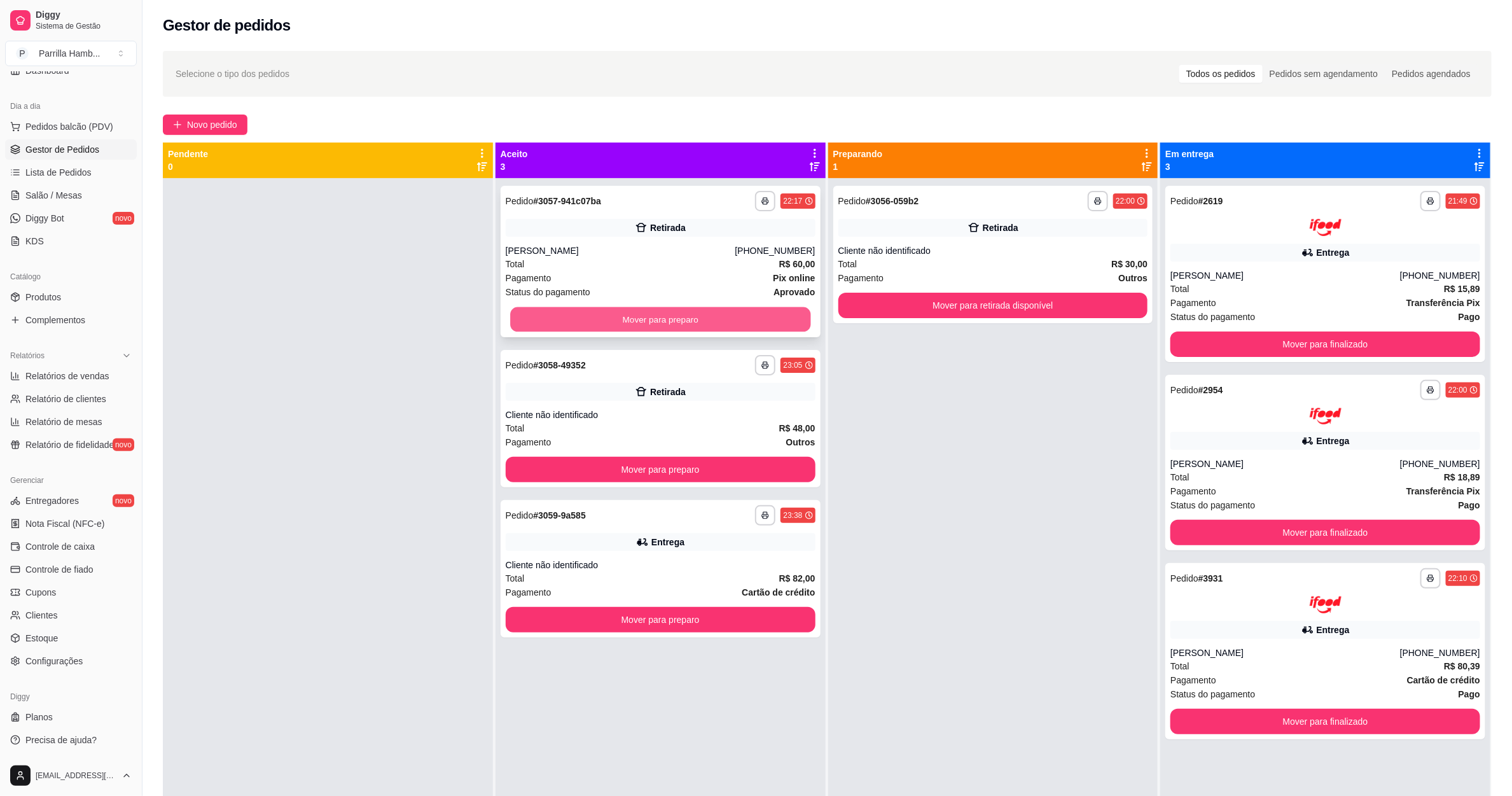
click at [620, 307] on button "Mover para preparo" at bounding box center [660, 320] width 300 height 25
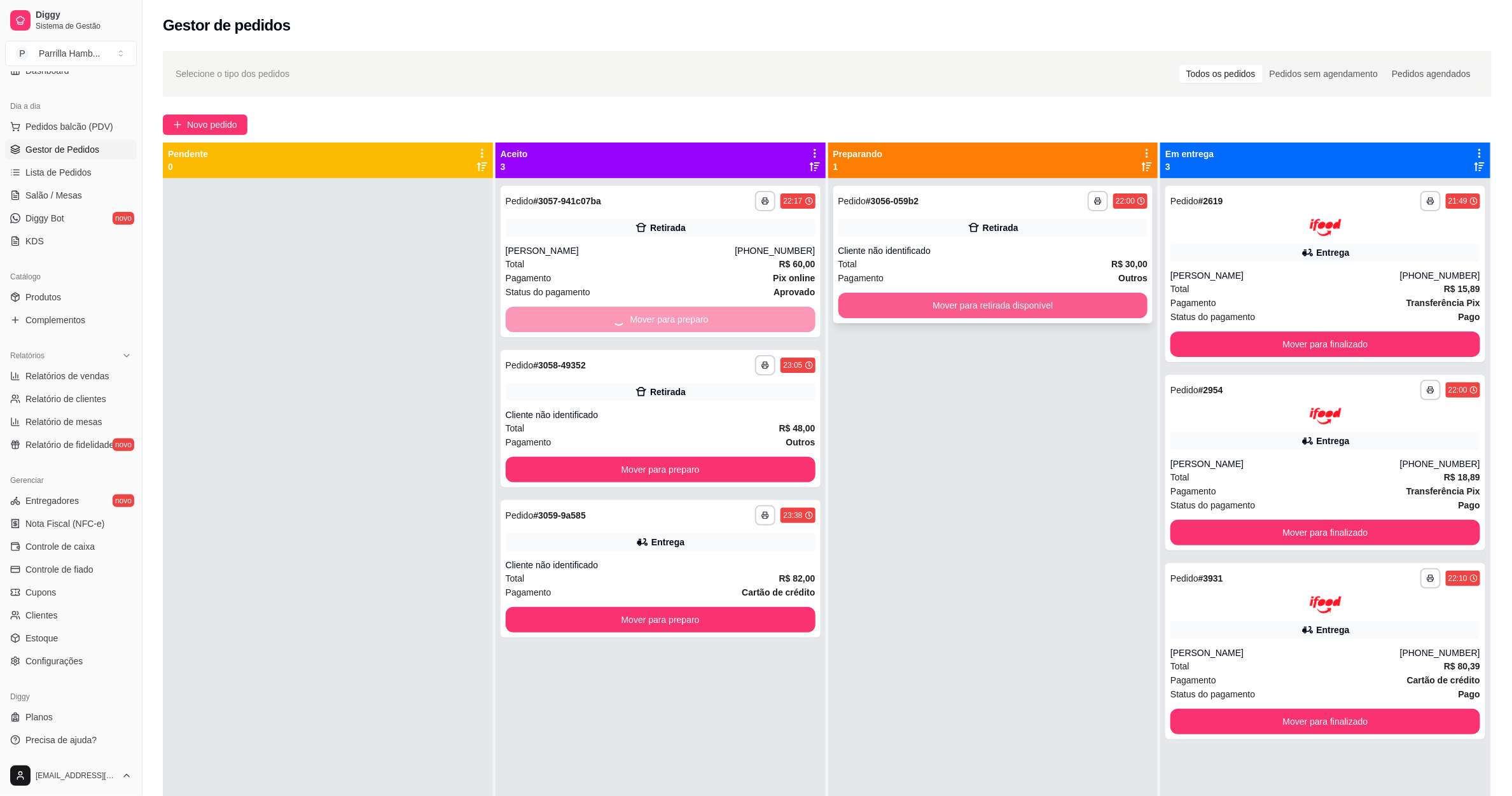
click at [890, 296] on button "Mover para retirada disponível" at bounding box center [993, 305] width 310 height 25
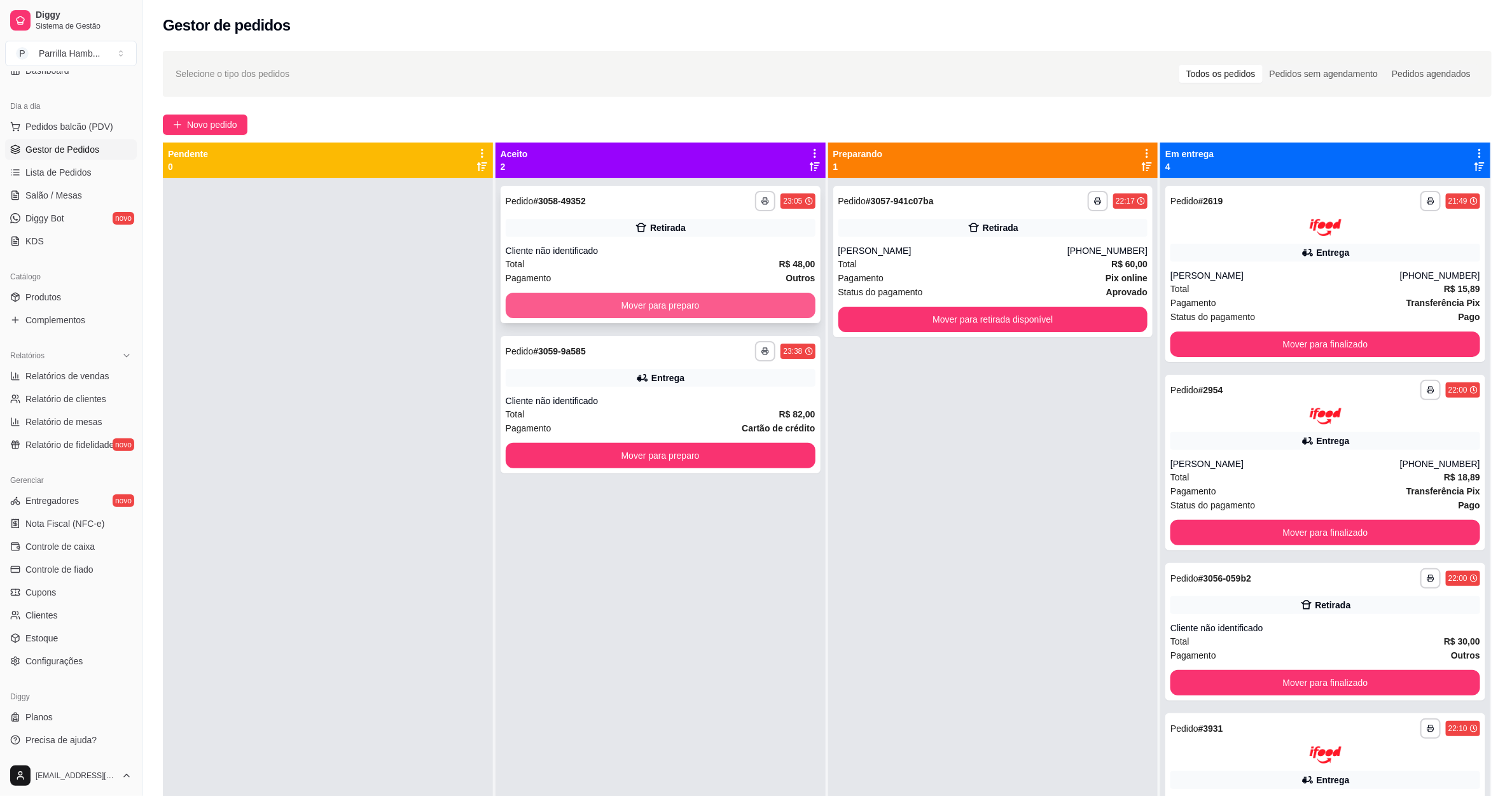
click at [717, 296] on button "Mover para preparo" at bounding box center [661, 305] width 310 height 25
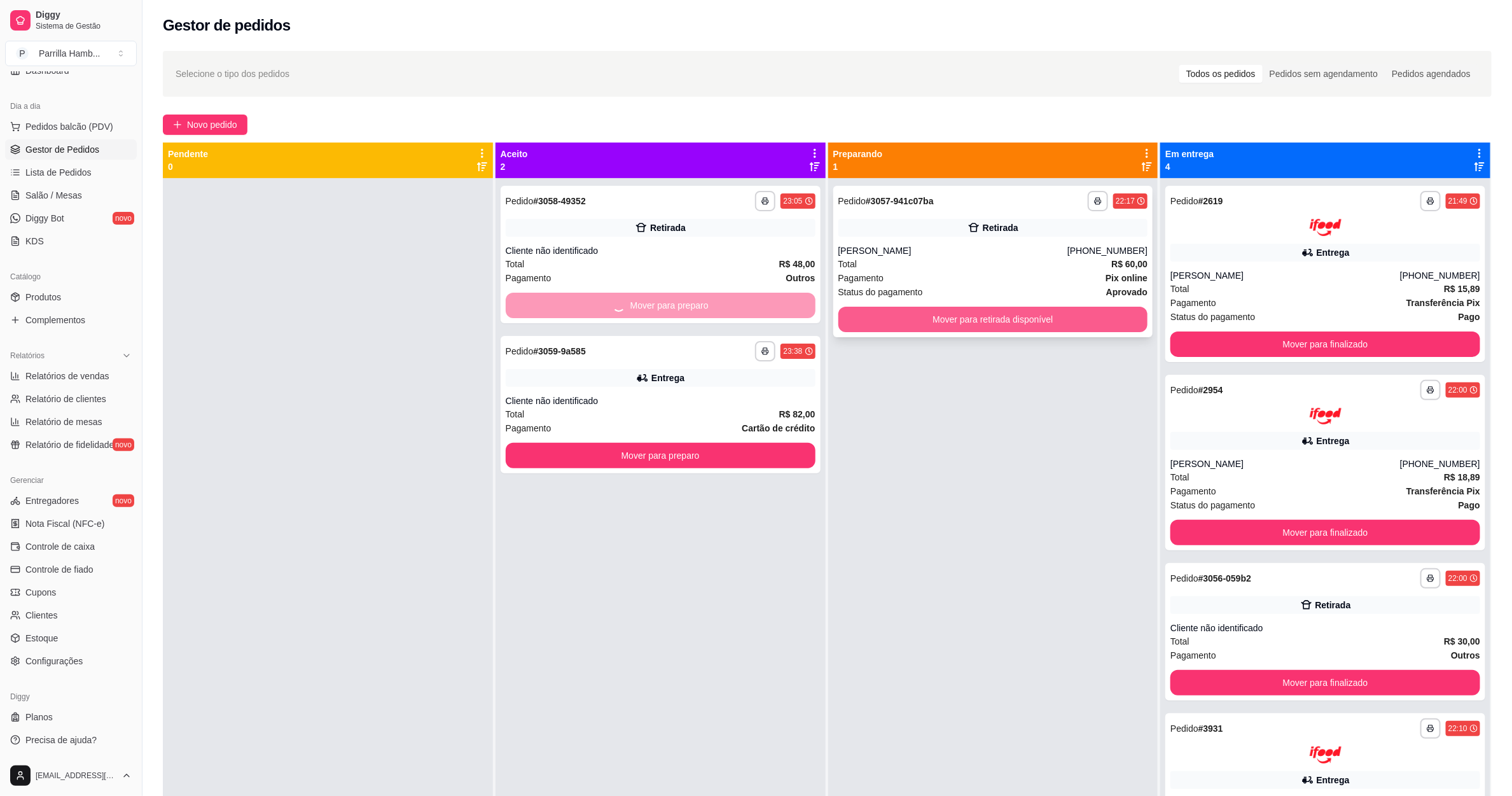
click at [952, 316] on button "Mover para retirada disponível" at bounding box center [993, 319] width 310 height 25
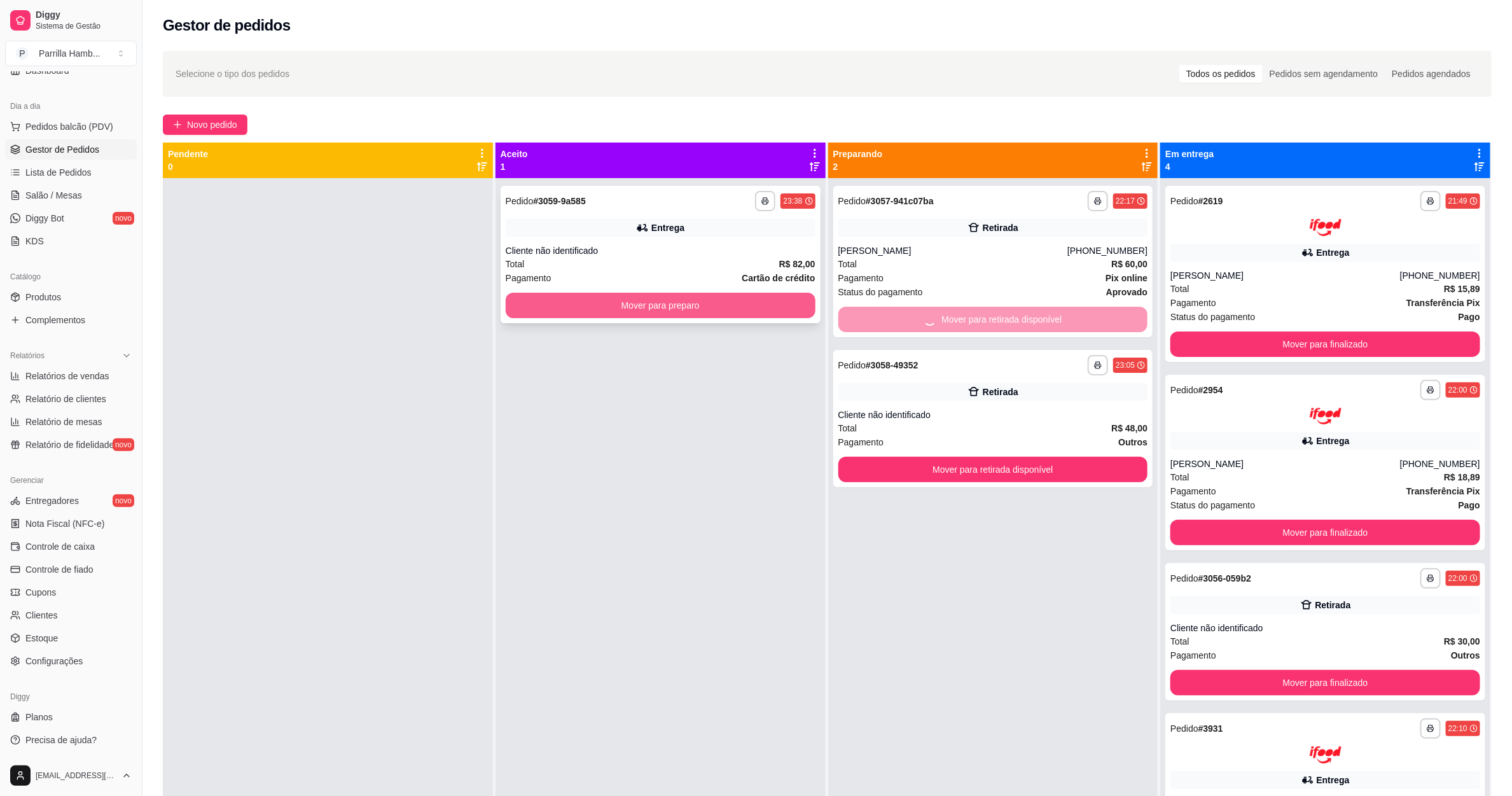
click at [735, 318] on button "Mover para preparo" at bounding box center [661, 305] width 310 height 25
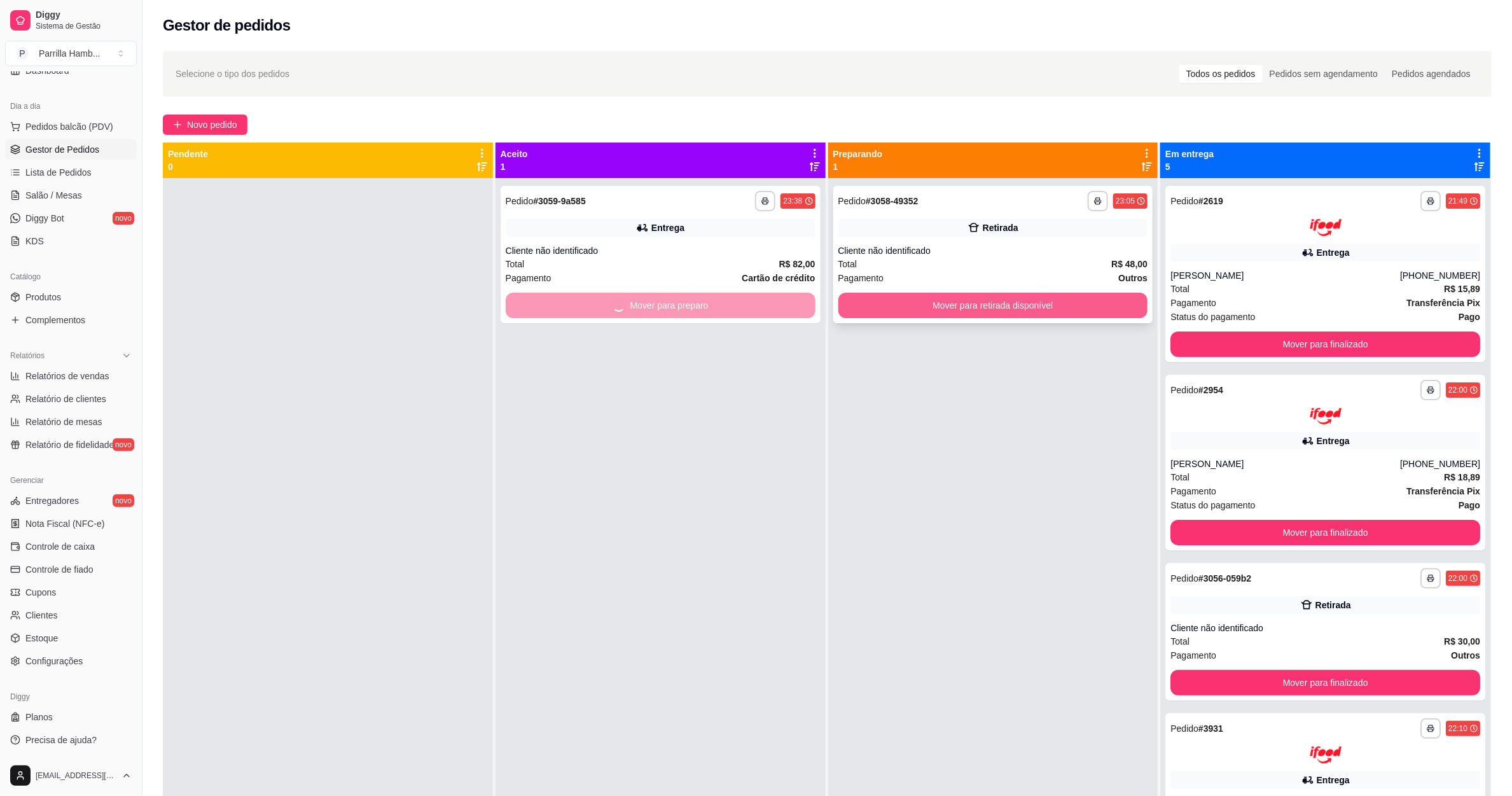
click at [960, 302] on button "Mover para retirada disponível" at bounding box center [993, 305] width 310 height 25
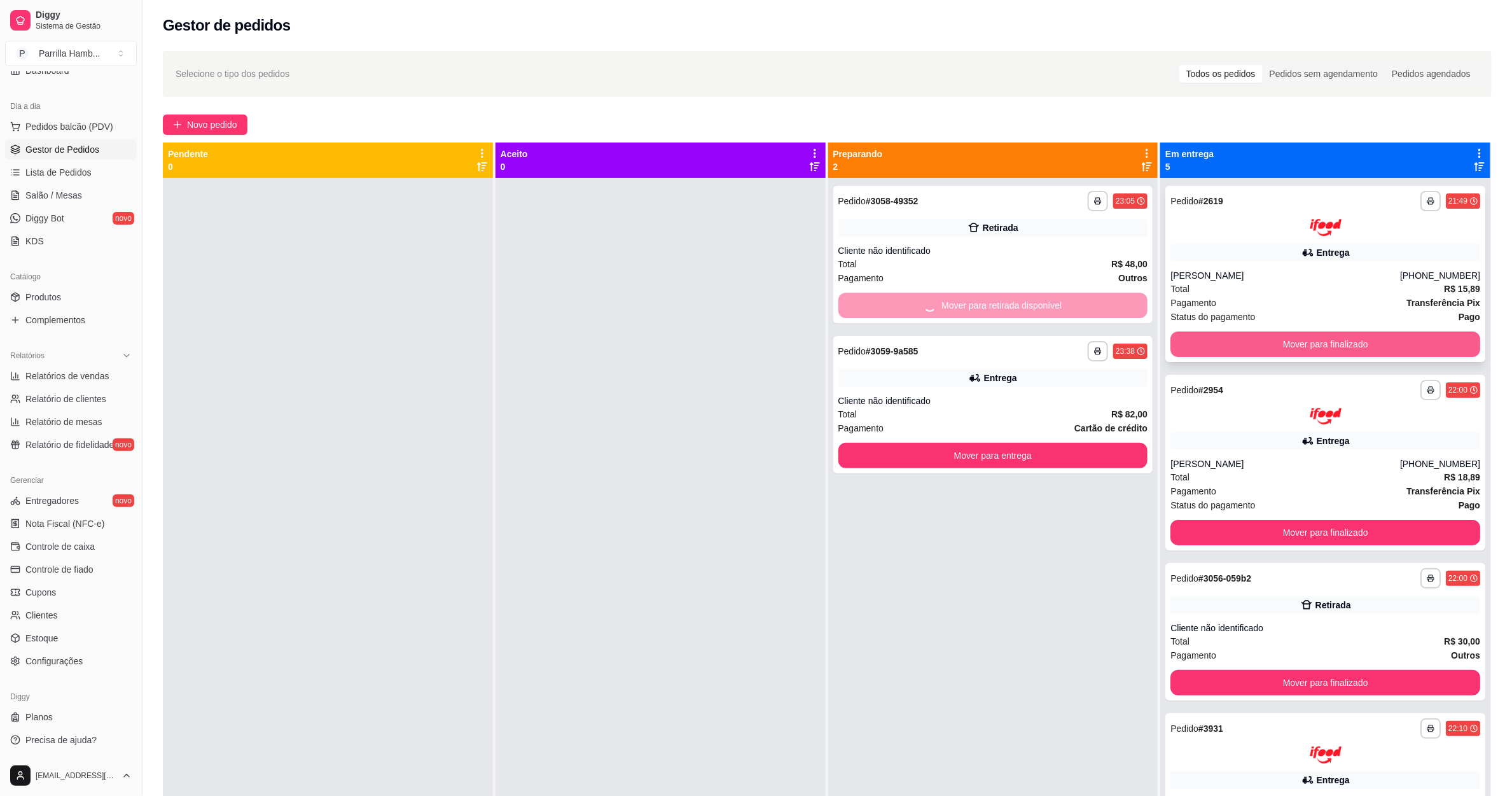
click at [1193, 336] on button "Mover para finalizado" at bounding box center [1326, 344] width 310 height 25
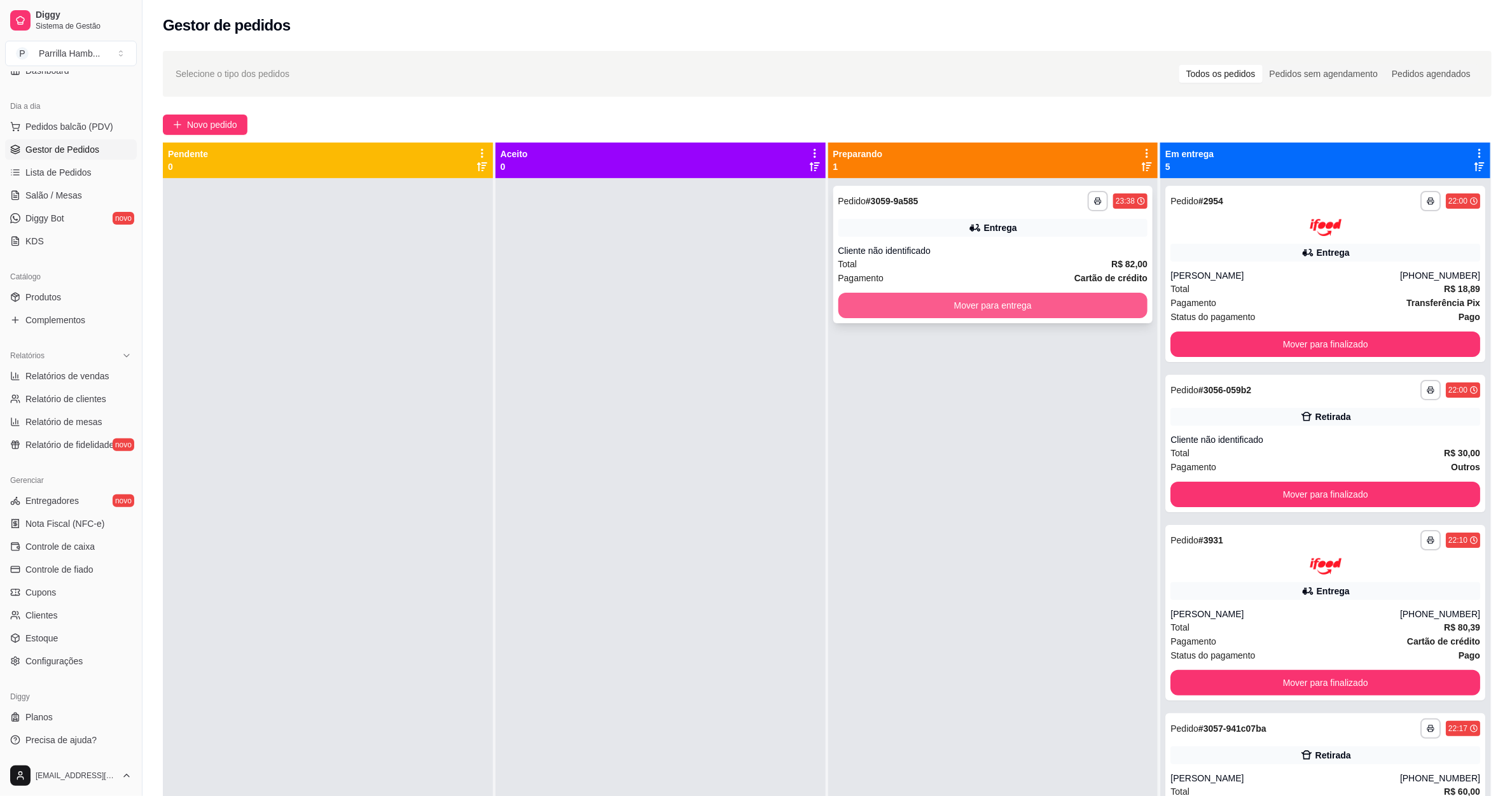
click at [1050, 304] on button "Mover para entrega" at bounding box center [993, 305] width 310 height 25
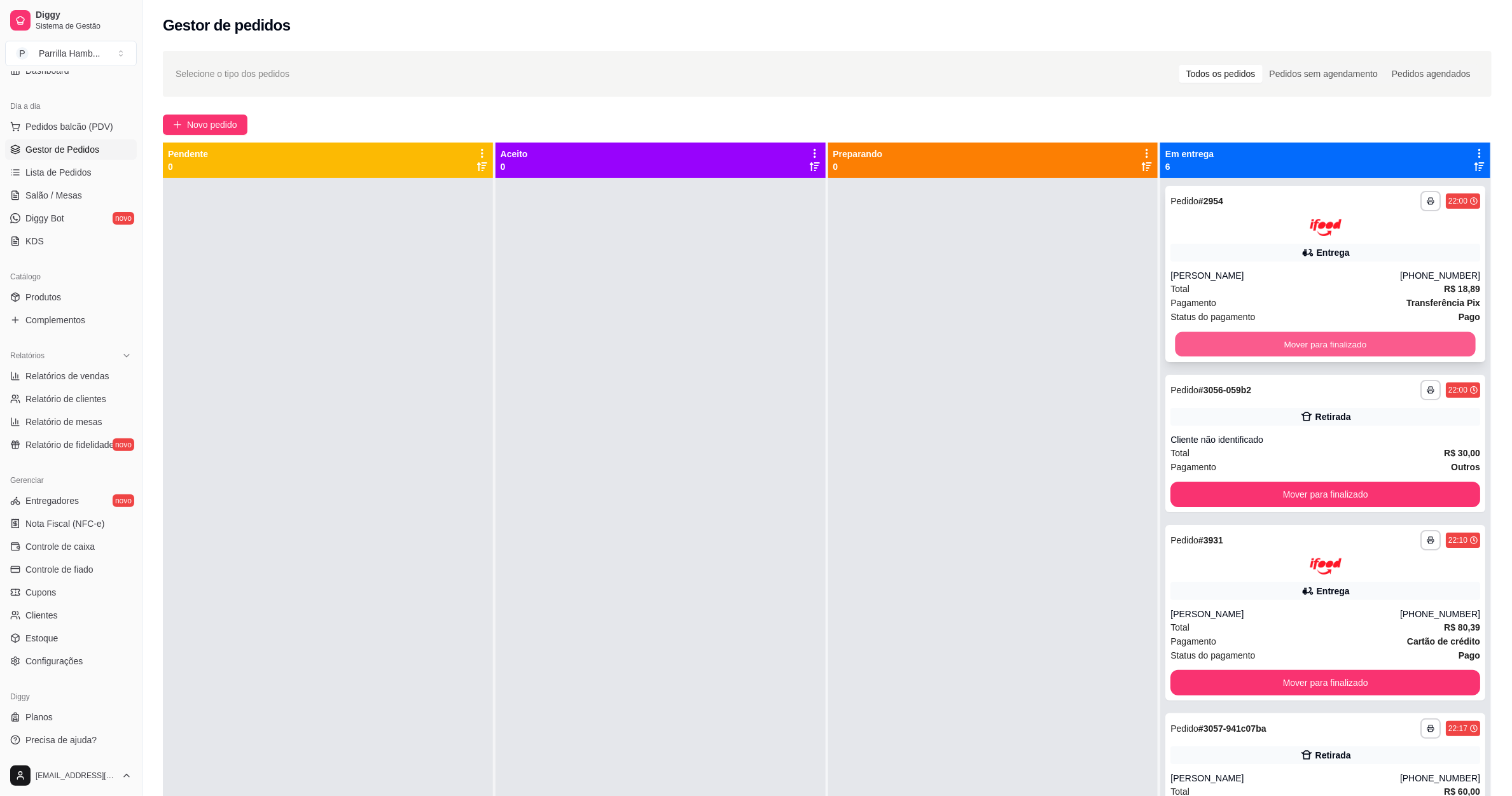
click at [1203, 334] on button "Mover para finalizado" at bounding box center [1326, 344] width 300 height 25
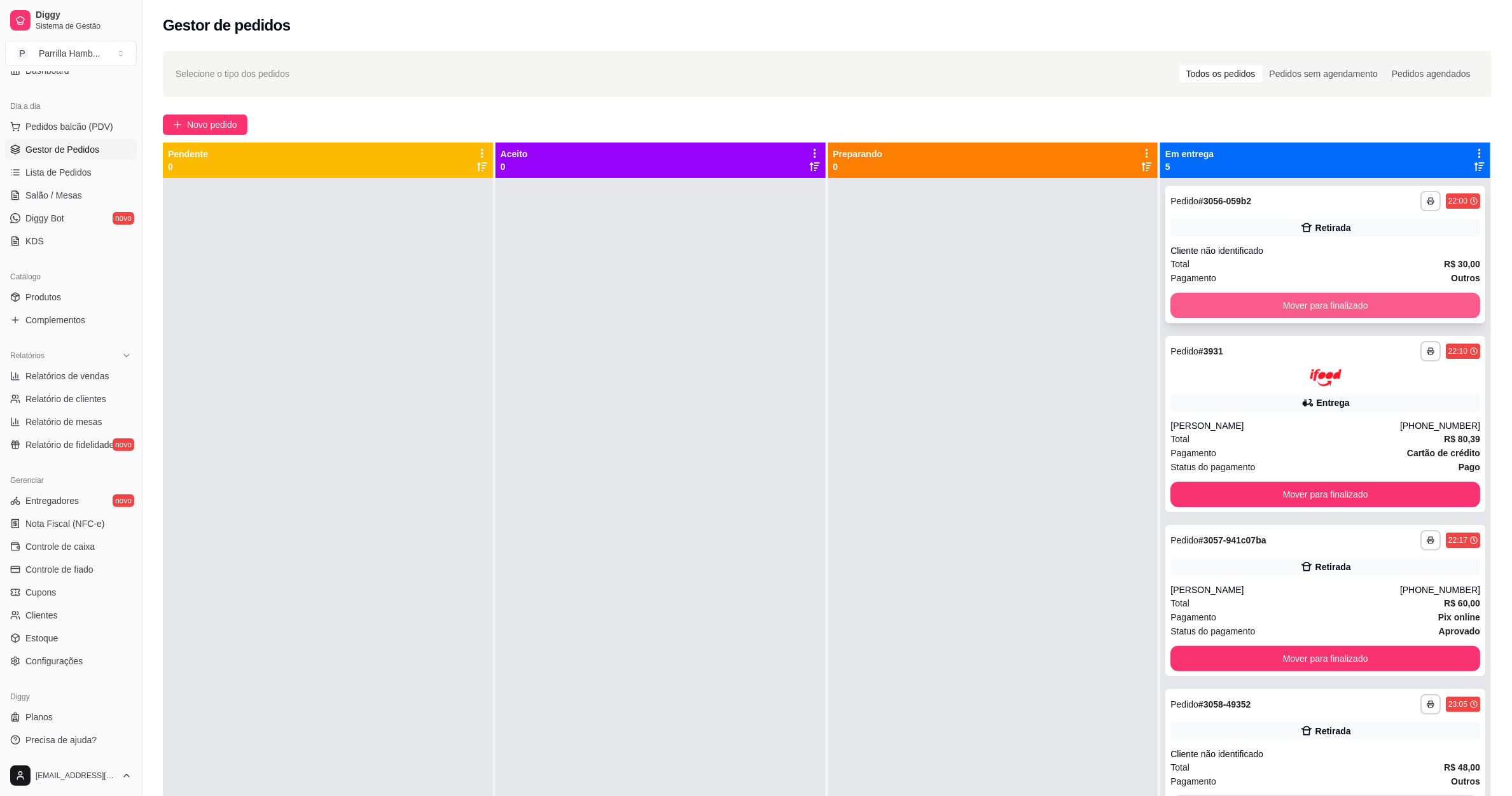
click at [1268, 315] on button "Mover para finalizado" at bounding box center [1326, 305] width 310 height 25
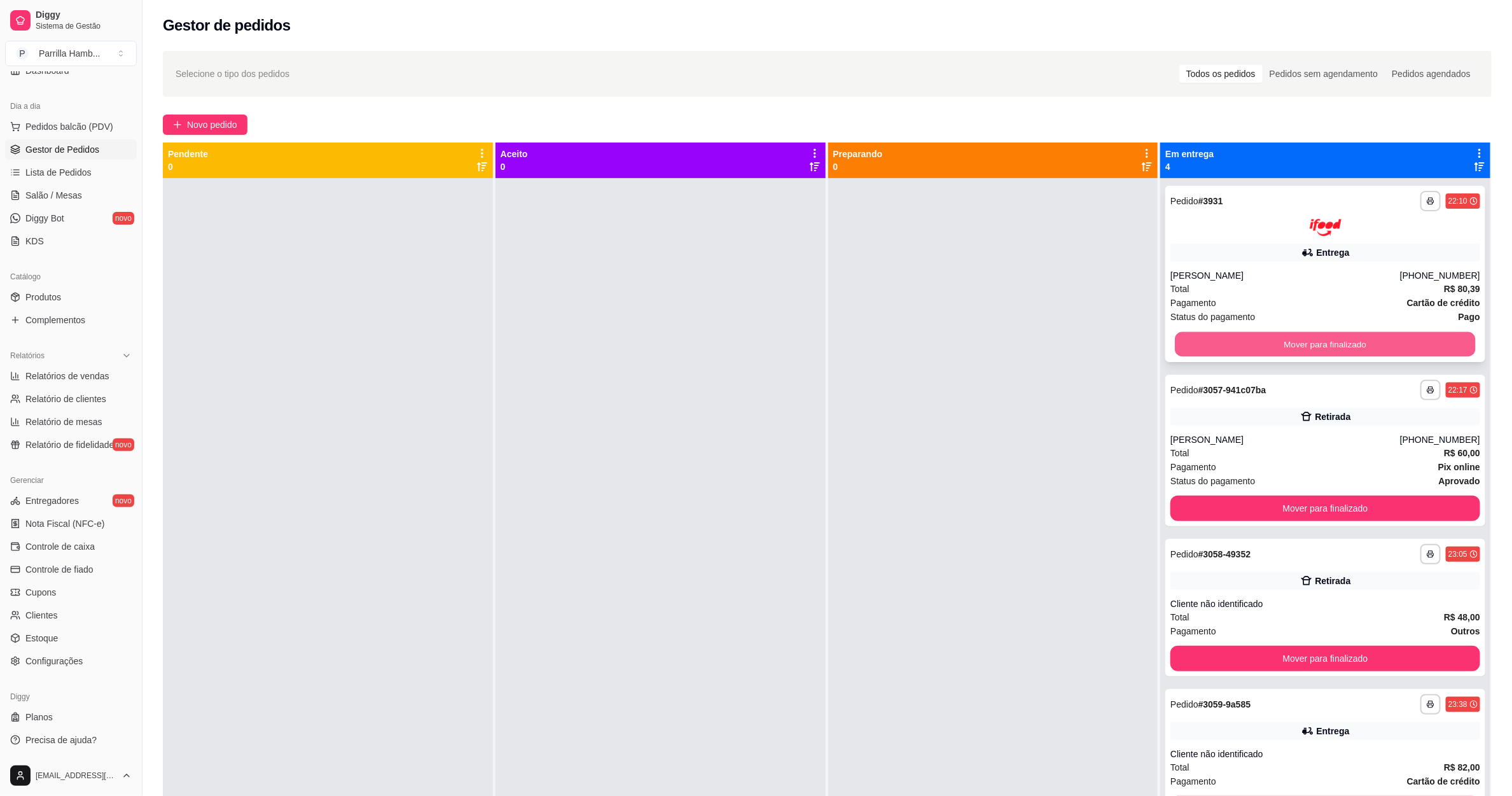
click at [1273, 346] on button "Mover para finalizado" at bounding box center [1326, 344] width 300 height 25
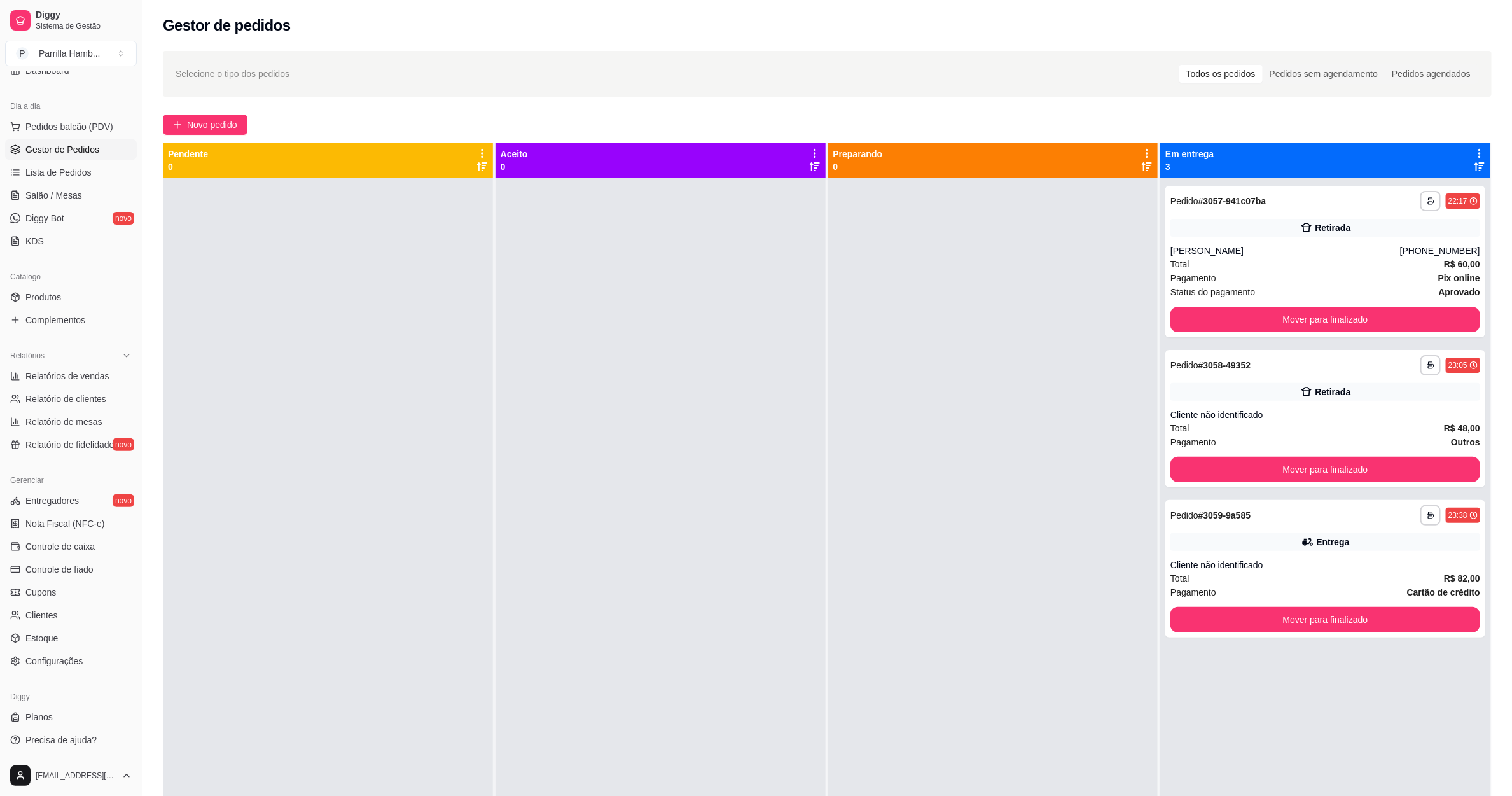
click at [1273, 346] on div "**********" at bounding box center [1326, 576] width 330 height 796
click at [1275, 311] on button "Mover para finalizado" at bounding box center [1326, 320] width 300 height 25
click at [1279, 313] on div "Mover para finalizado" at bounding box center [1326, 319] width 310 height 25
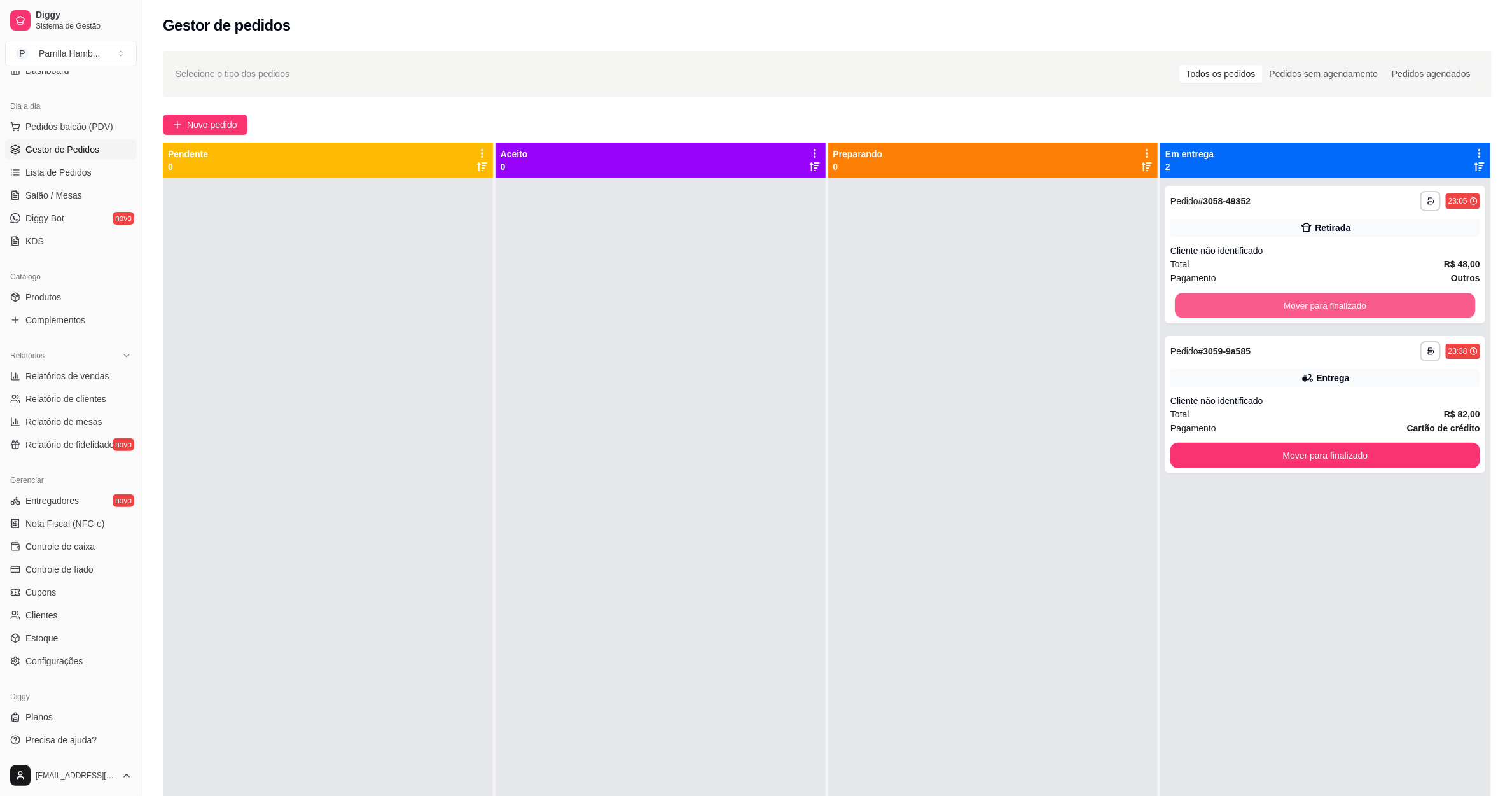
click at [1279, 313] on button "Mover para finalizado" at bounding box center [1326, 306] width 300 height 25
click at [1279, 313] on div "Mover para finalizado" at bounding box center [1326, 305] width 310 height 25
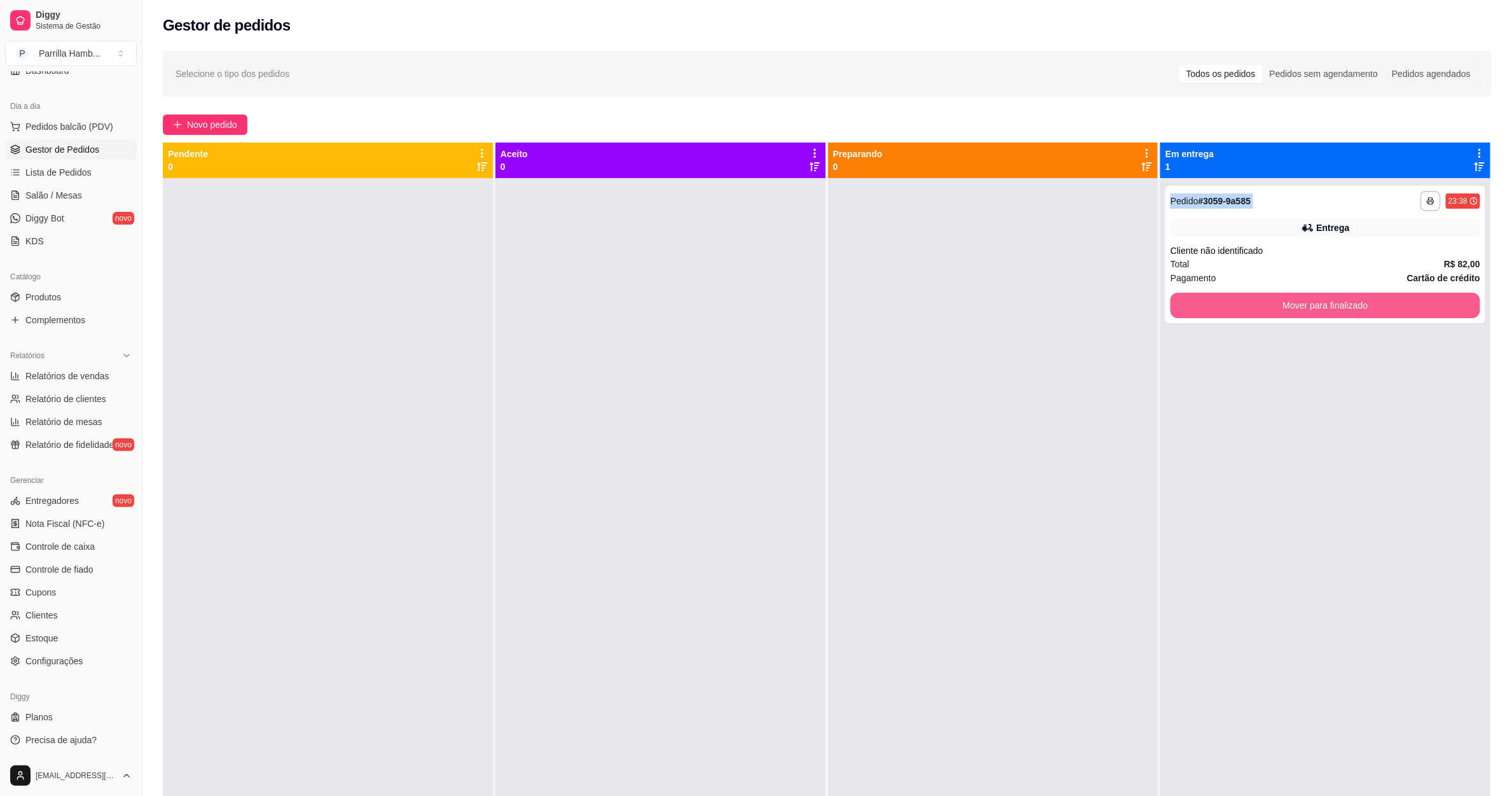
click at [1279, 313] on button "Mover para finalizado" at bounding box center [1326, 305] width 310 height 25
click at [1279, 313] on div "Mover para finalizado" at bounding box center [1326, 305] width 310 height 25
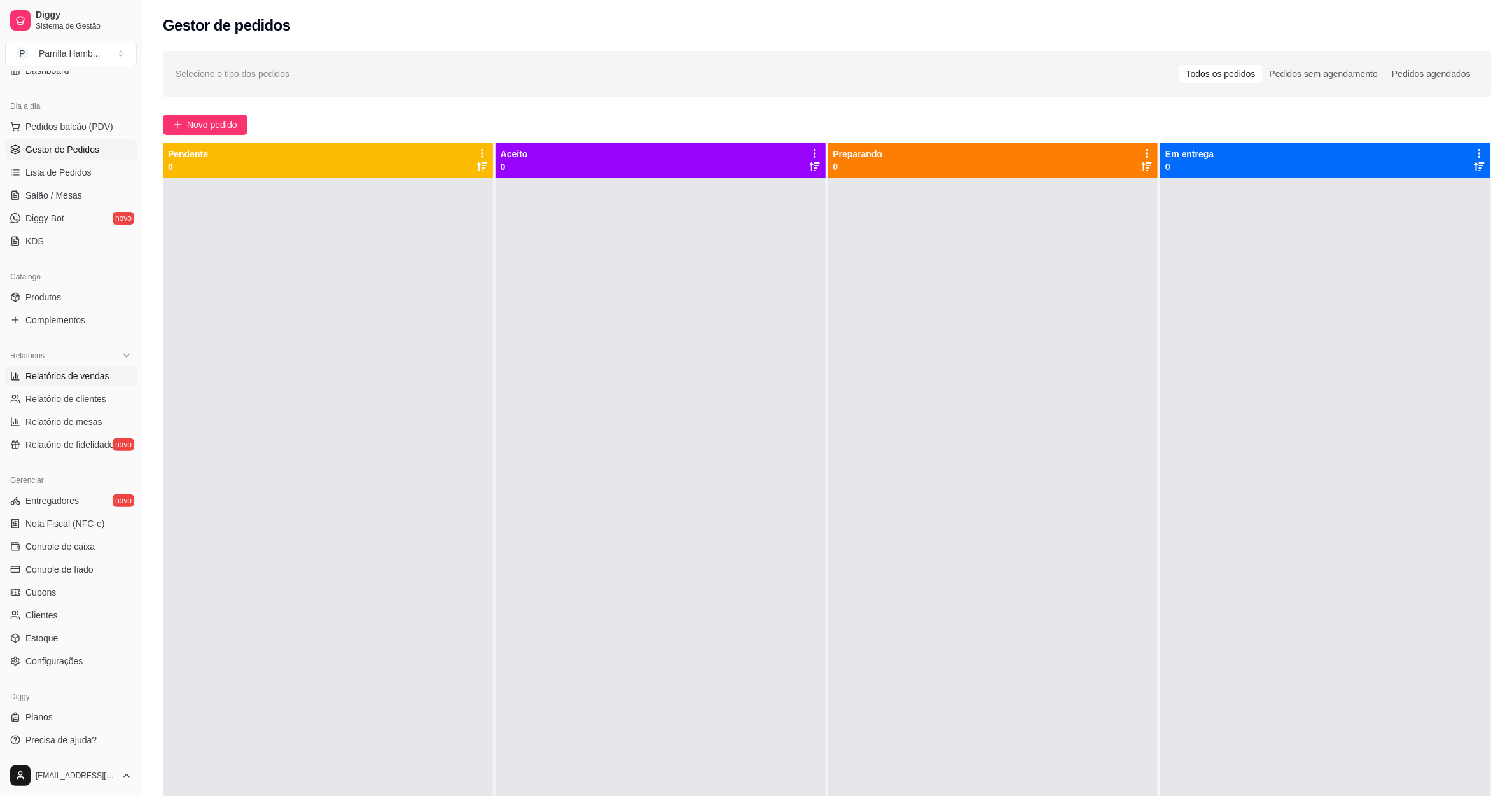
click at [94, 383] on span "Relatórios de vendas" at bounding box center [67, 376] width 84 height 13
select select "ALL"
select select "0"
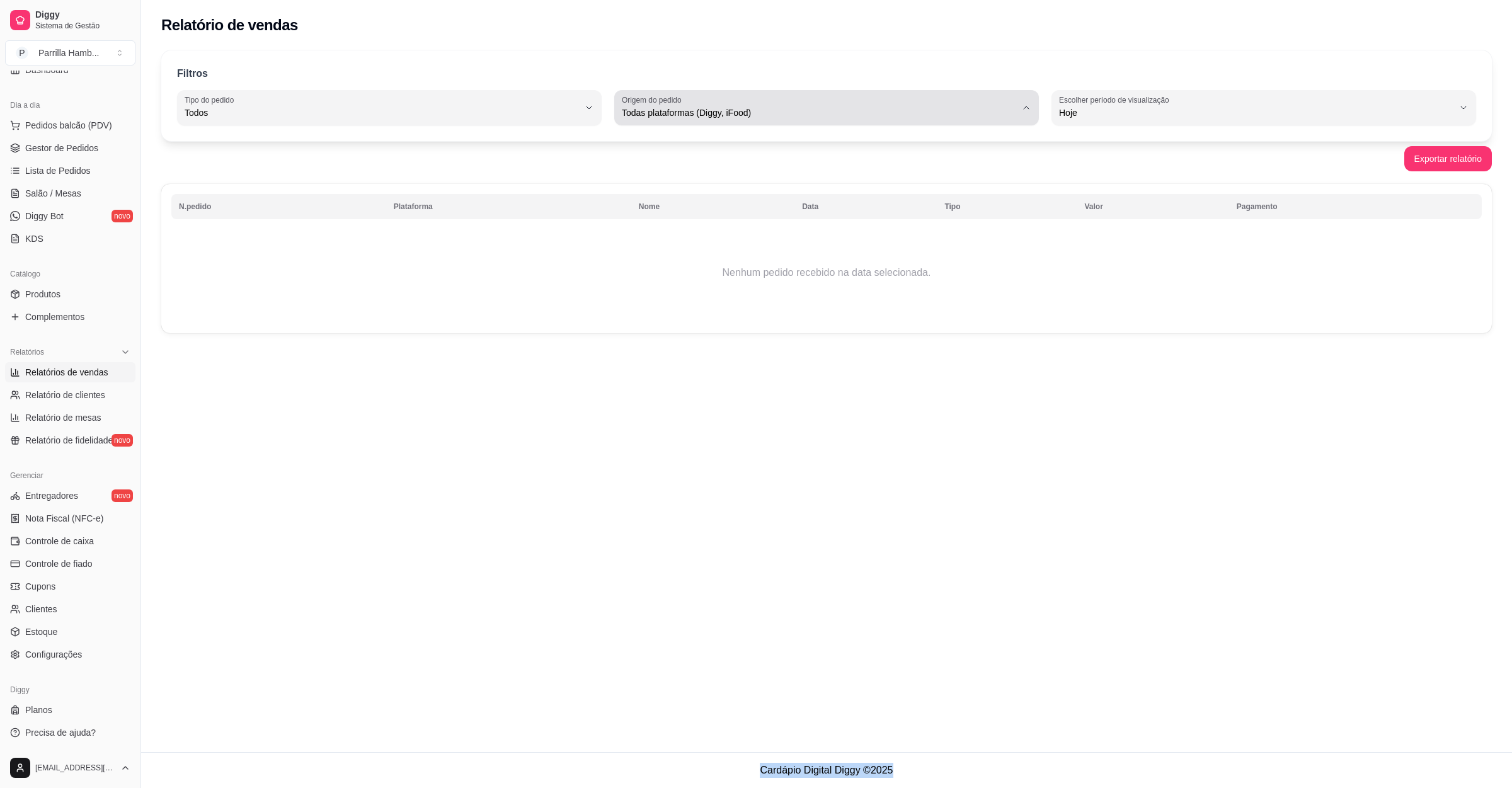
click at [981, 118] on span "Todas plataformas (Diggy, iFood)" at bounding box center [819, 112] width 394 height 12
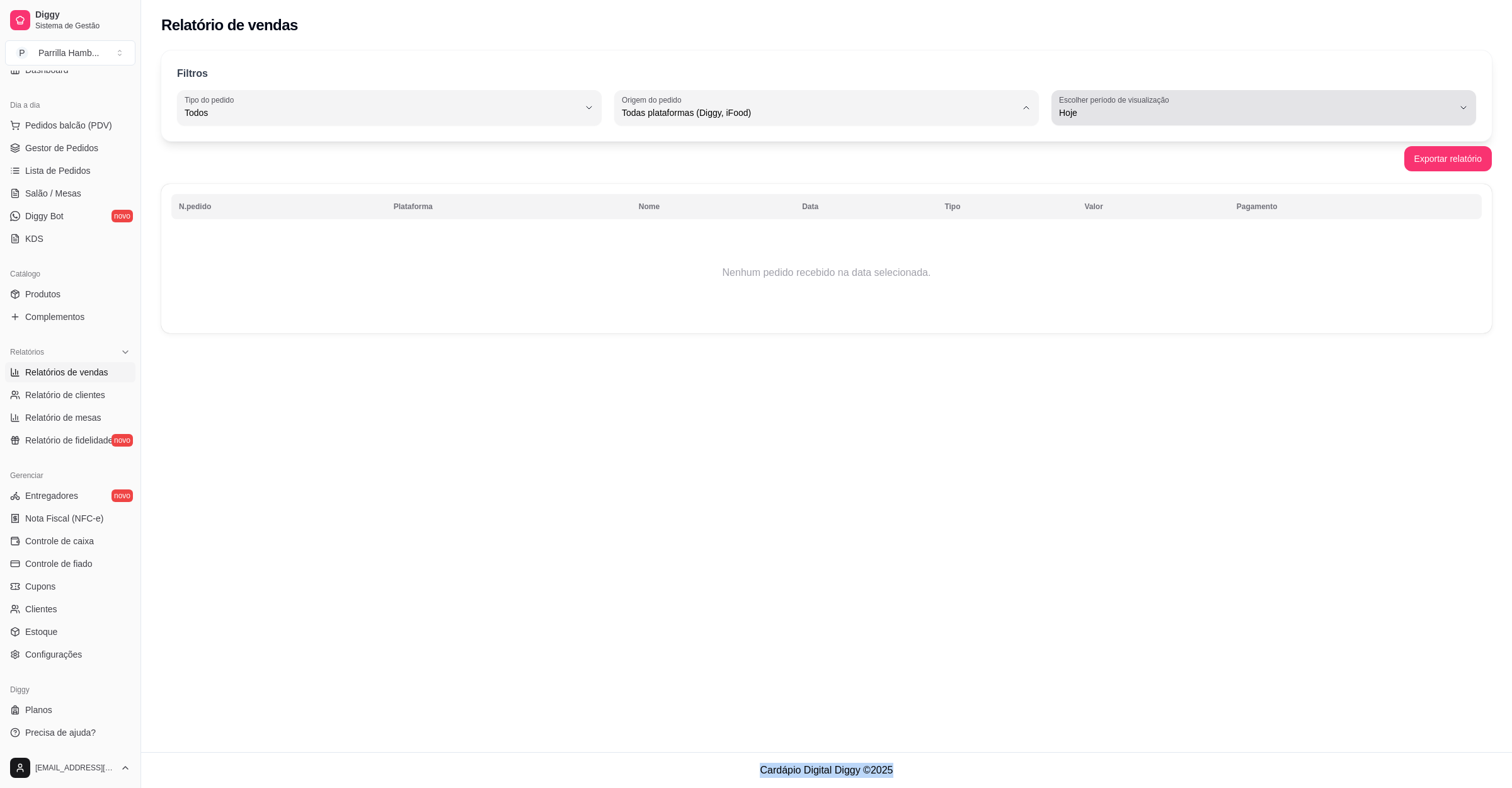
click at [1060, 110] on span "Hoje" at bounding box center [1256, 112] width 394 height 12
click at [1078, 168] on span "Ontem" at bounding box center [1257, 164] width 376 height 12
type input "1"
select select "1"
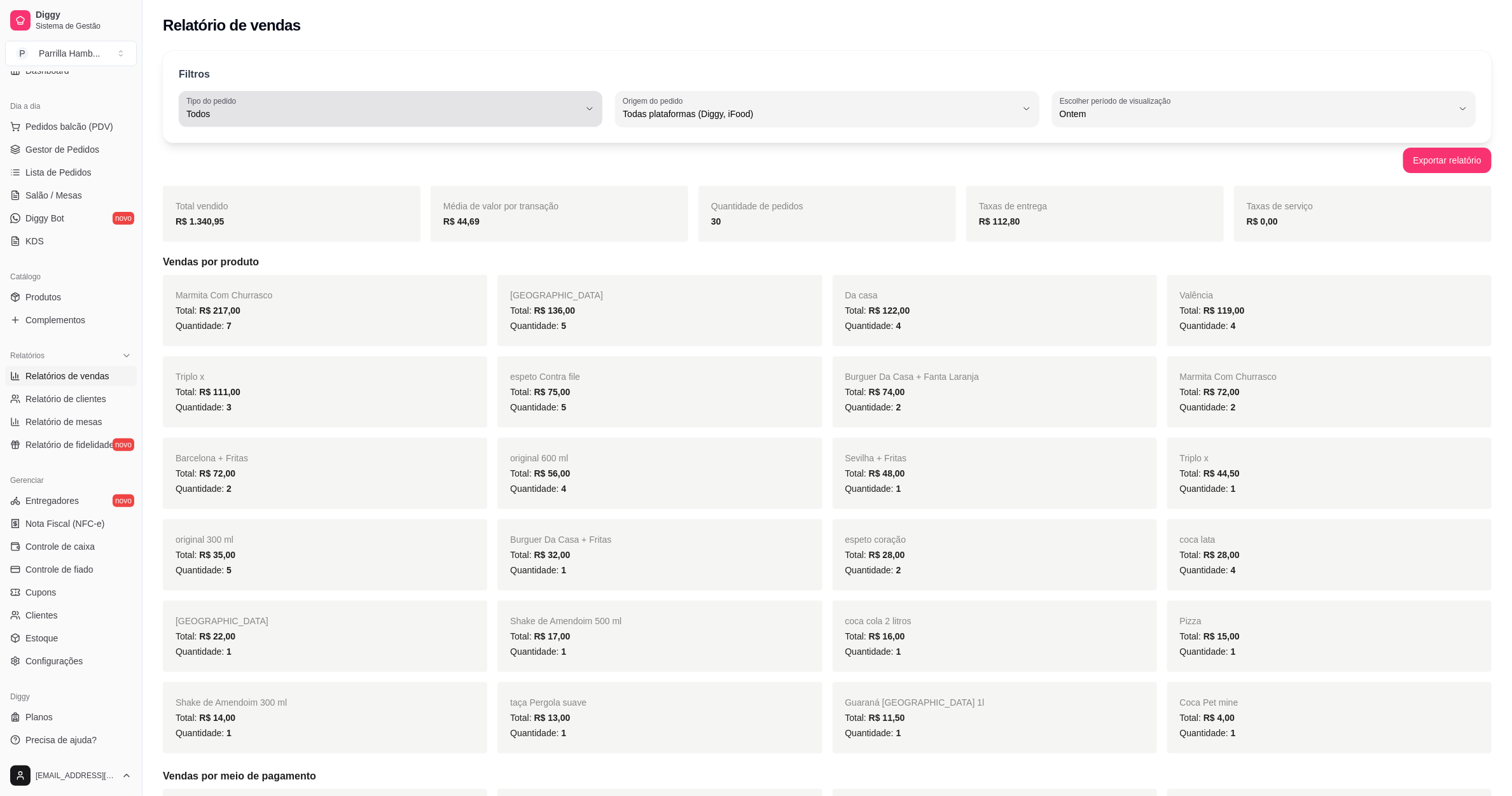
click at [254, 121] on div "Todos" at bounding box center [383, 108] width 393 height 25
click at [256, 159] on span "Entrega" at bounding box center [385, 165] width 376 height 13
type input "DELIVERY"
select select "DELIVERY"
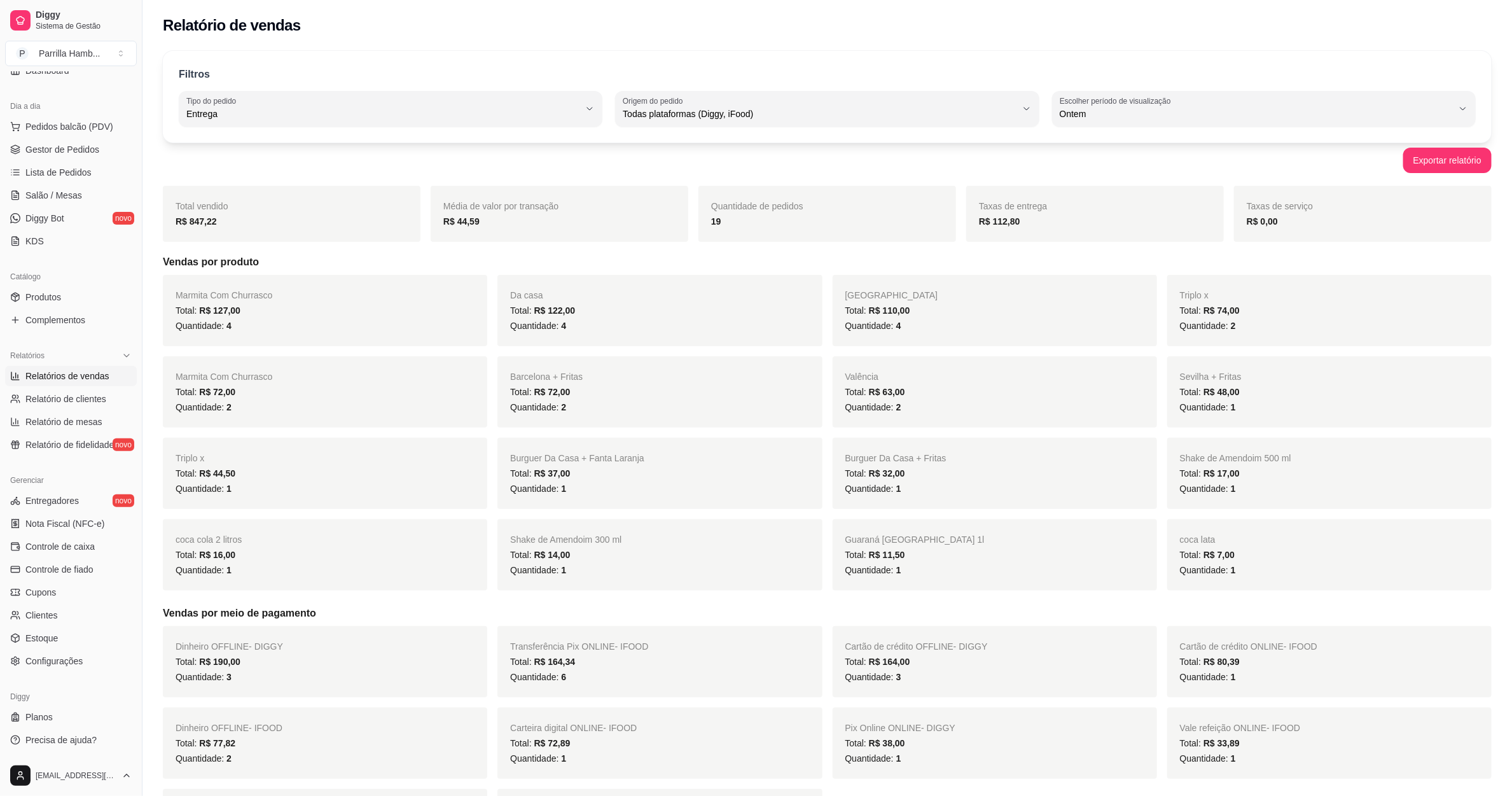
click at [722, 234] on div "Quantidade de pedidos 19" at bounding box center [827, 213] width 258 height 56
click at [720, 226] on strong "19" at bounding box center [716, 221] width 11 height 11
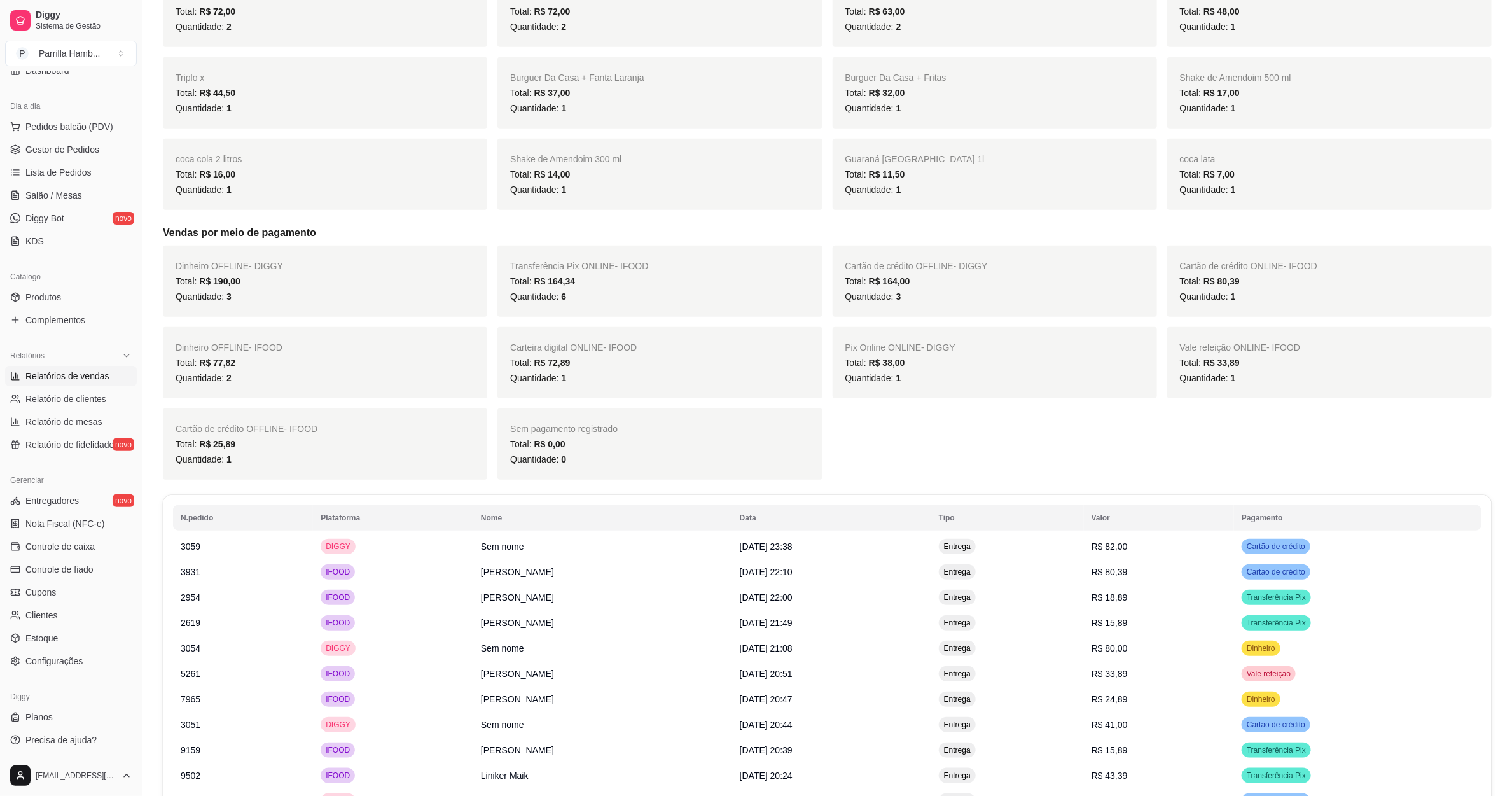
scroll to position [695, 0]
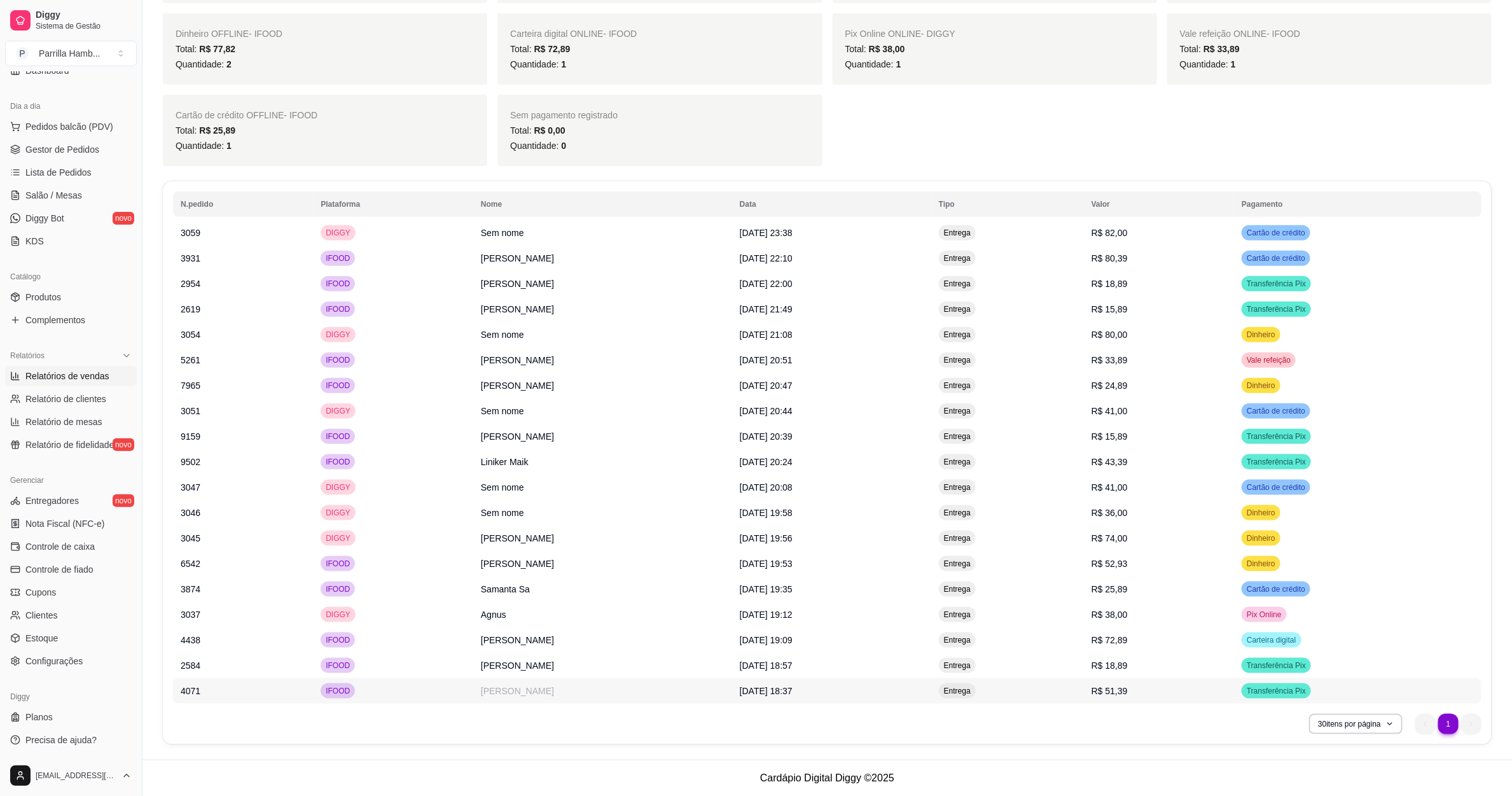
click at [882, 695] on td "[DATE] 18:37" at bounding box center [832, 691] width 199 height 25
click at [508, 665] on td "[PERSON_NAME]" at bounding box center [603, 666] width 259 height 25
click at [1226, 105] on div "Dinheiro OFFLINE - DIGGY Total: R$ 190,00 Quantidade: 3 Transferência Pix ONLIN…" at bounding box center [828, 49] width 1329 height 234
click at [71, 154] on span "Gestor de Pedidos" at bounding box center [62, 149] width 73 height 13
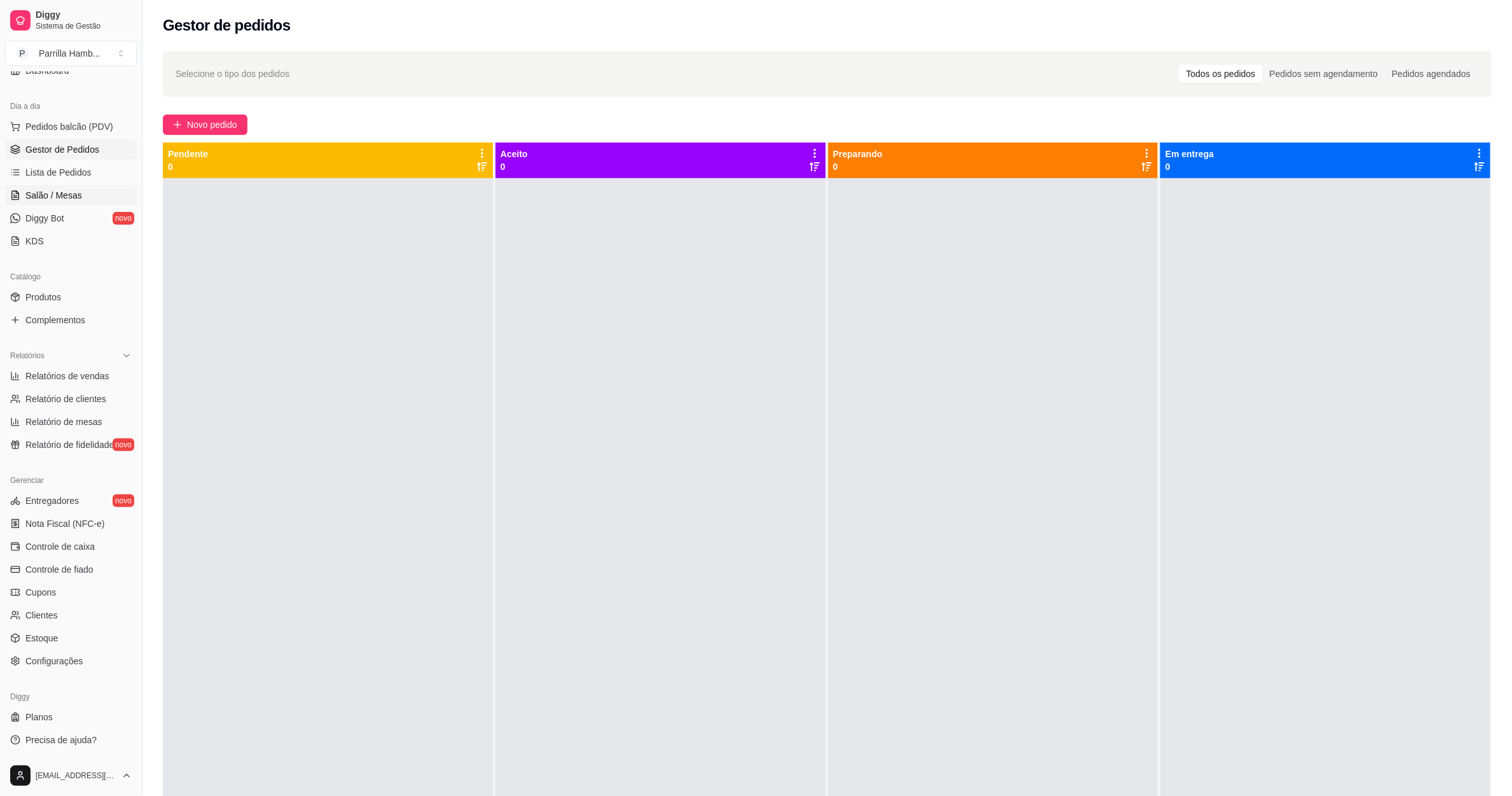
click at [96, 195] on link "Salão / Mesas" at bounding box center [71, 195] width 131 height 20
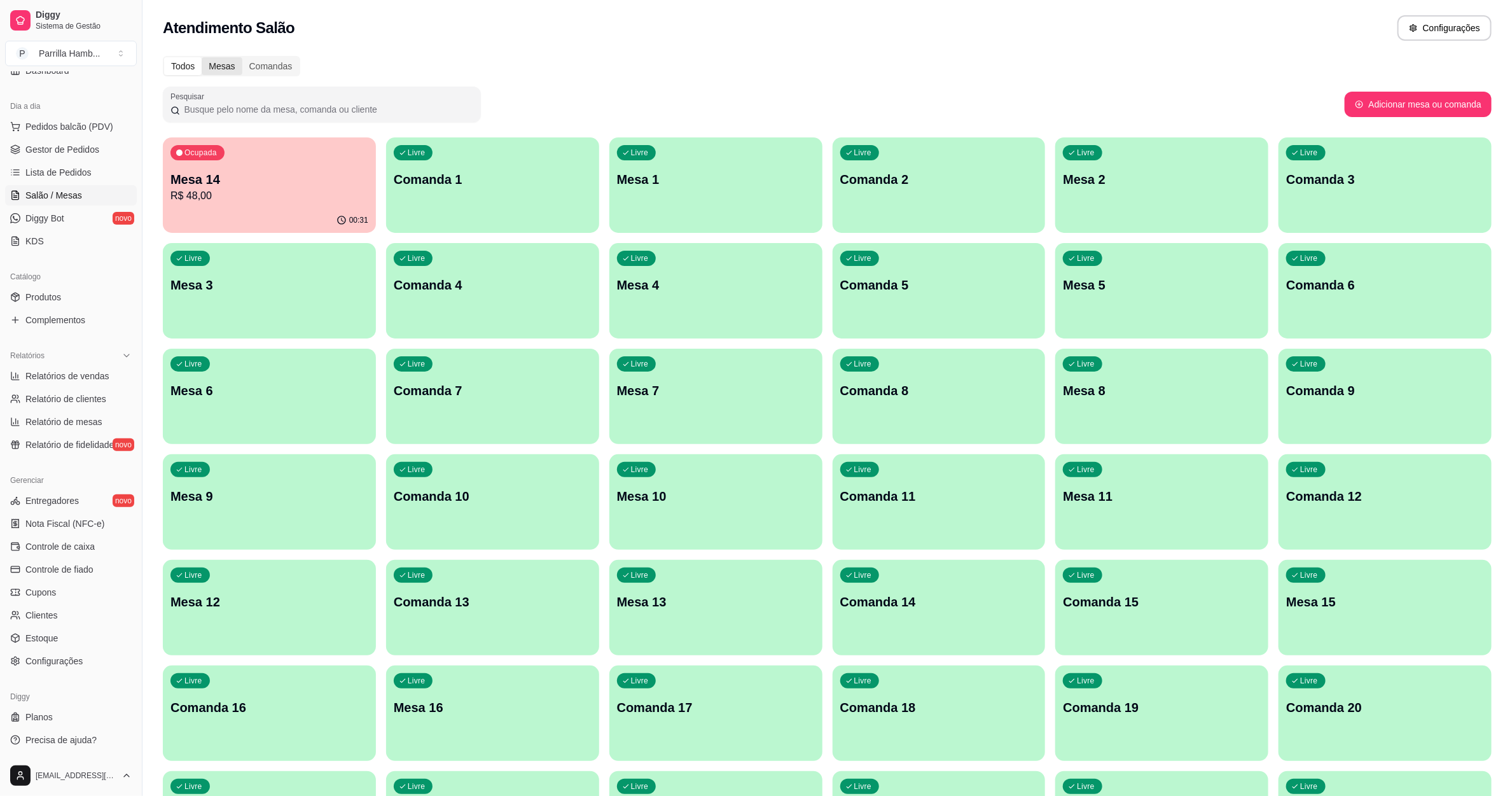
click at [215, 65] on div "Mesas" at bounding box center [221, 66] width 40 height 17
click at [202, 57] on input "Mesas" at bounding box center [202, 57] width 0 height 0
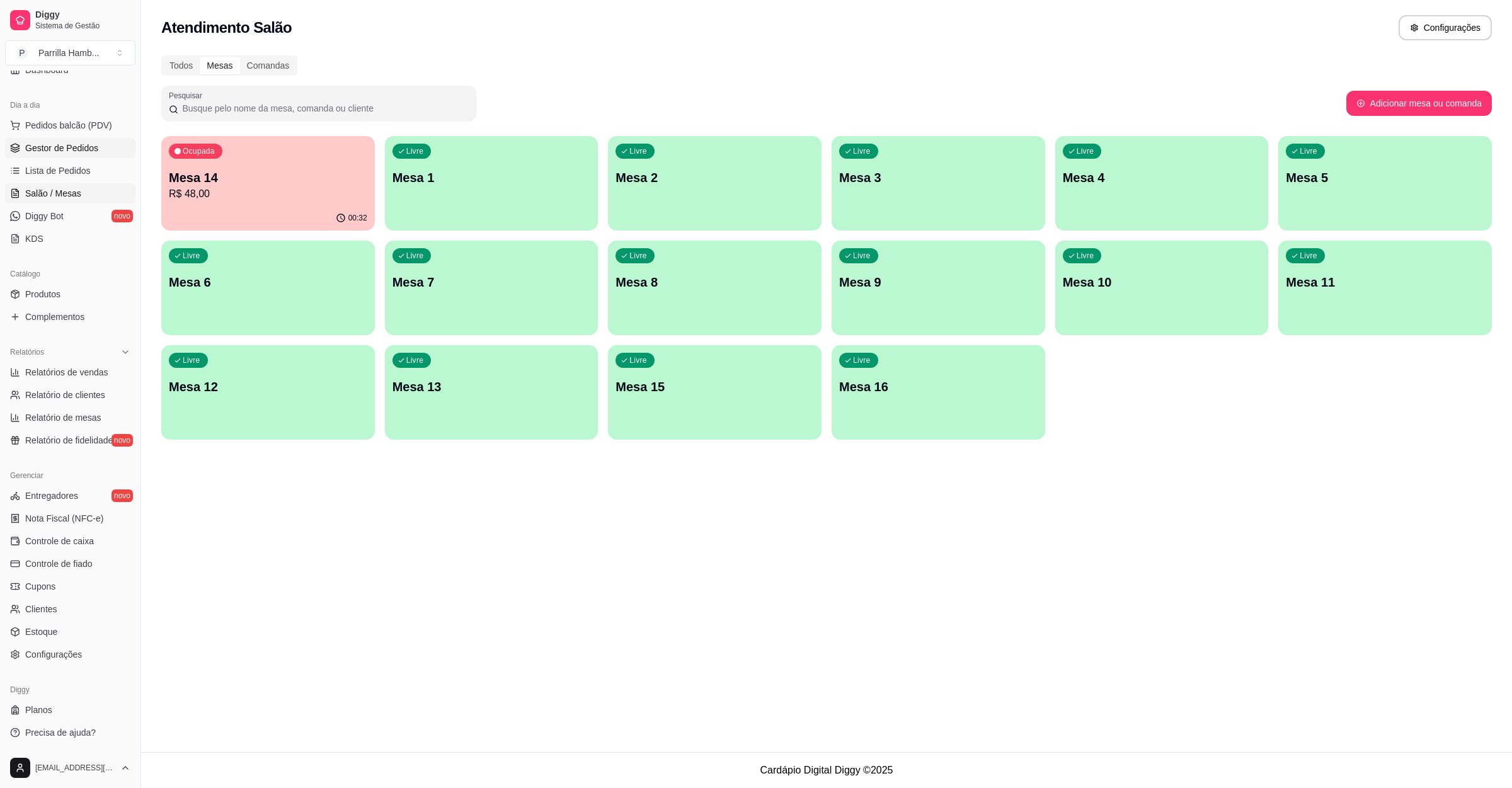
click at [91, 155] on link "Gestor de Pedidos" at bounding box center [70, 147] width 130 height 20
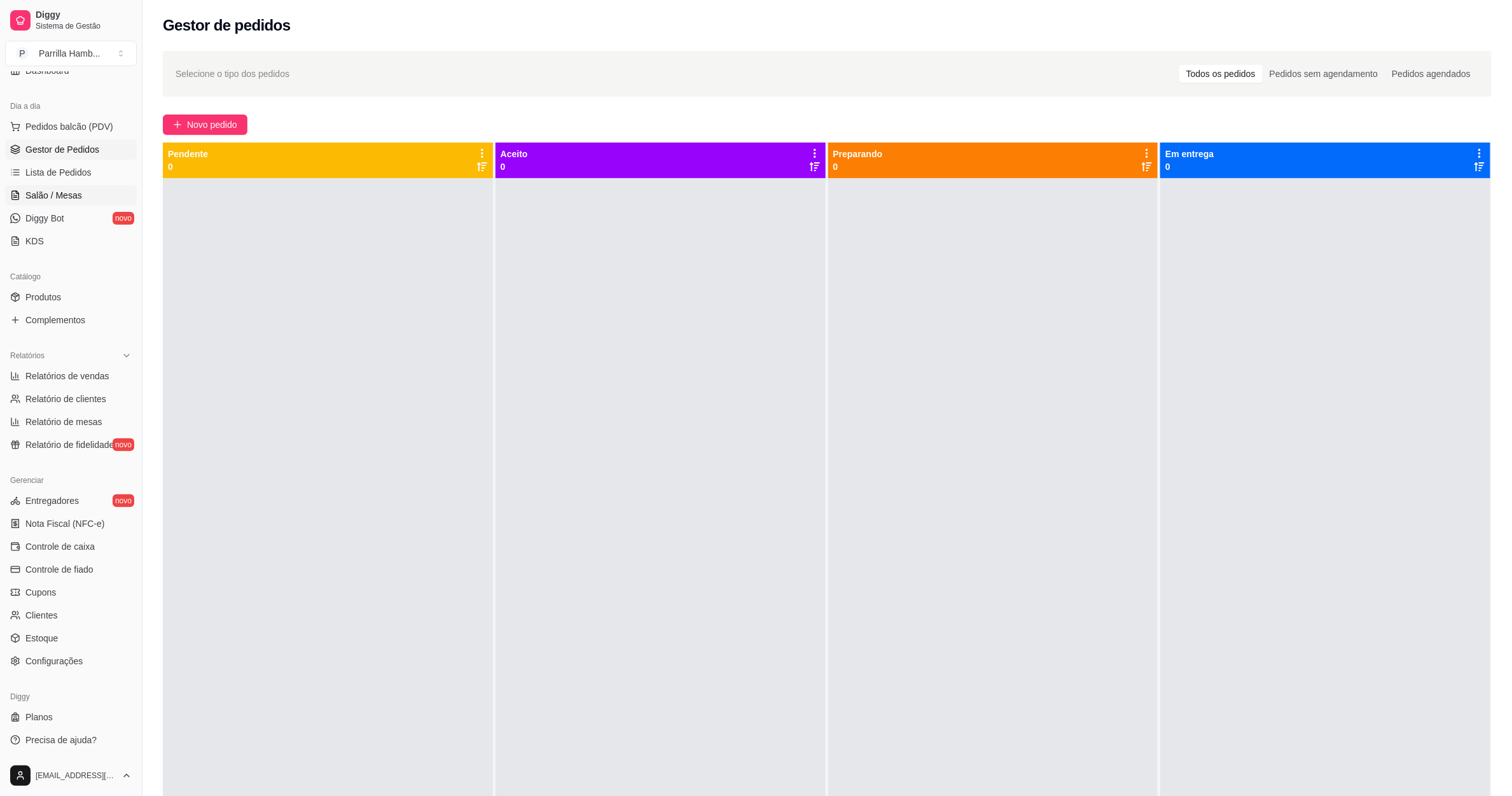
click at [85, 199] on link "Salão / Mesas" at bounding box center [71, 195] width 131 height 20
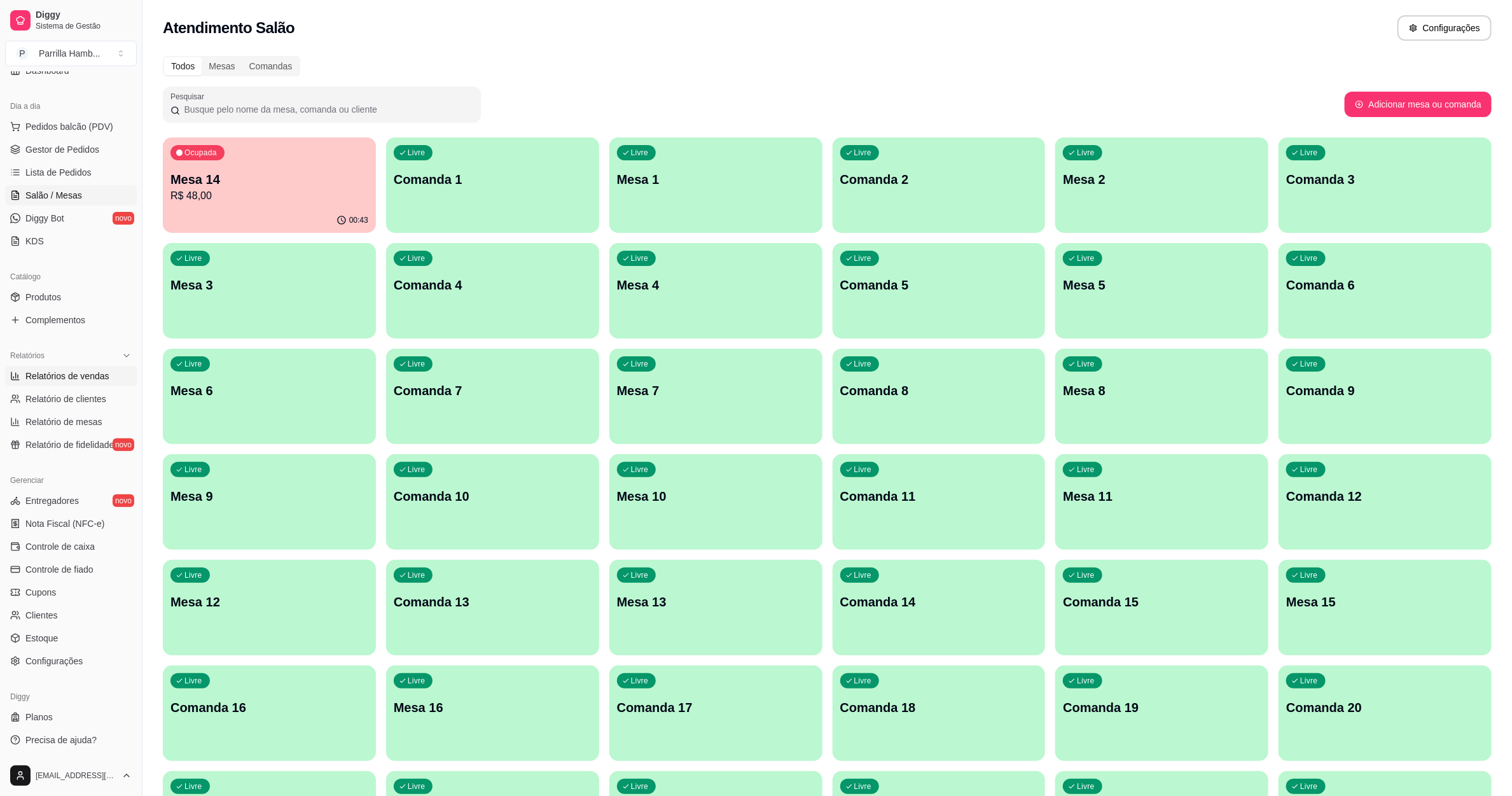
click at [84, 379] on span "Relatórios de vendas" at bounding box center [67, 376] width 84 height 13
select select "ALL"
select select "0"
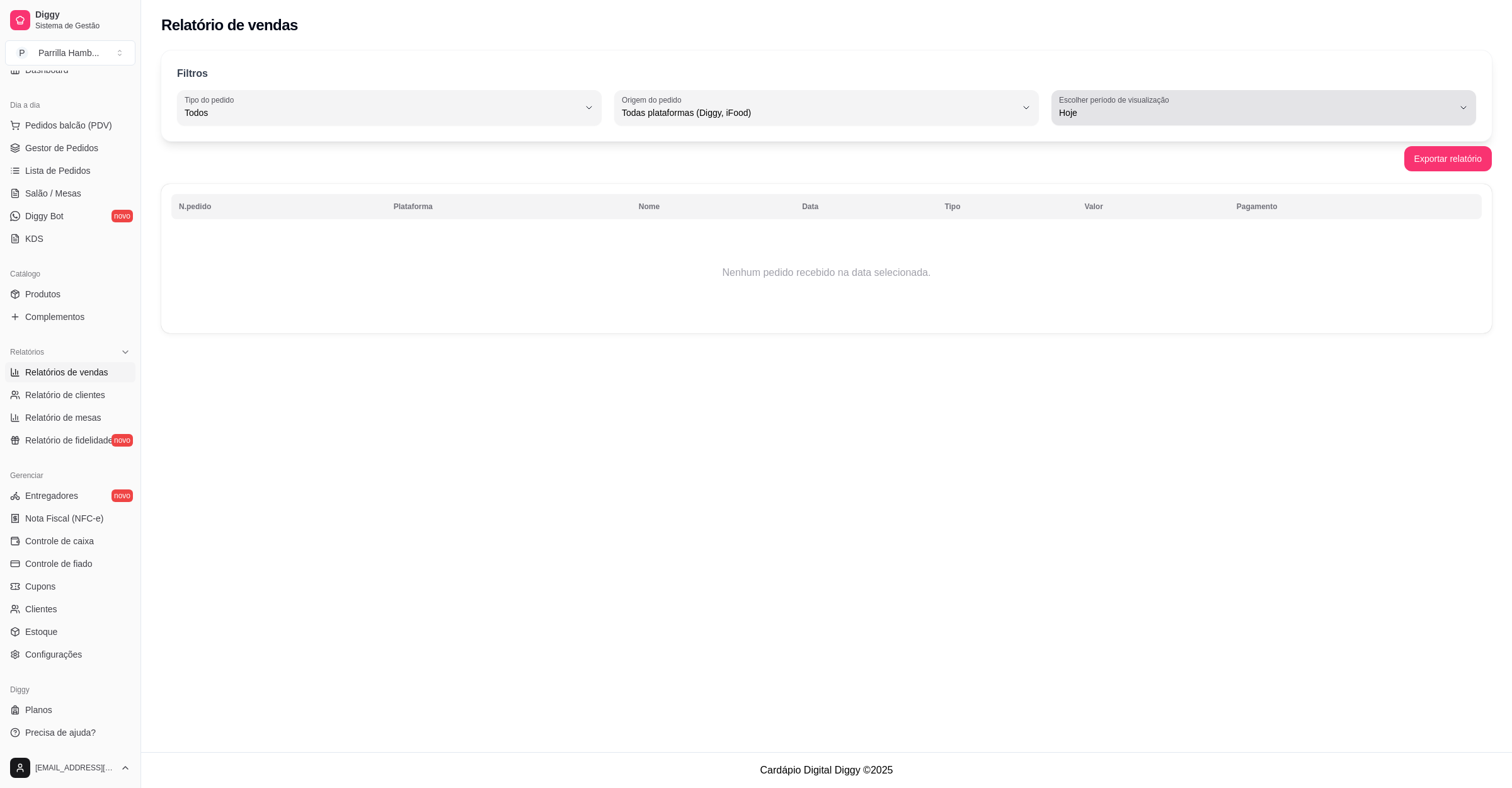
click at [1223, 119] on span "Hoje" at bounding box center [1256, 112] width 394 height 12
click at [1162, 162] on span "Ontem" at bounding box center [1257, 164] width 376 height 12
type input "1"
select select "1"
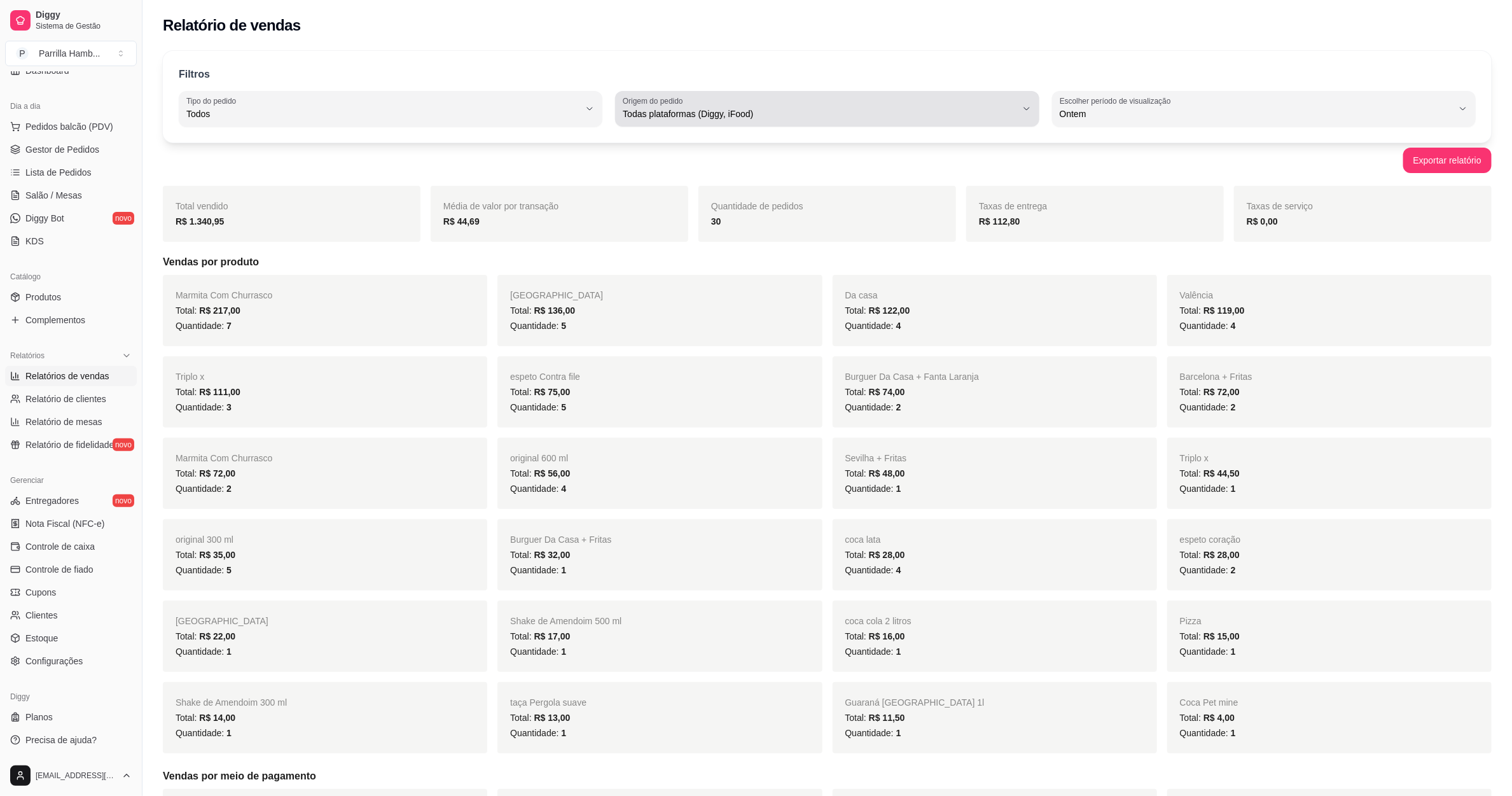
click at [677, 109] on span "Todas plataformas (Diggy, iFood)" at bounding box center [819, 113] width 393 height 13
click at [689, 171] on span "Diggy" at bounding box center [821, 165] width 376 height 13
type input "DIGGY"
select select "DIGGY"
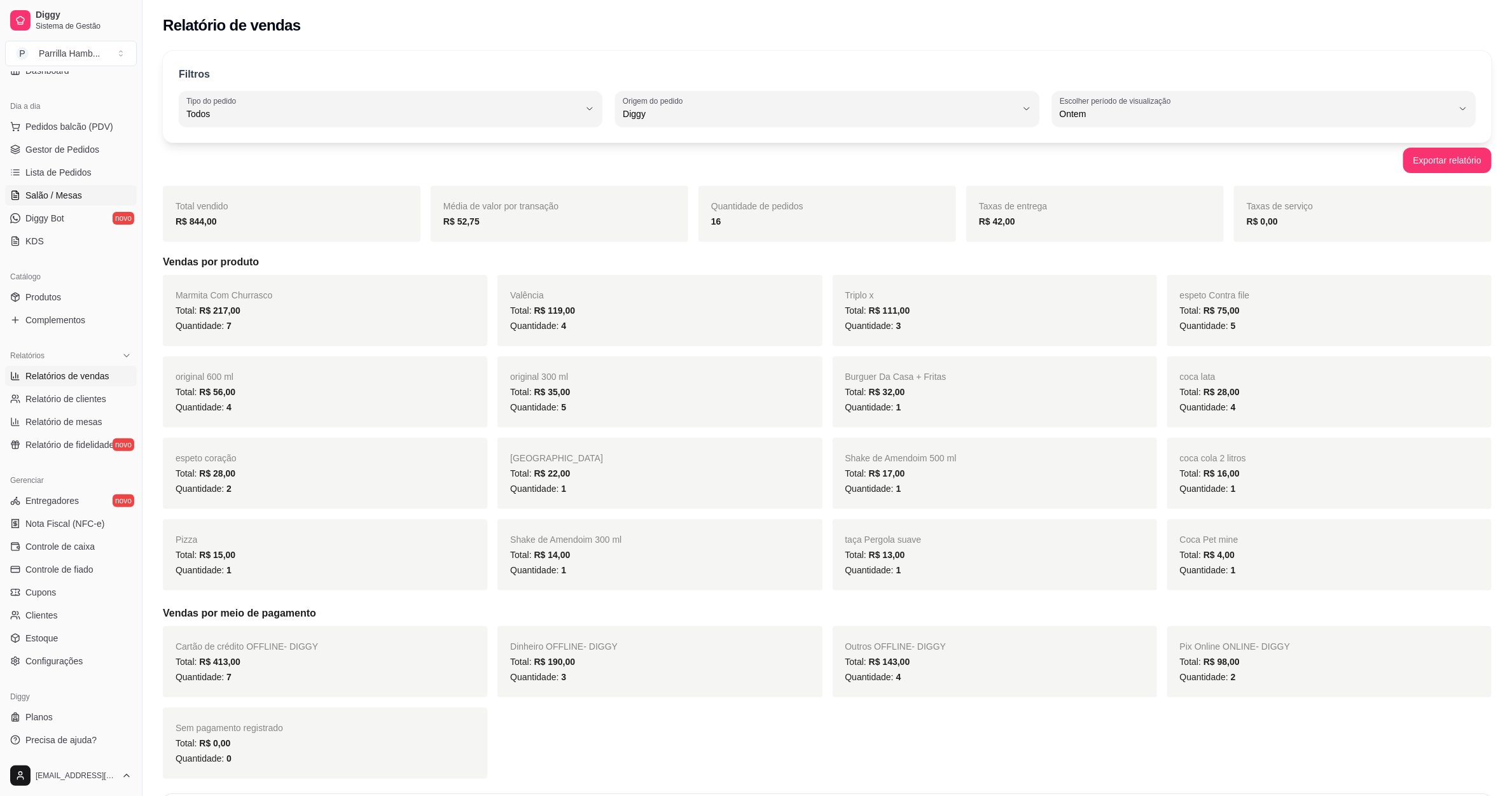
click at [86, 200] on link "Salão / Mesas" at bounding box center [71, 195] width 131 height 20
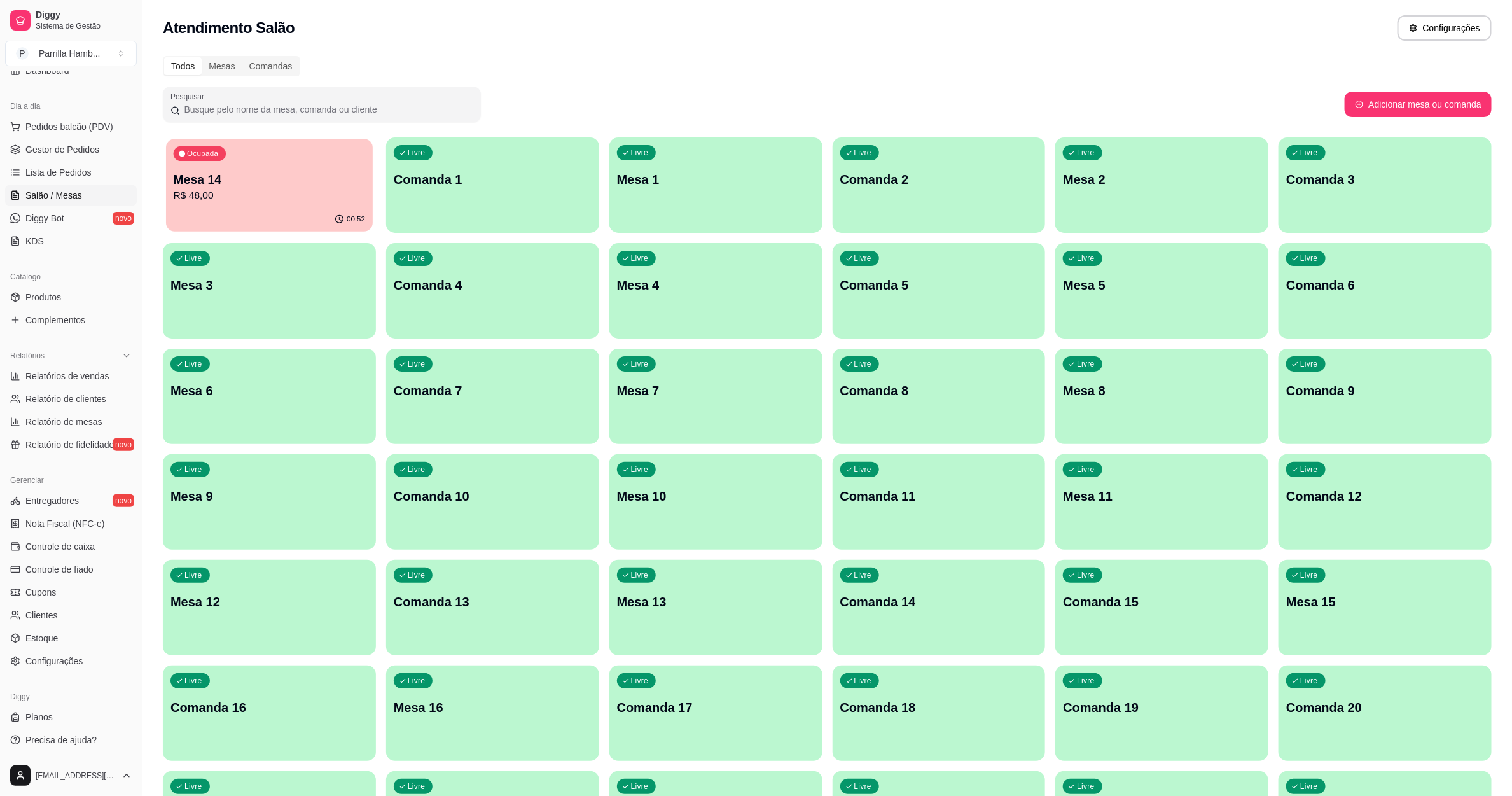
click at [243, 207] on div "Ocupada Mesa 14 R$ 48,00" at bounding box center [270, 173] width 207 height 69
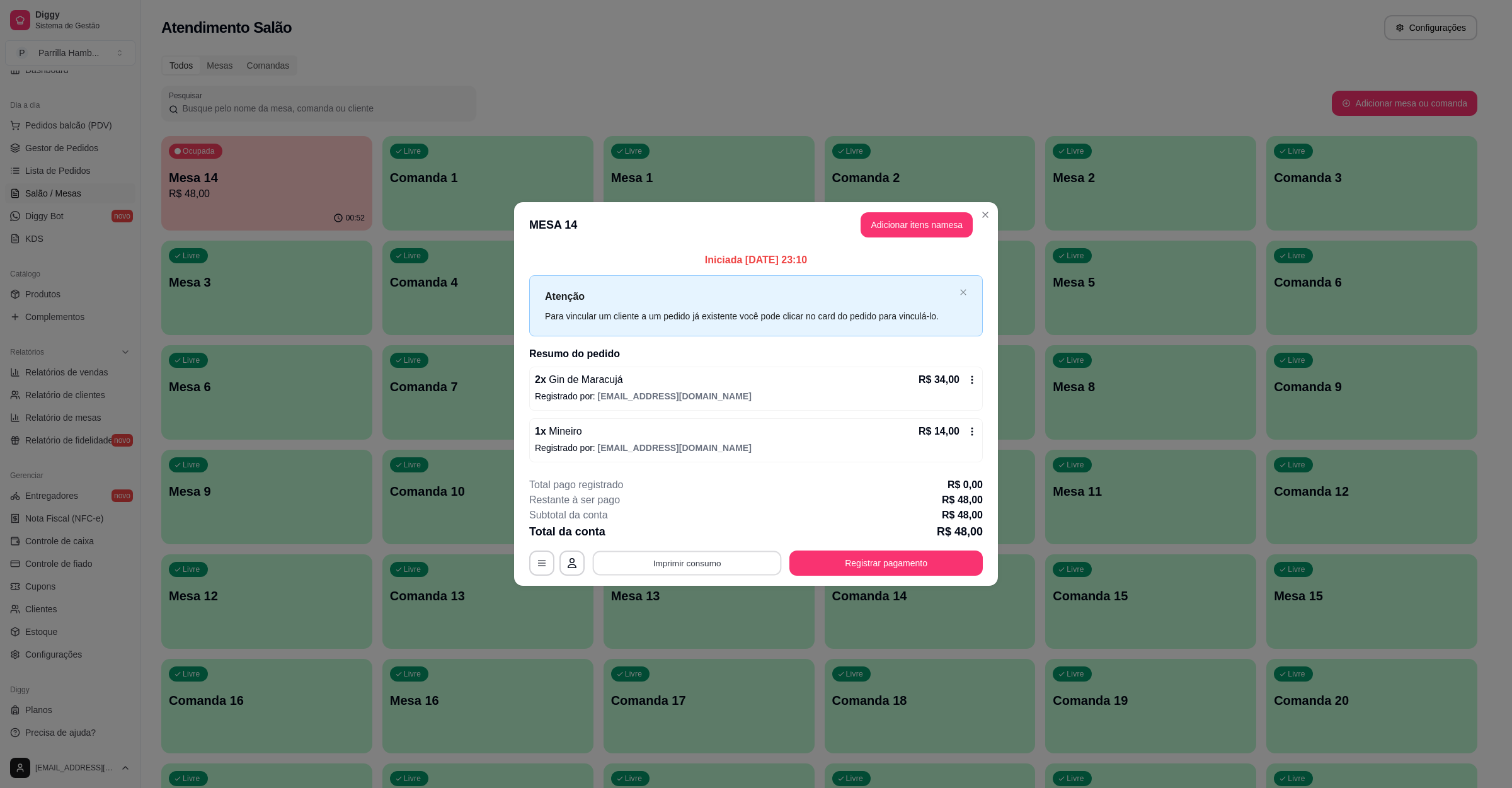
click at [708, 567] on button "Imprimir consumo" at bounding box center [688, 563] width 189 height 25
click at [705, 533] on button "IMPRESSORA" at bounding box center [690, 535] width 91 height 20
click at [883, 559] on button "Registrar pagamento" at bounding box center [886, 563] width 193 height 25
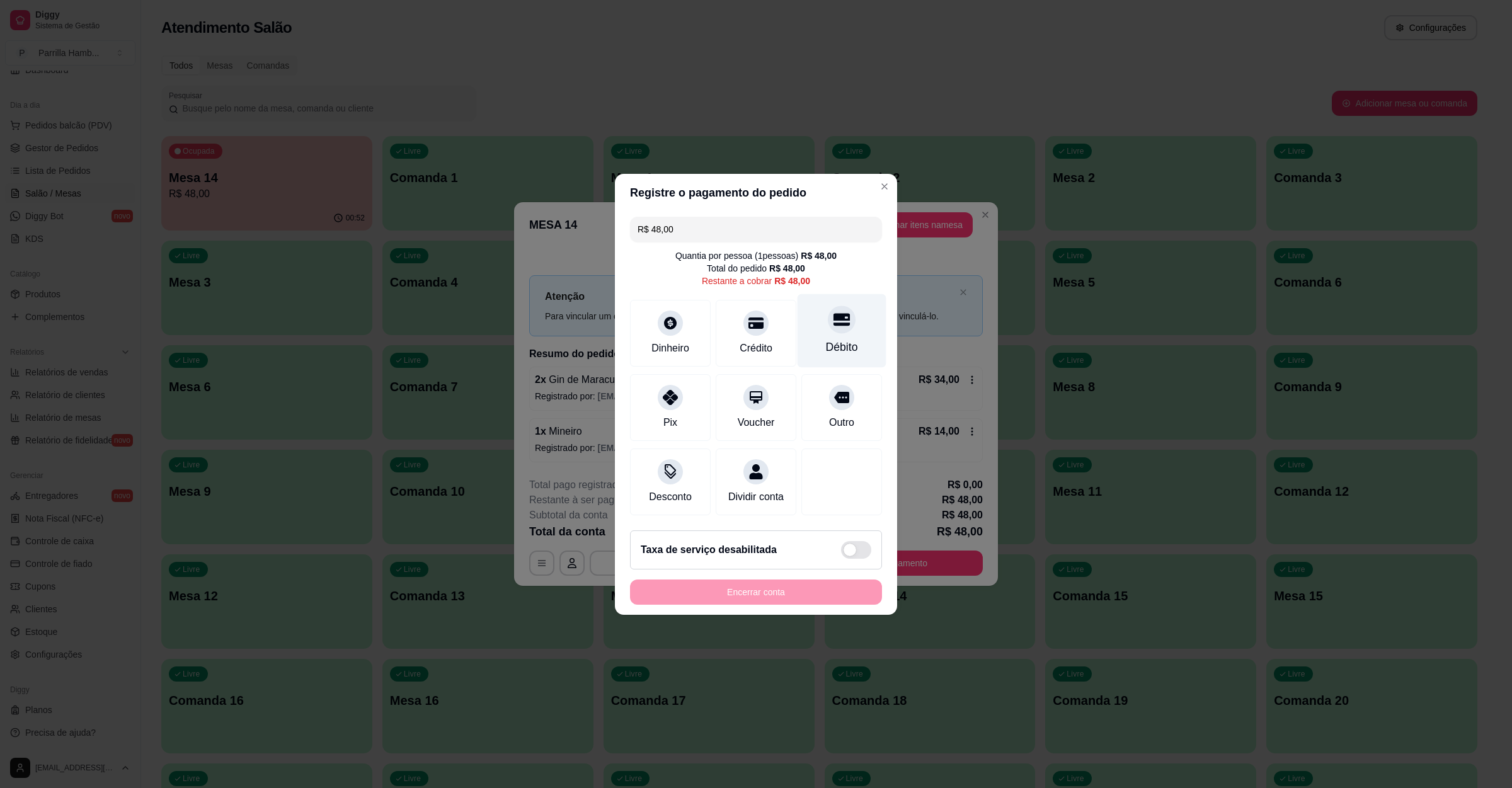
click at [818, 325] on div "Débito" at bounding box center [842, 330] width 89 height 74
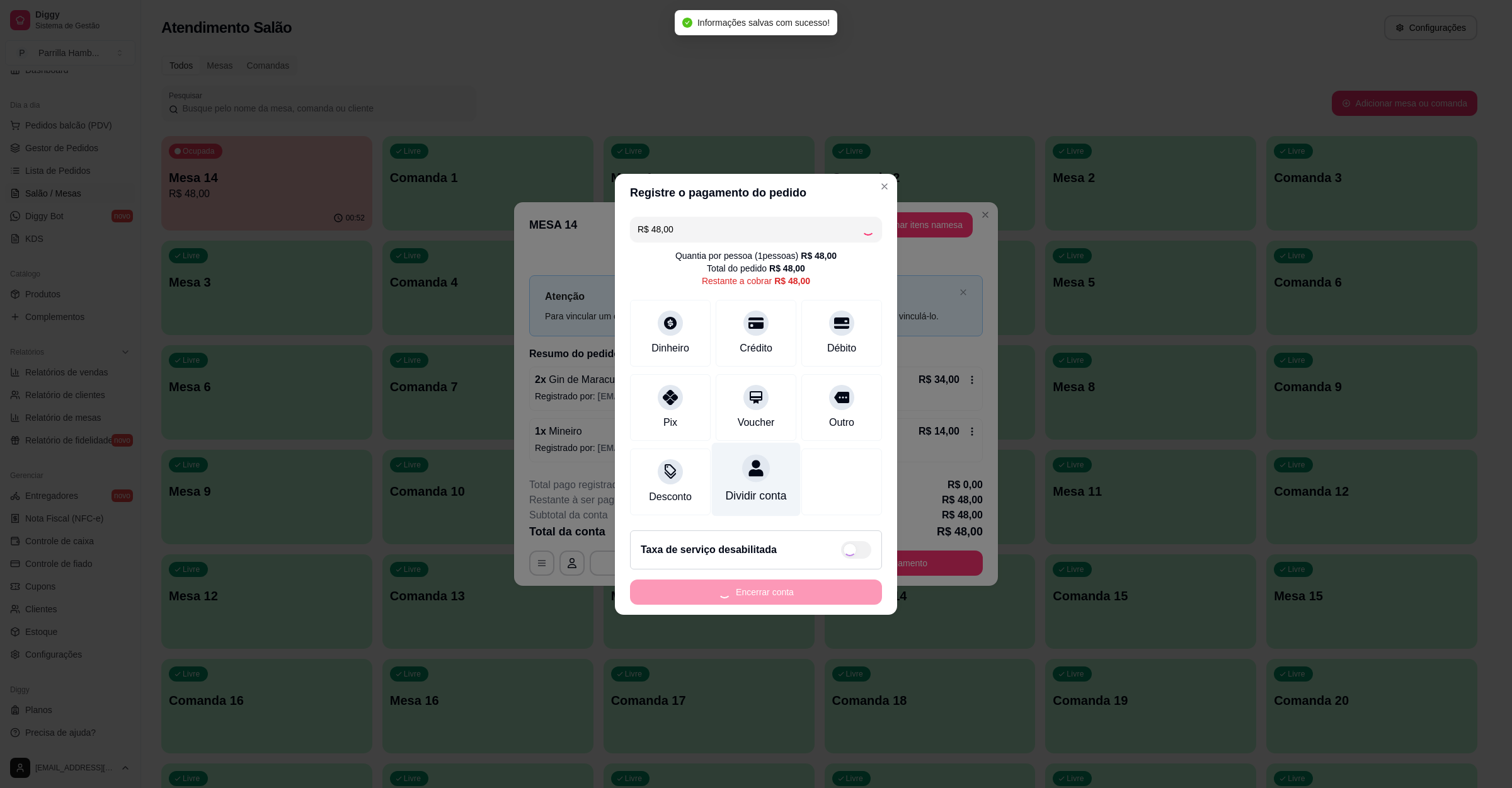
type input "R$ 0,00"
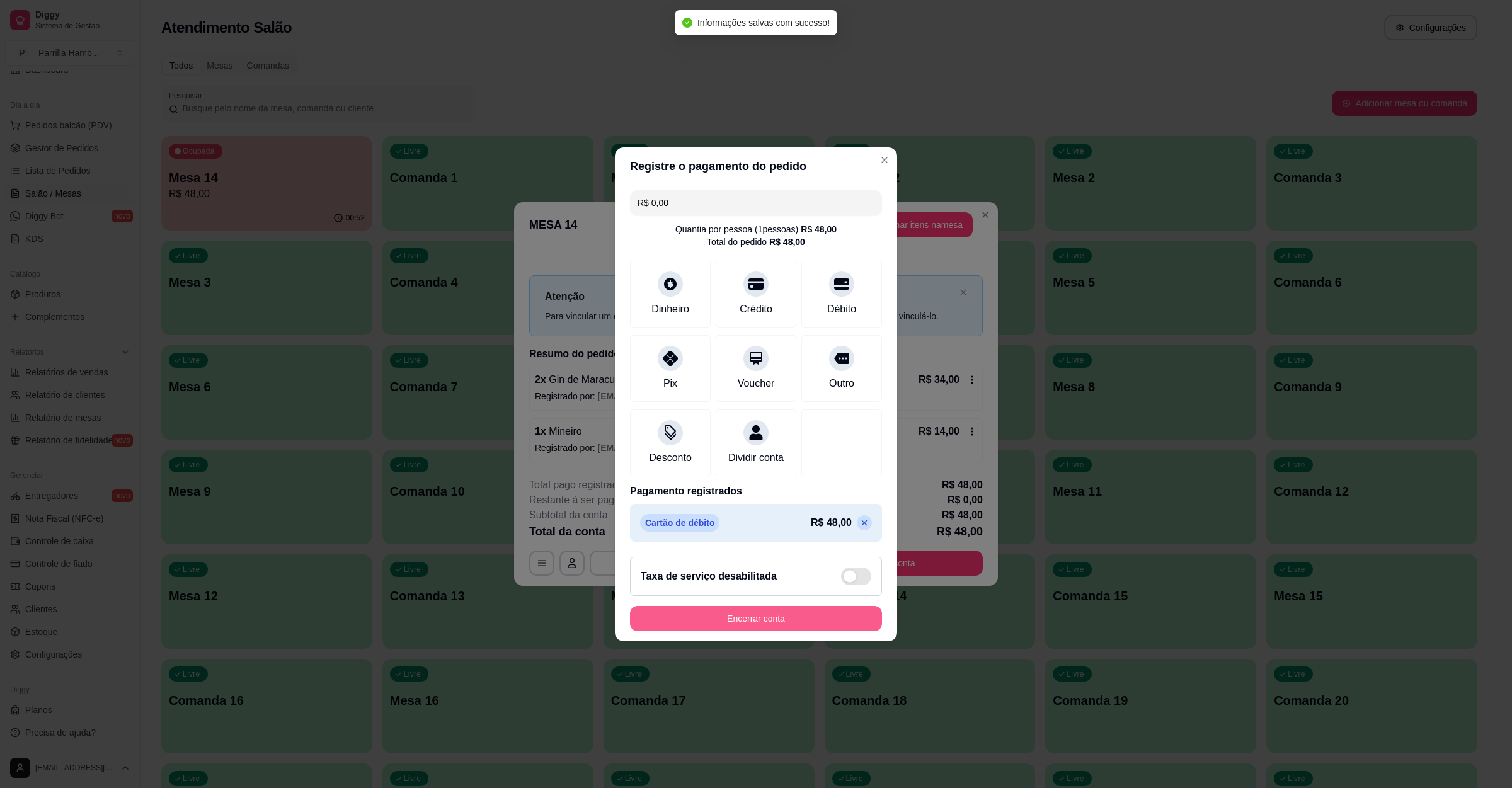
click at [780, 631] on button "Encerrar conta" at bounding box center [756, 619] width 252 height 25
